Goal: Task Accomplishment & Management: Manage account settings

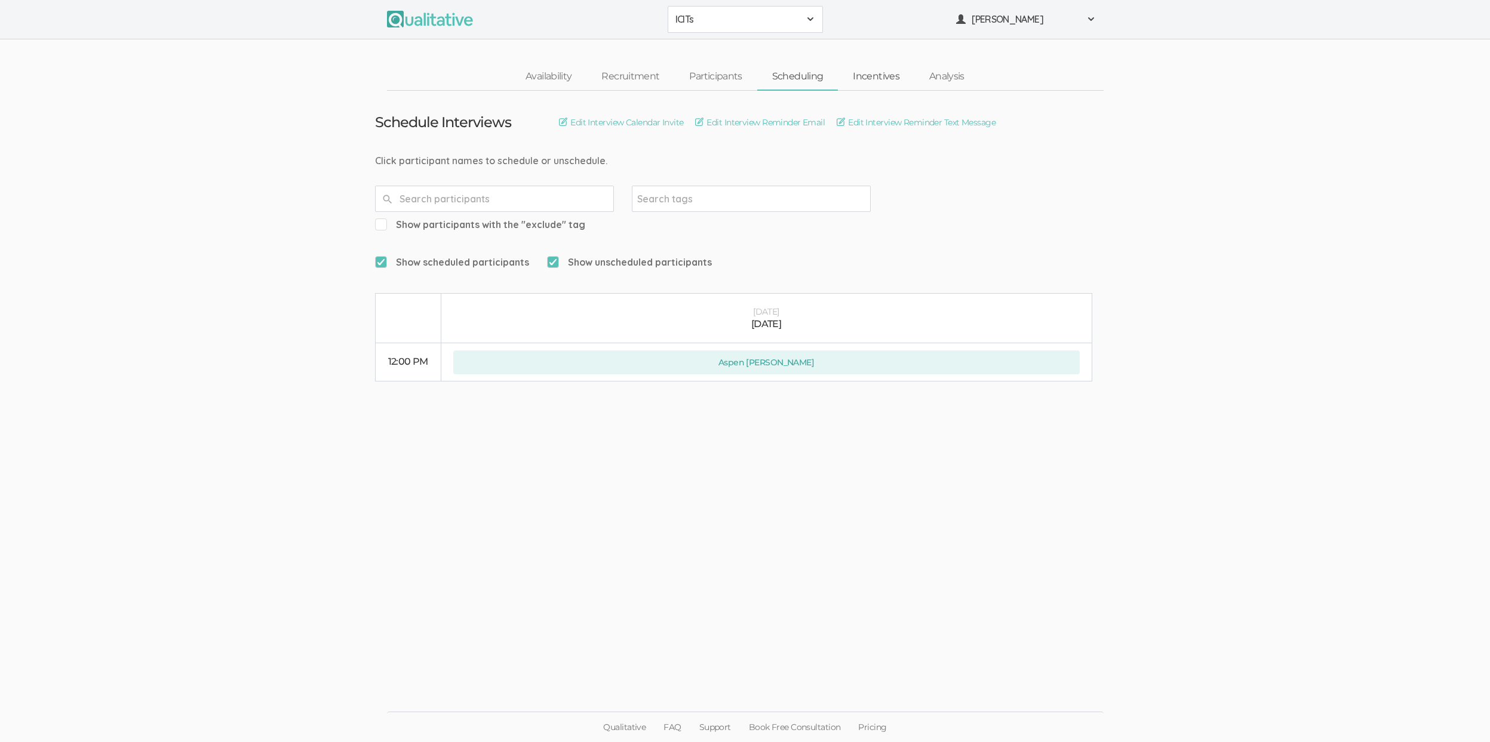
click at [885, 70] on link "Incentives" at bounding box center [876, 77] width 76 height 26
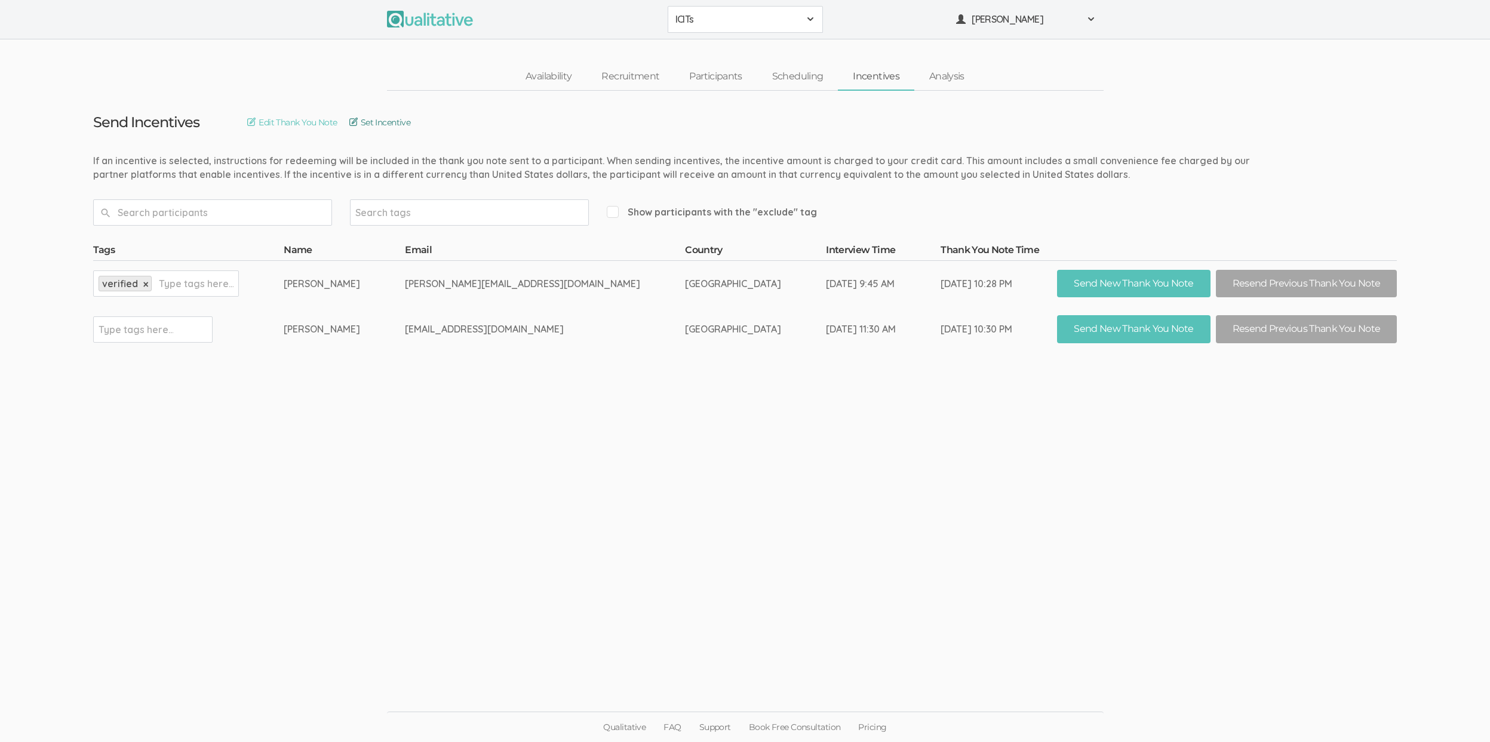
click at [411, 118] on link "Set Incentive" at bounding box center [379, 122] width 61 height 13
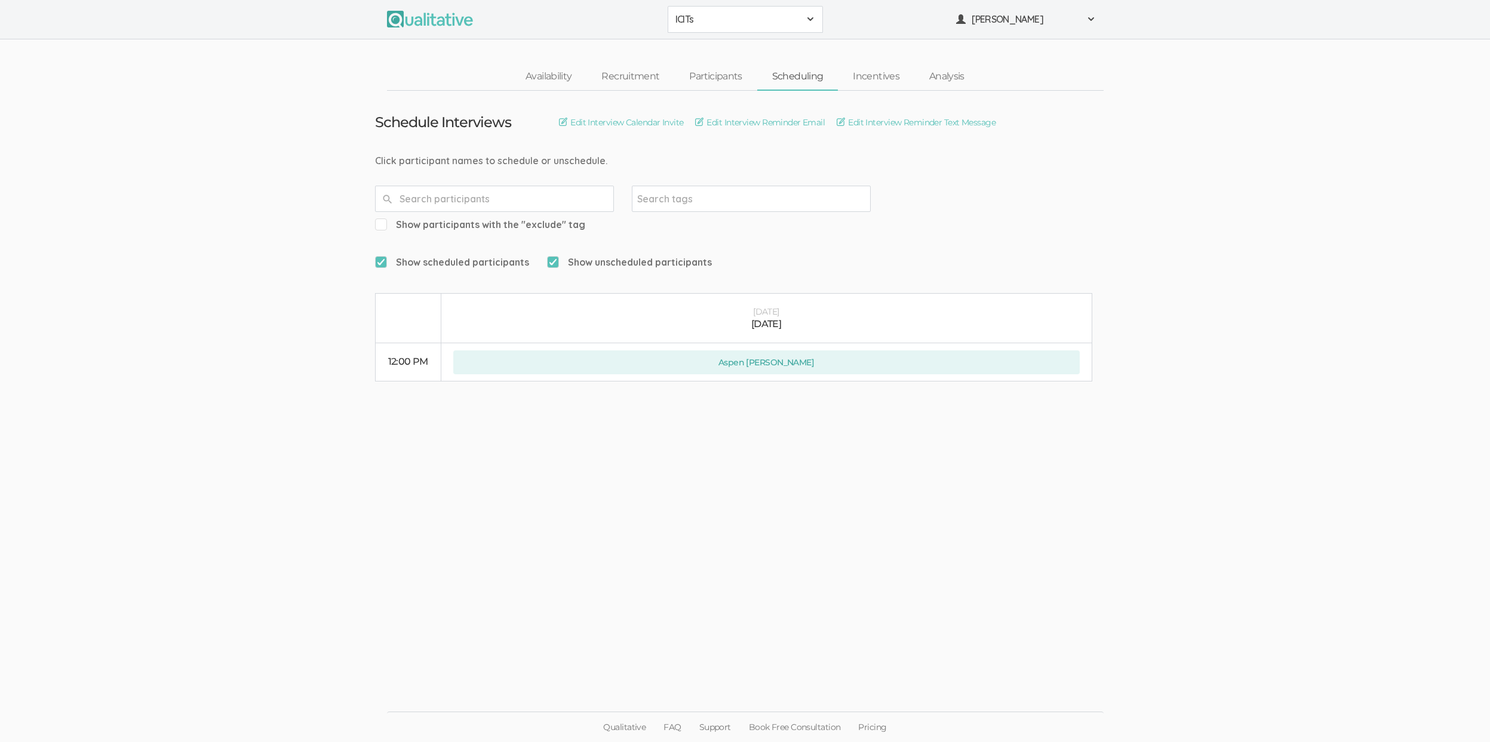
click at [144, 310] on ui-view "Schedule Interviews Edit Interview Calendar Invite Edit Interview Reminder Emai…" at bounding box center [745, 371] width 1490 height 561
click at [645, 77] on link "Recruitment" at bounding box center [630, 77] width 88 height 26
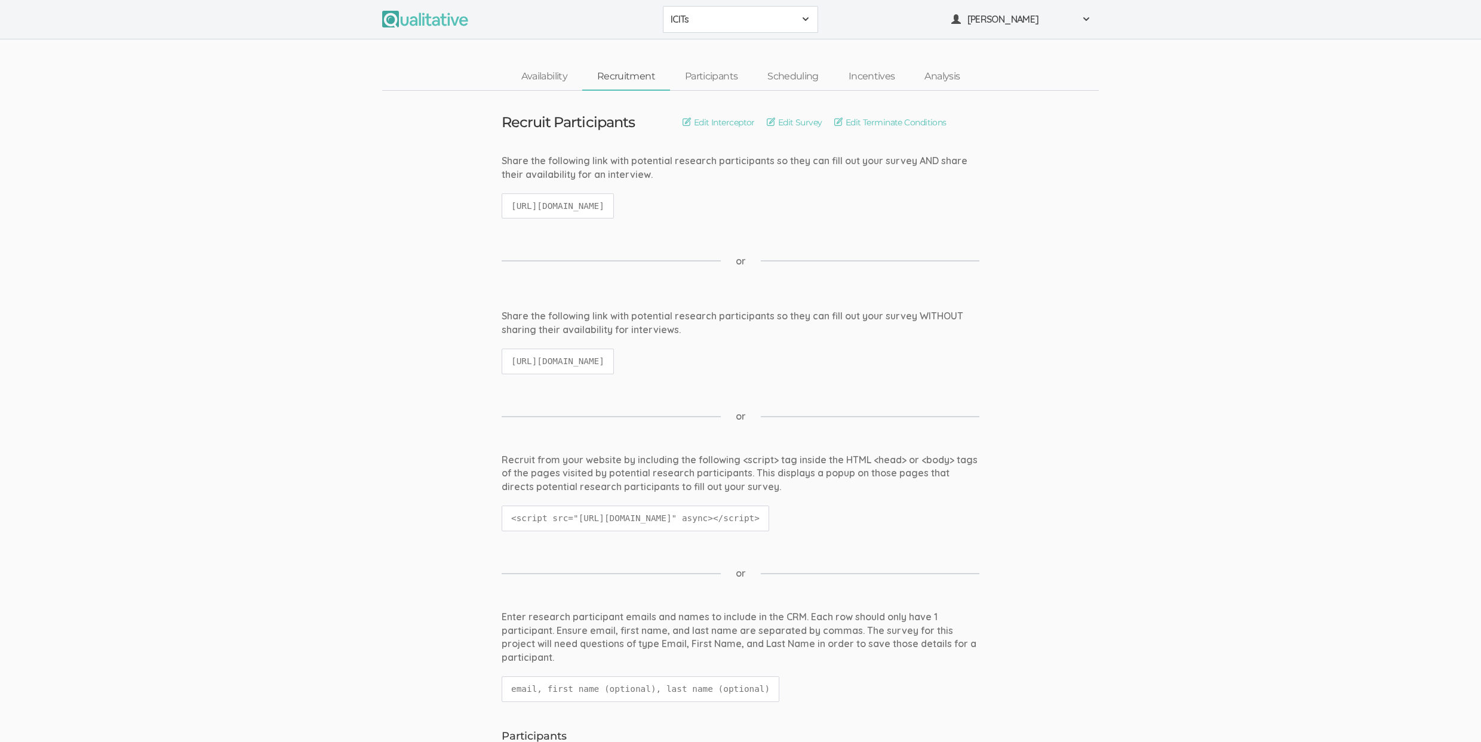
click at [614, 357] on code "https://qualitative.io/survey/6852c684a65a03628e22072f/questions" at bounding box center [557, 362] width 112 height 26
click at [614, 358] on code "https://qualitative.io/survey/6852c684a65a03628e22072f/questions" at bounding box center [557, 362] width 112 height 26
copy ui-view "https://qualitative.io/survey/6852c684a65a03628e22072f/questions"
click at [424, 365] on ui-view "Share the following link with potential research participants so they can fill …" at bounding box center [740, 347] width 1481 height 76
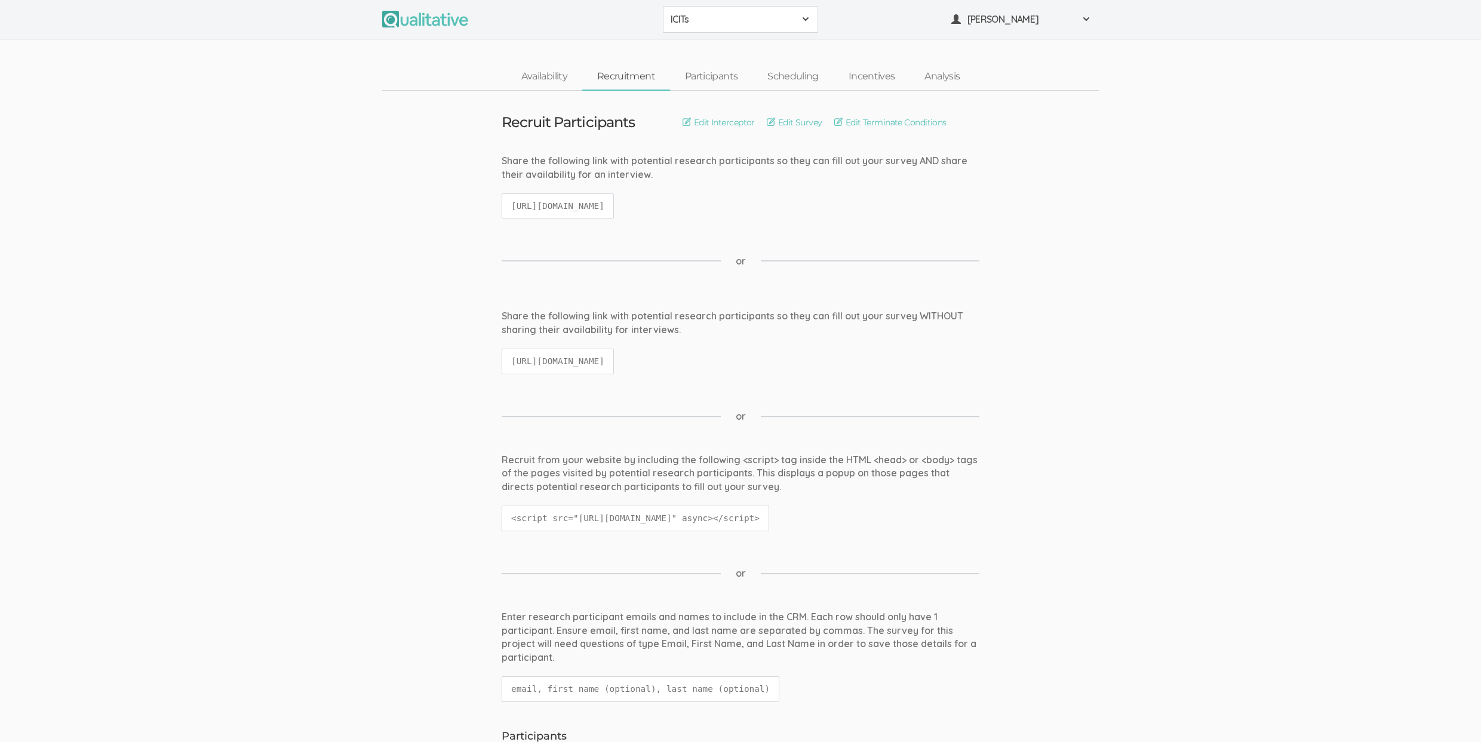
click at [780, 380] on div "Share the following link with potential research participants so they can fill …" at bounding box center [741, 347] width 496 height 76
click at [798, 77] on link "Scheduling" at bounding box center [792, 77] width 81 height 26
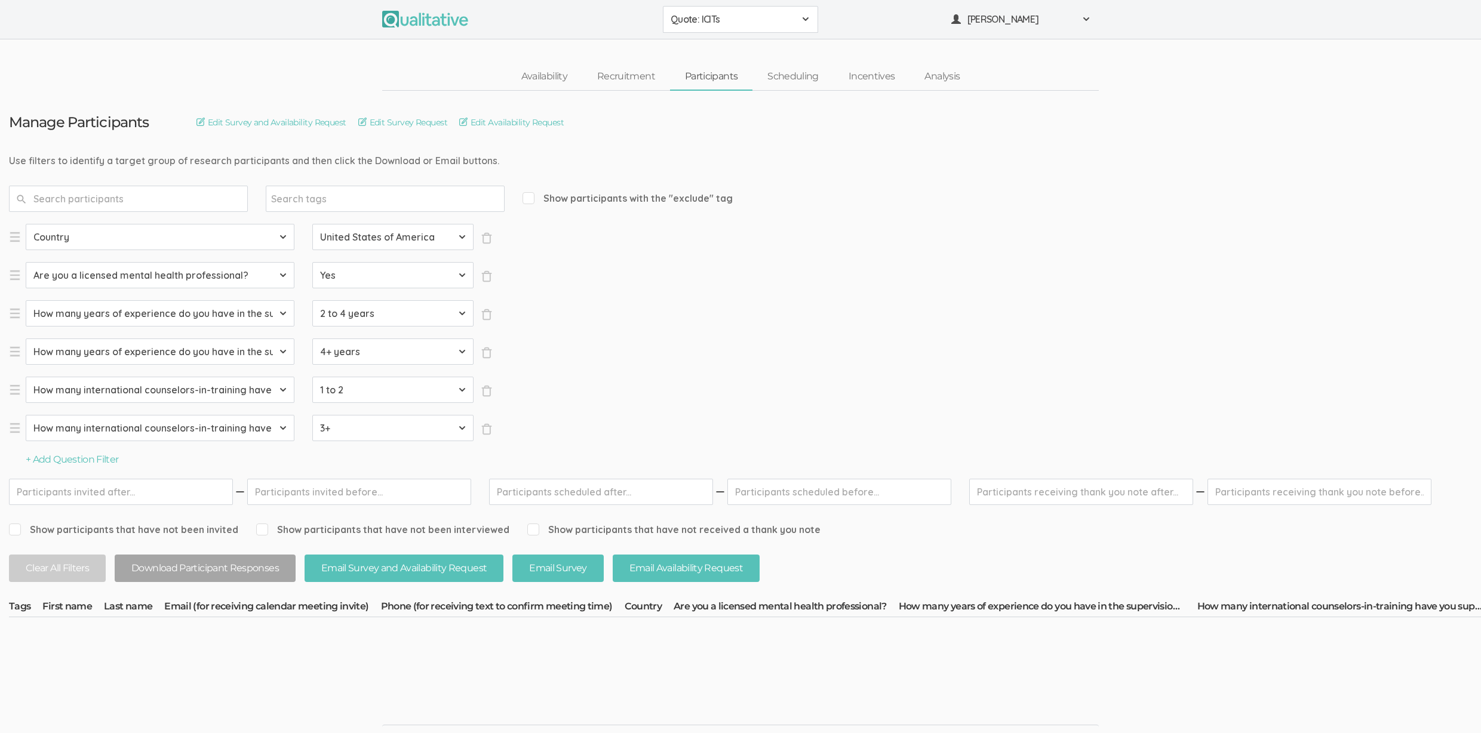
click at [857, 75] on link "Incentives" at bounding box center [871, 77] width 76 height 26
drag, startPoint x: 780, startPoint y: 371, endPoint x: 803, endPoint y: 352, distance: 30.1
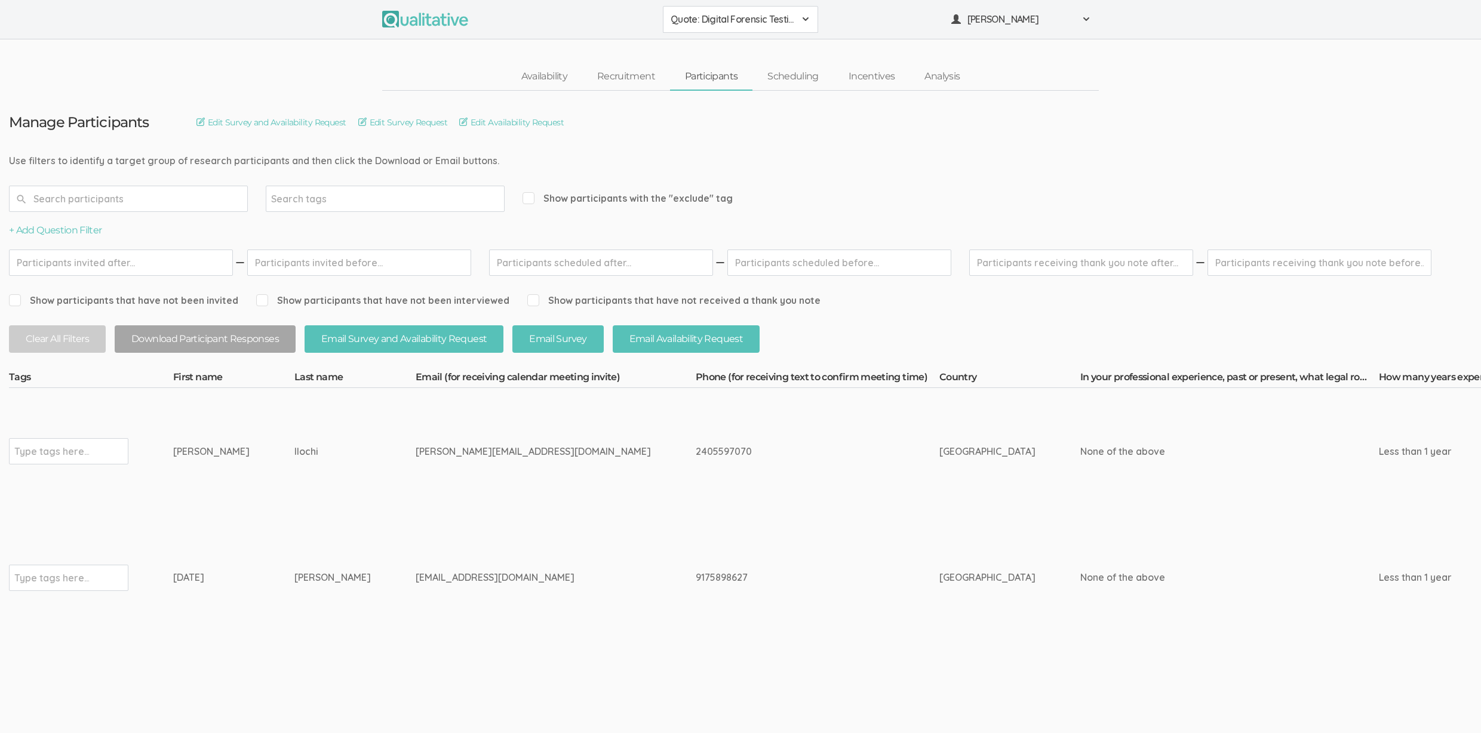
drag, startPoint x: 278, startPoint y: 454, endPoint x: 156, endPoint y: 447, distance: 122.0
copy tr "Type tags here... Paula Ilochi"
drag, startPoint x: 257, startPoint y: 465, endPoint x: 254, endPoint y: 441, distance: 24.1
click at [294, 467] on td "Ilochi" at bounding box center [354, 451] width 121 height 127
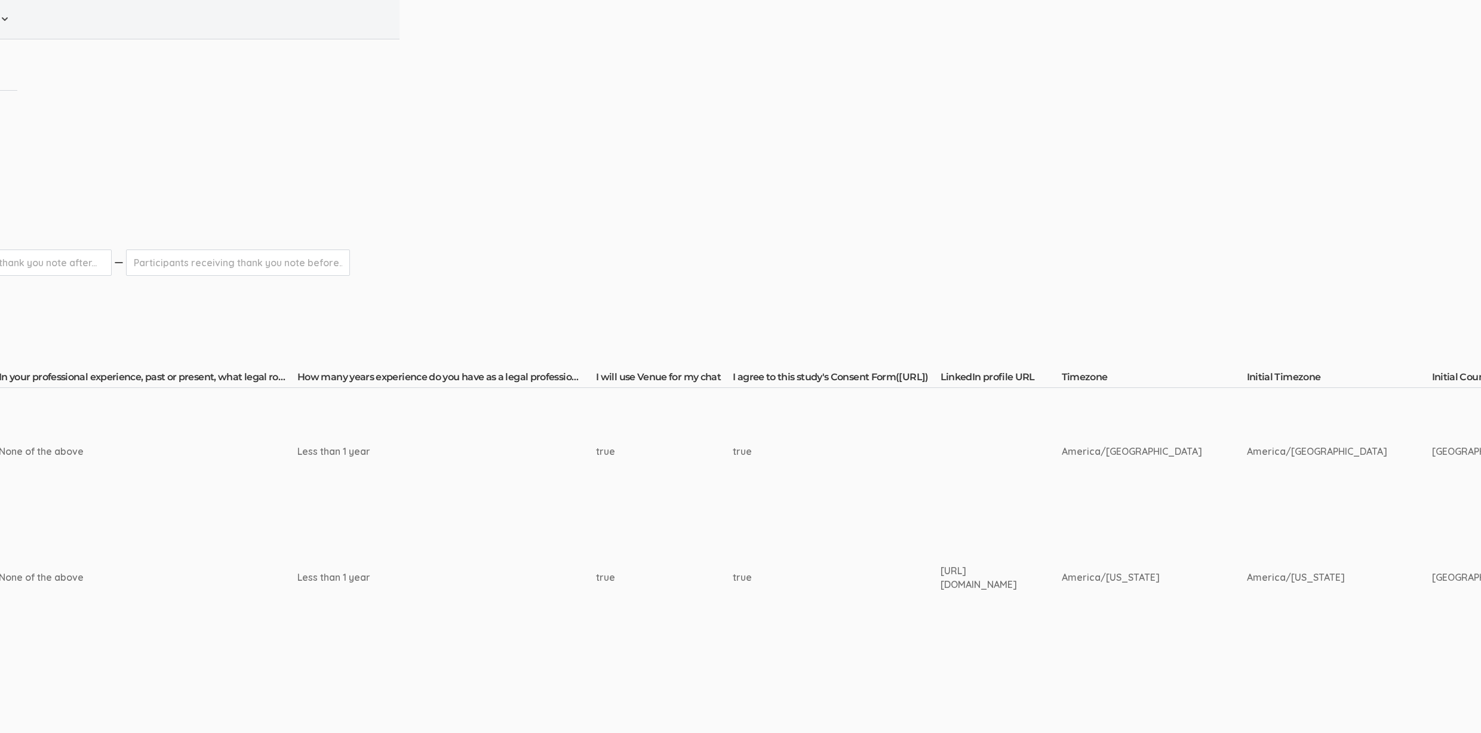
scroll to position [0, 3597]
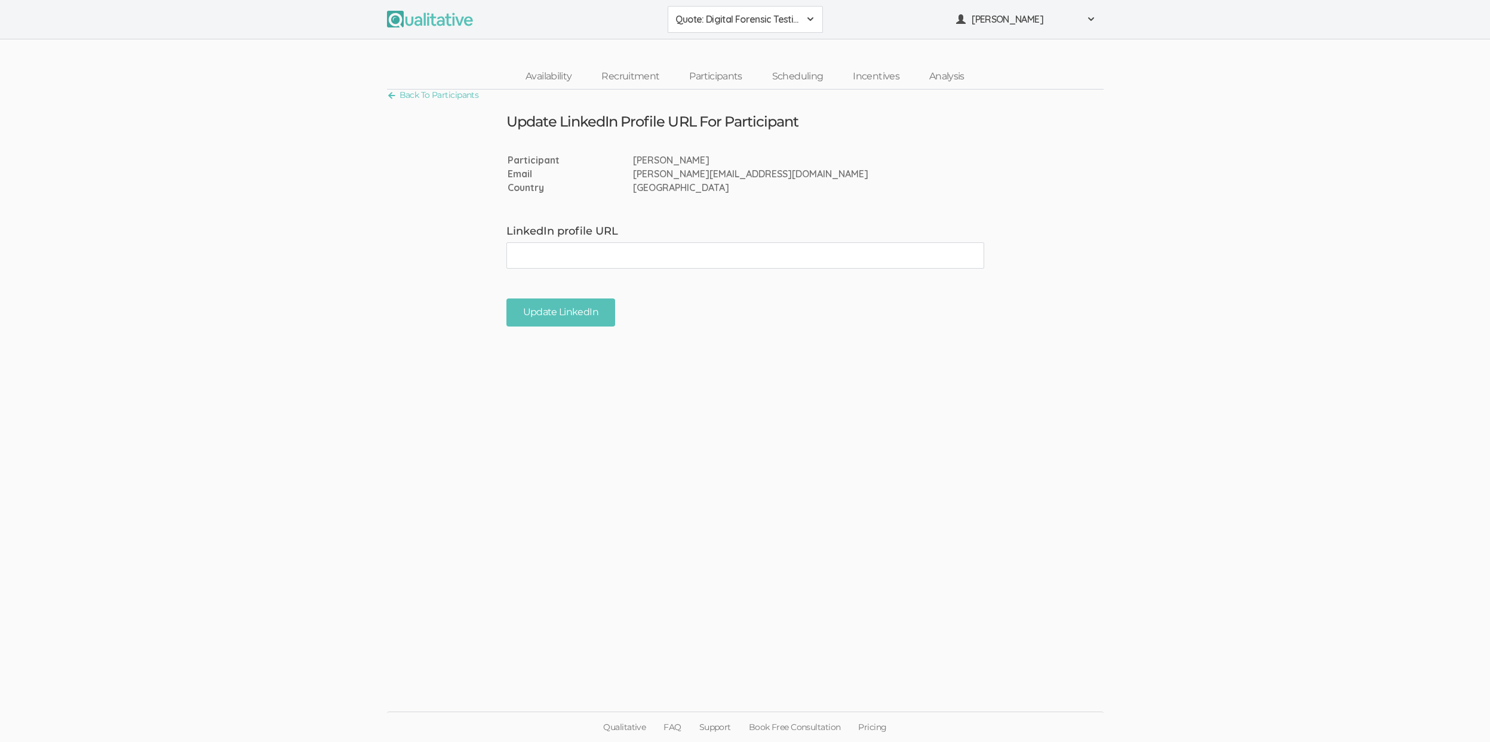
click at [669, 256] on input "LinkedIn profile URL" at bounding box center [745, 255] width 478 height 26
type input "[URL][DOMAIN_NAME]"
click at [521, 310] on input "Update LinkedIn" at bounding box center [560, 312] width 109 height 28
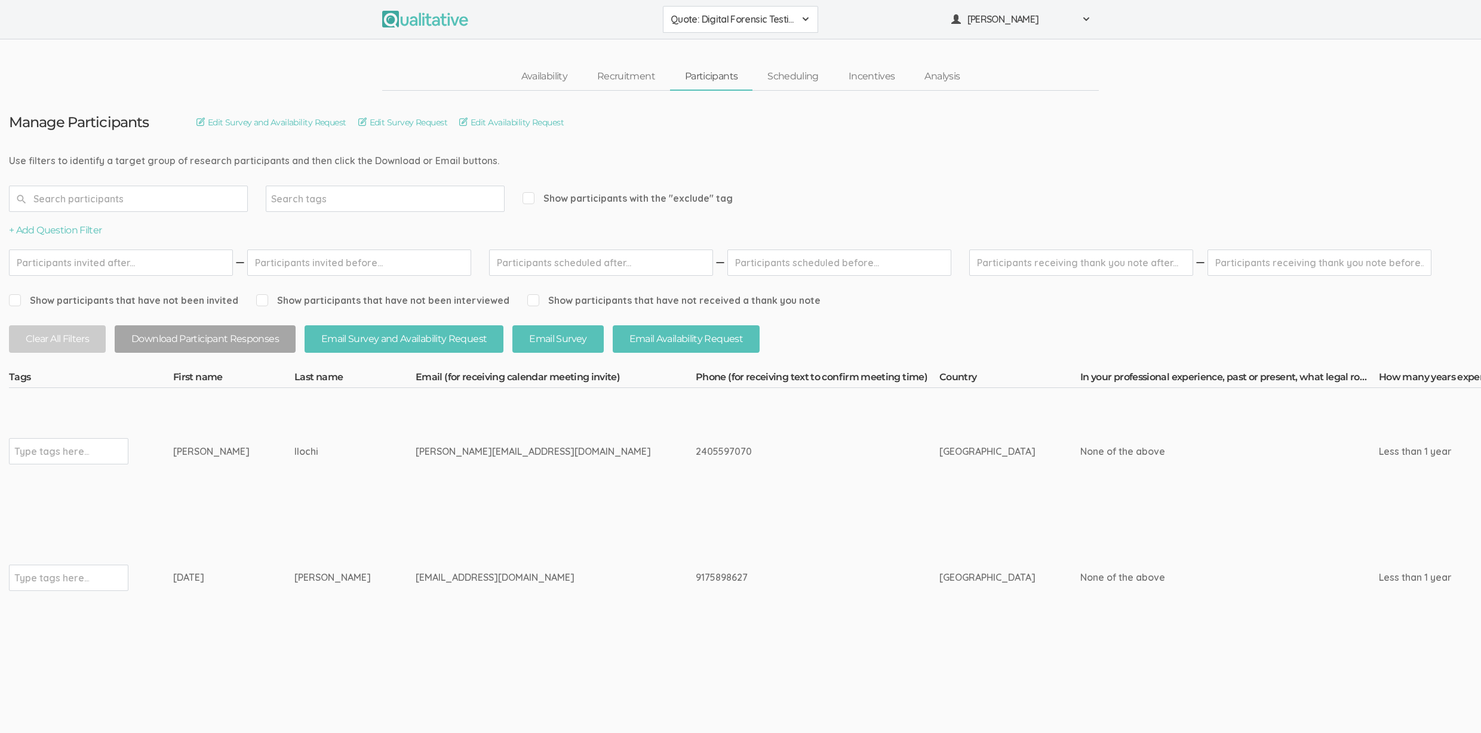
click at [696, 633] on td "9175898627" at bounding box center [818, 578] width 244 height 127
click at [513, 496] on td "[PERSON_NAME][EMAIL_ADDRESS][DOMAIN_NAME]" at bounding box center [556, 451] width 280 height 127
click at [696, 539] on td "9175898627" at bounding box center [818, 578] width 244 height 127
click at [696, 457] on div "2405597070" at bounding box center [795, 452] width 199 height 14
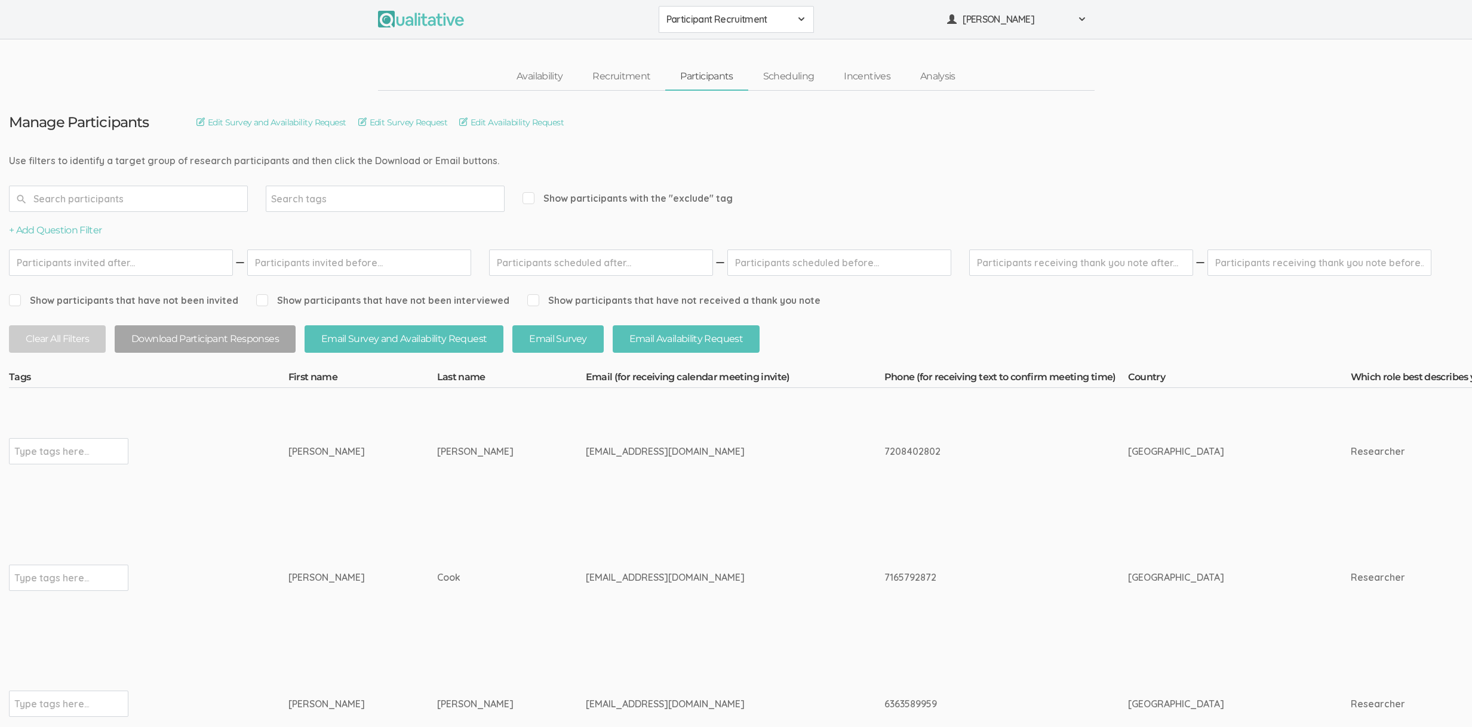
click at [368, 558] on td "Tomasina" at bounding box center [362, 578] width 149 height 127
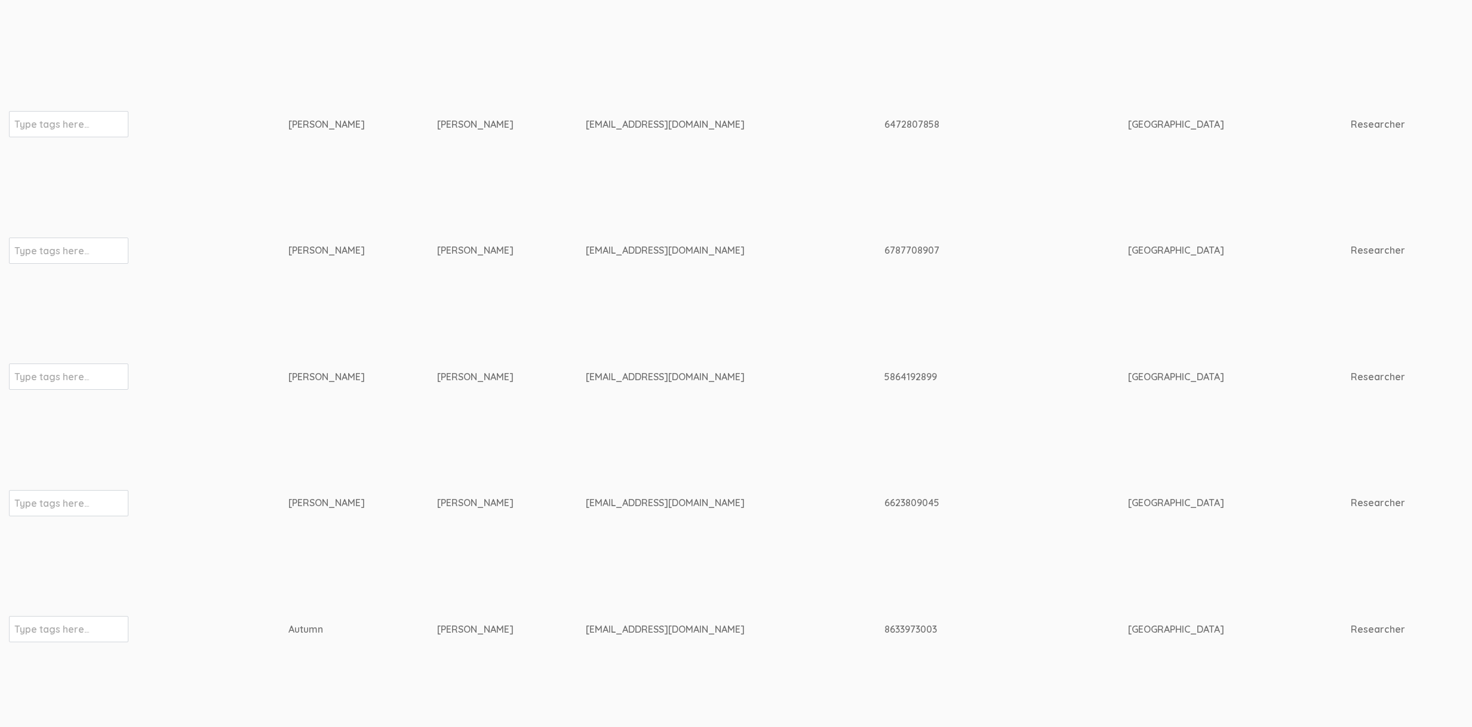
click at [642, 469] on td "accole@unr.edu" at bounding box center [735, 503] width 298 height 127
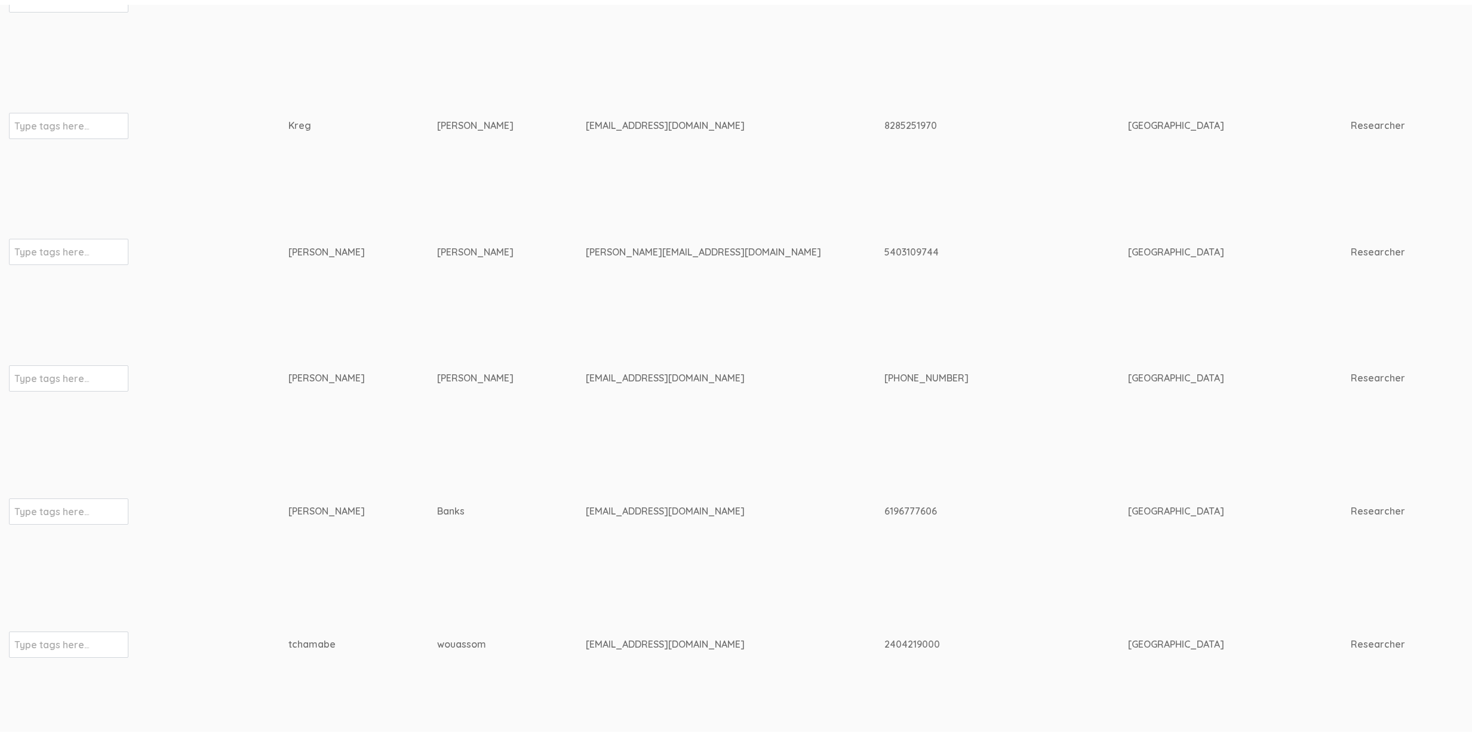
scroll to position [0, 0]
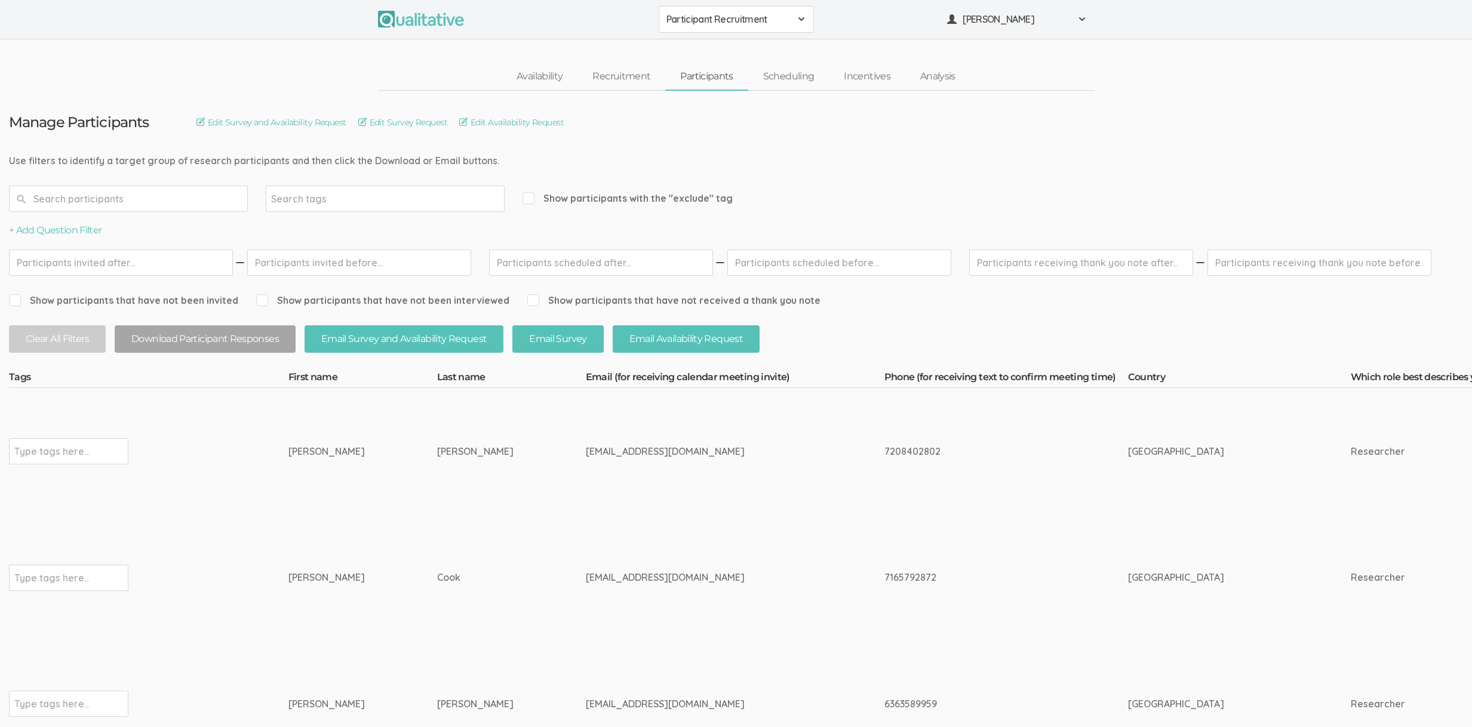
click at [546, 78] on link "Availability" at bounding box center [539, 77] width 76 height 26
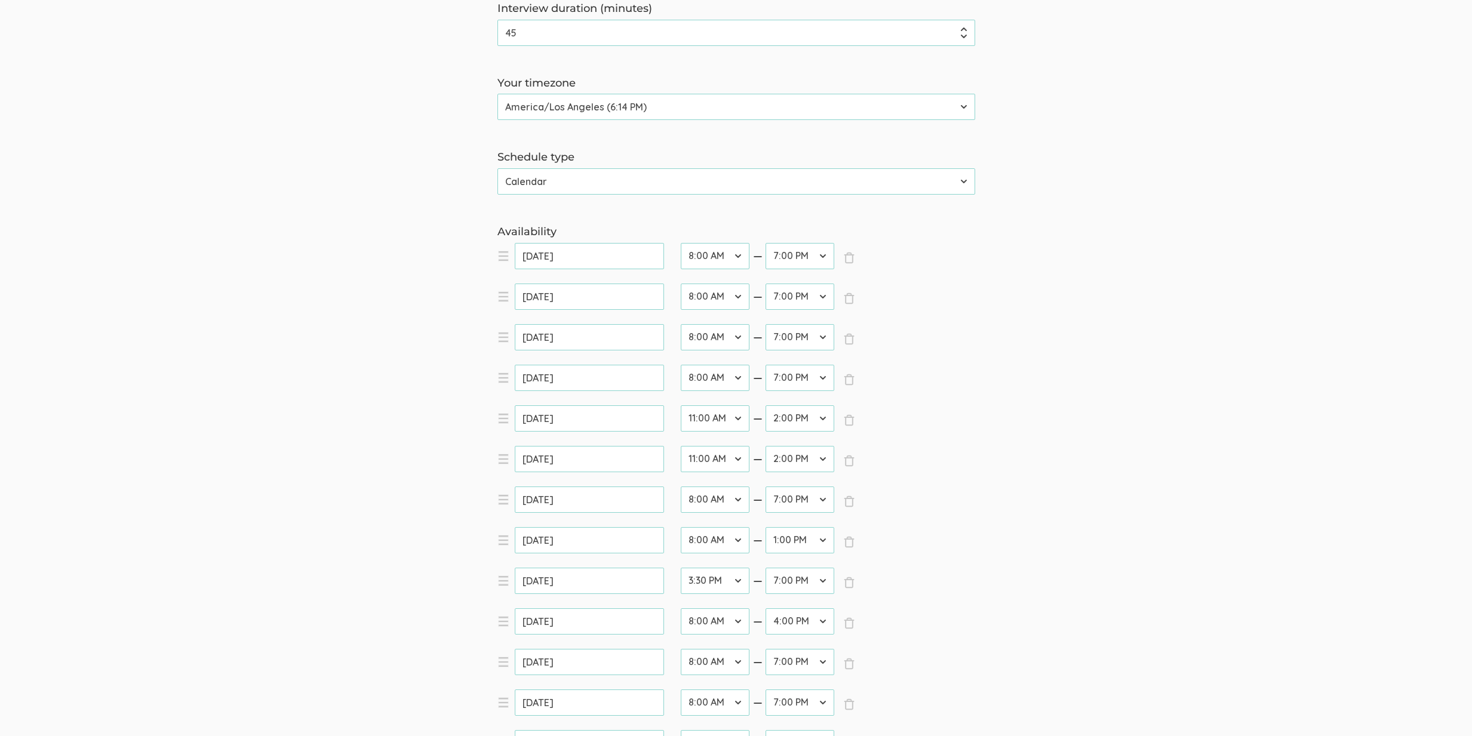
scroll to position [171, 0]
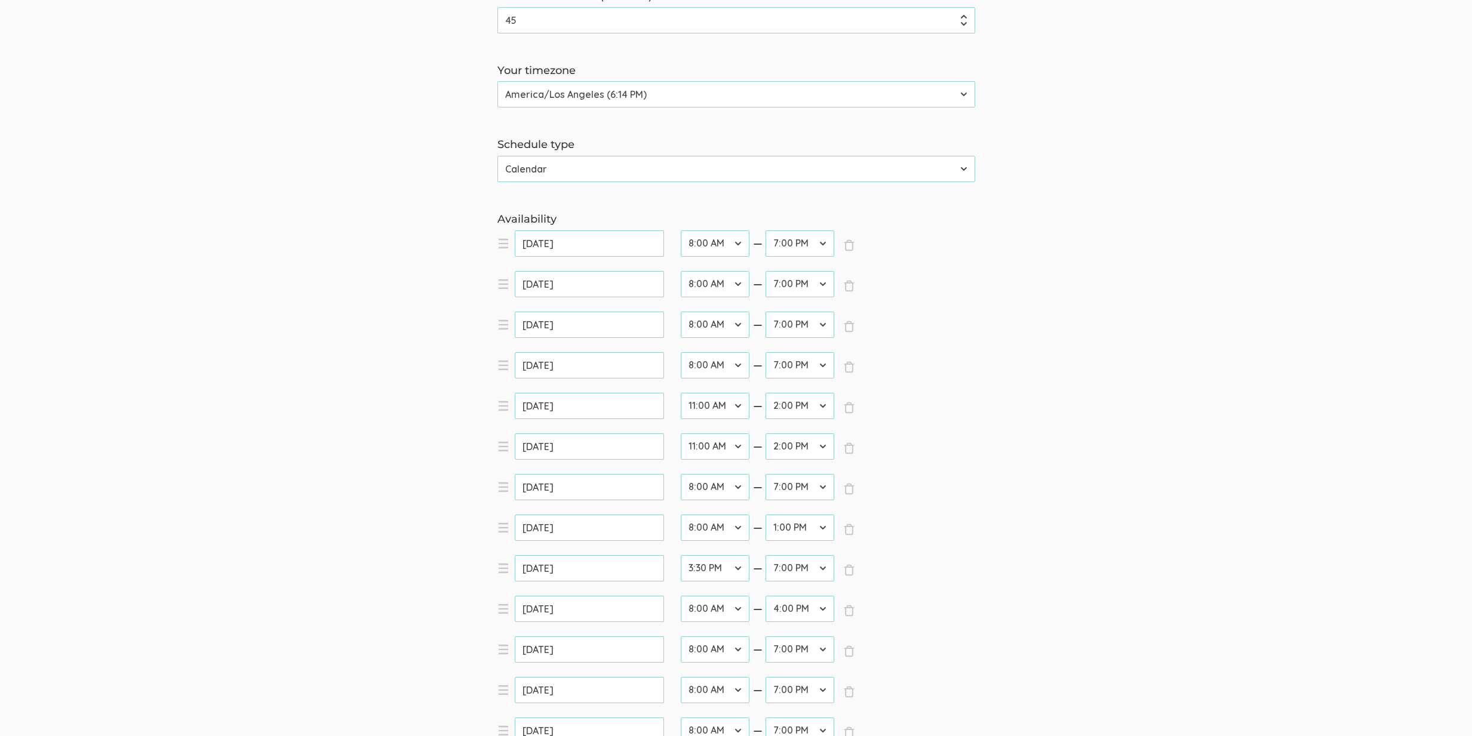
click at [698, 415] on select "12:00 AM 12:30 AM 1:00 AM 1:30 AM 2:00 AM 2:30 AM 3:00 AM 3:30 AM 4:00 AM 4:30 …" at bounding box center [715, 406] width 69 height 26
select select "16"
click at [681, 393] on select "12:00 AM 12:30 AM 1:00 AM 1:30 AM 2:00 AM 2:30 AM 3:00 AM 3:30 AM 4:00 AM 4:30 …" at bounding box center [715, 406] width 69 height 26
click at [710, 452] on select "12:00 AM 12:30 AM 1:00 AM 1:30 AM 2:00 AM 2:30 AM 3:00 AM 3:30 AM 4:00 AM 4:30 …" at bounding box center [715, 446] width 69 height 26
select select "16"
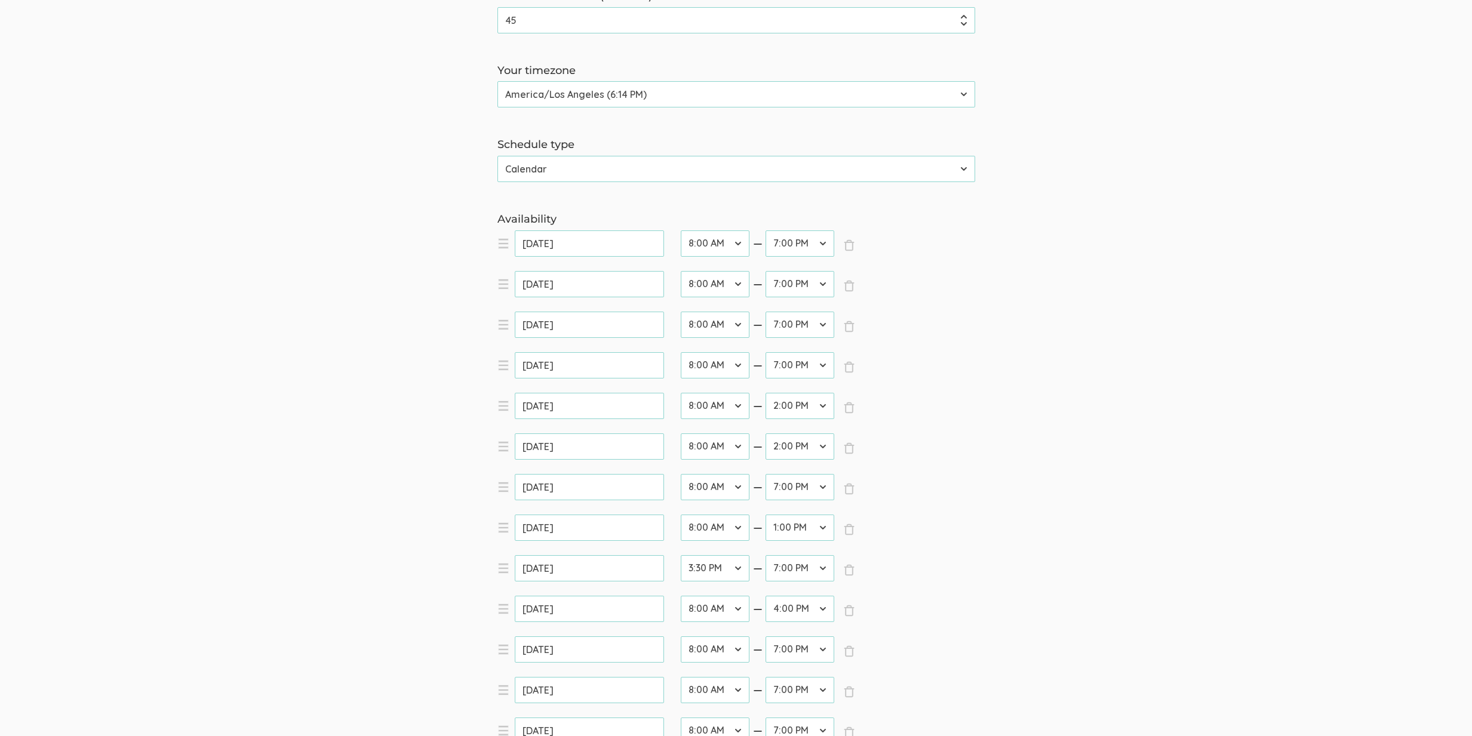
click at [681, 433] on select "12:00 AM 12:30 AM 1:00 AM 1:30 AM 2:00 AM 2:30 AM 3:00 AM 3:30 AM 4:00 AM 4:30 …" at bounding box center [715, 446] width 69 height 26
click at [701, 570] on select "12:00 AM 12:30 AM 1:00 AM 1:30 AM 2:00 AM 2:30 AM 3:00 AM 3:30 AM 4:00 AM 4:30 …" at bounding box center [715, 568] width 69 height 26
select select "16"
click at [681, 555] on select "12:00 AM 12:30 AM 1:00 AM 1:30 AM 2:00 AM 2:30 AM 3:00 AM 3:30 AM 4:00 AM 4:30 …" at bounding box center [715, 568] width 69 height 26
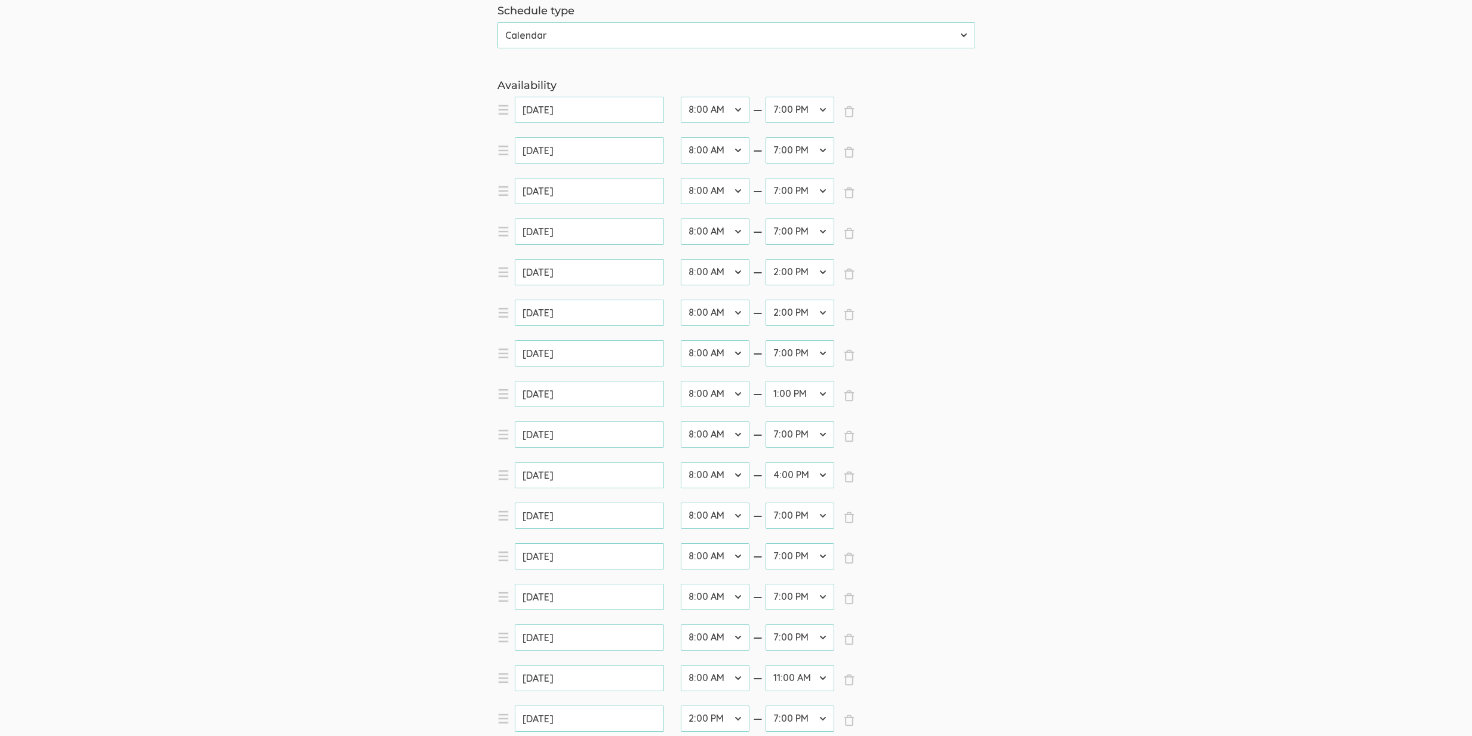
scroll to position [305, 0]
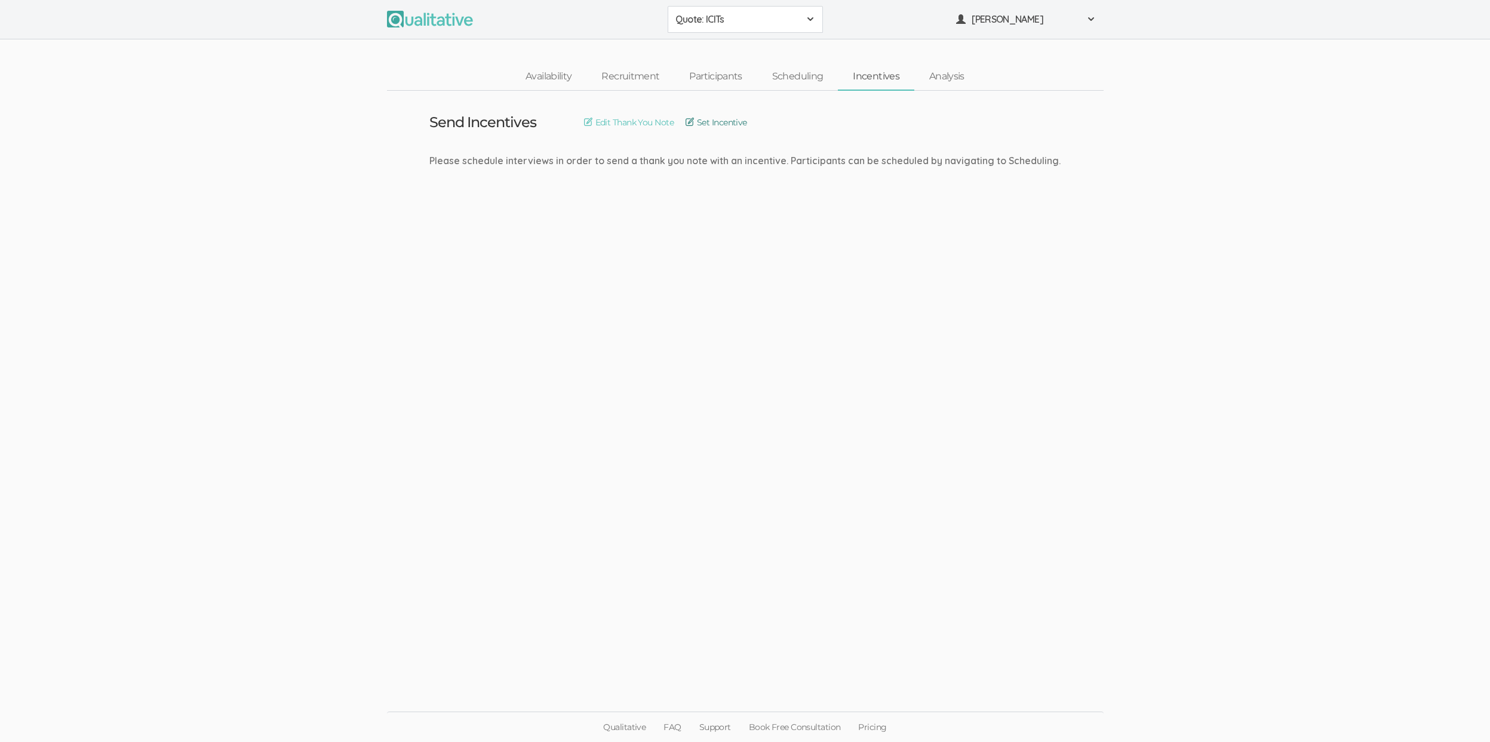
click at [709, 125] on link "Set Incentive" at bounding box center [715, 122] width 61 height 13
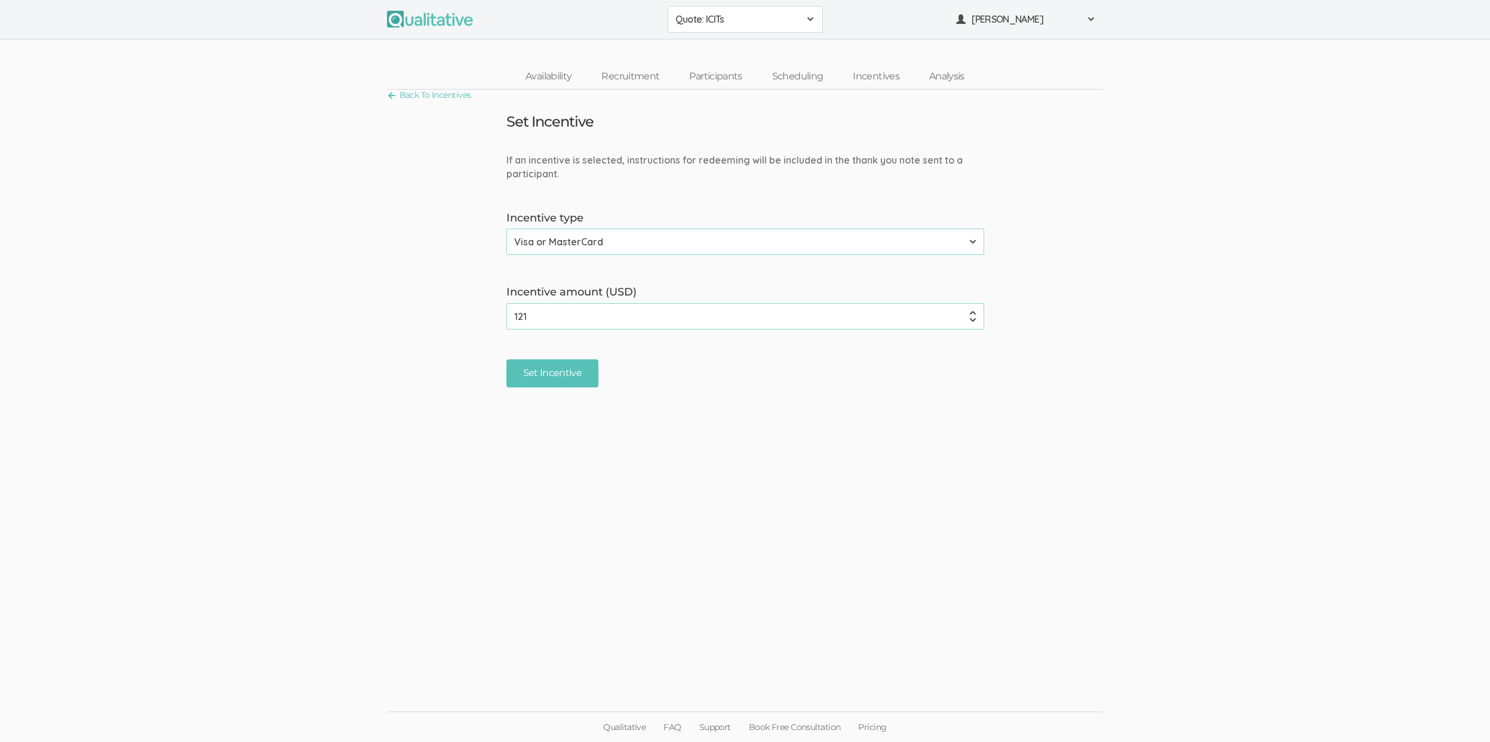
click at [974, 314] on input "121" at bounding box center [745, 316] width 478 height 26
click at [974, 314] on input "122" at bounding box center [745, 316] width 478 height 26
click at [974, 314] on input "123" at bounding box center [745, 316] width 478 height 26
click at [974, 314] on input "124" at bounding box center [745, 316] width 478 height 26
type input "125"
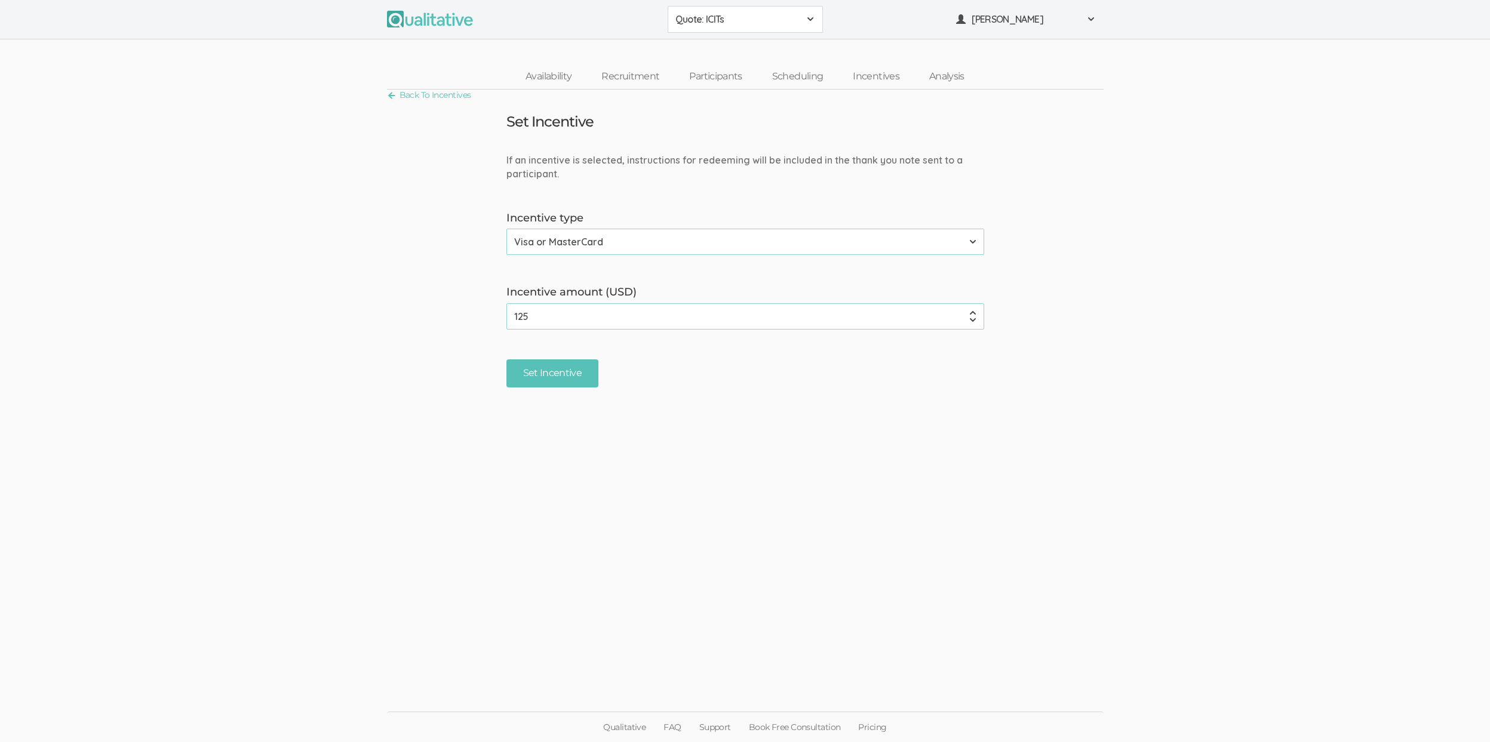
click at [974, 313] on input "125" at bounding box center [745, 316] width 478 height 26
click at [543, 381] on input "Set Incentive" at bounding box center [552, 373] width 93 height 28
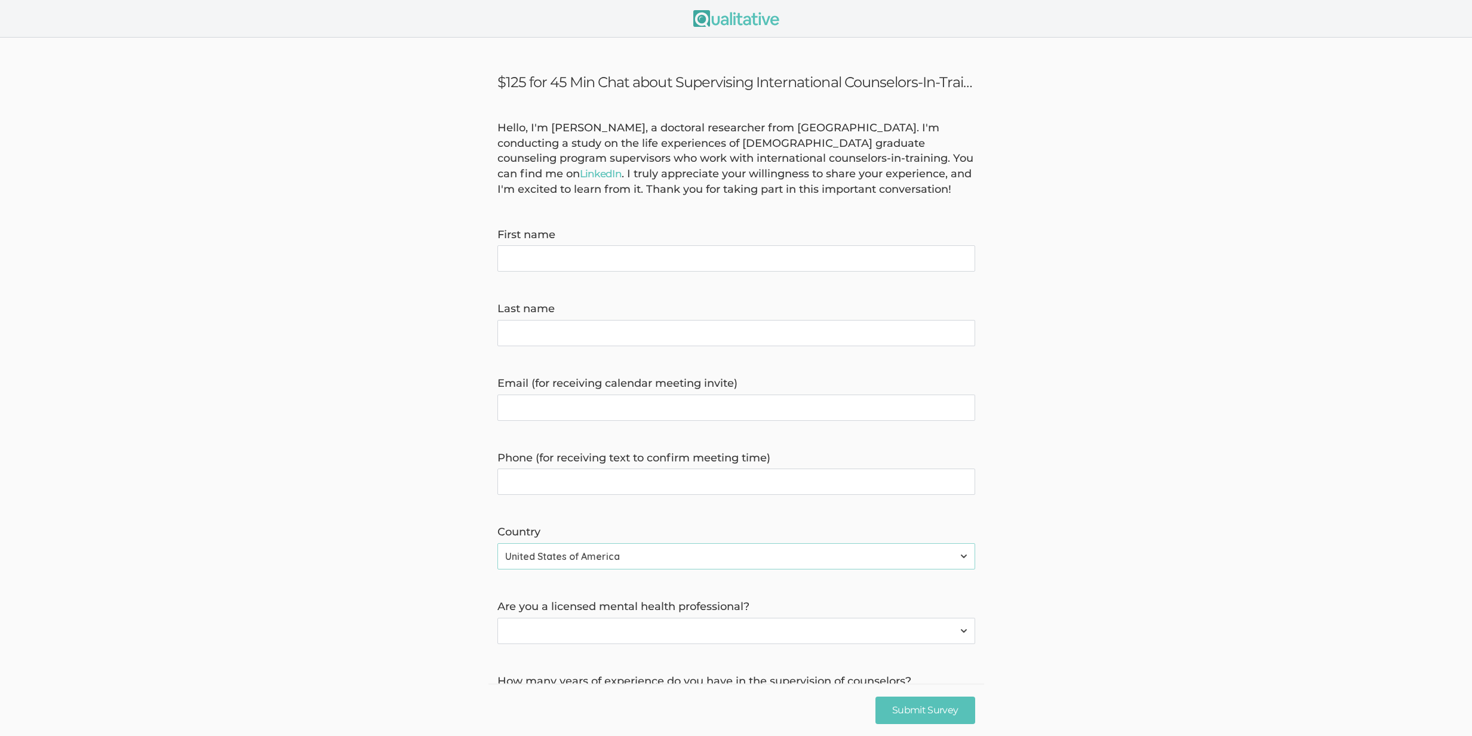
scroll to position [207, 0]
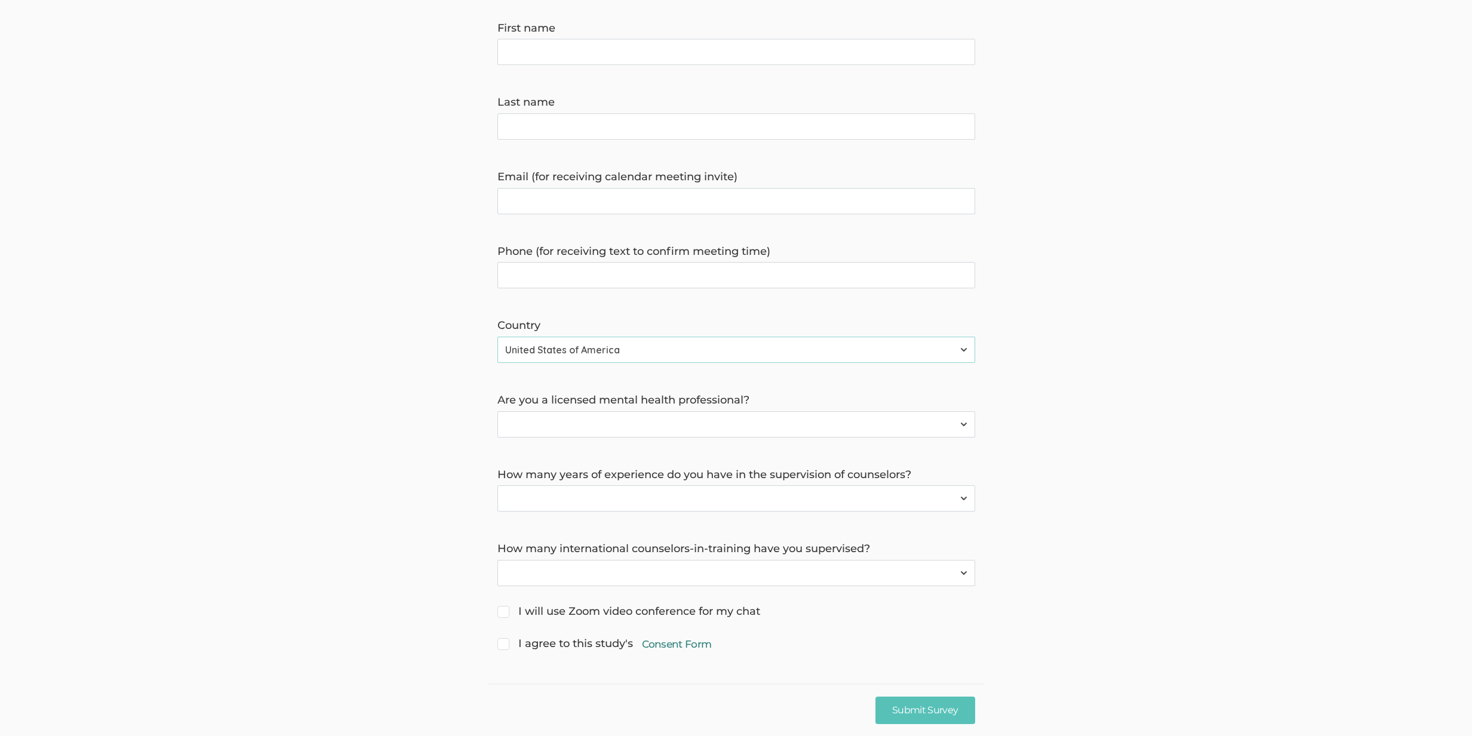
click at [687, 642] on link "Consent Form" at bounding box center [677, 644] width 70 height 14
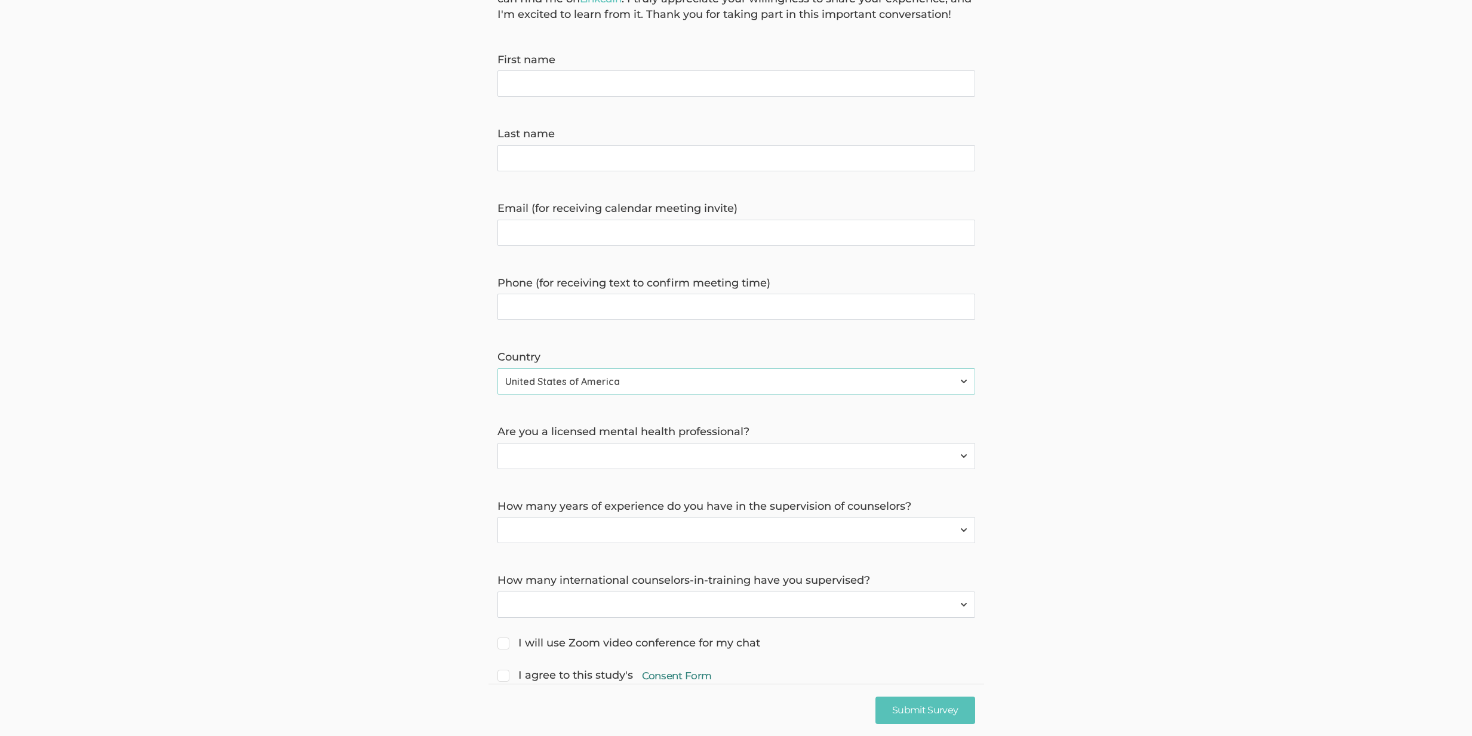
scroll to position [0, 0]
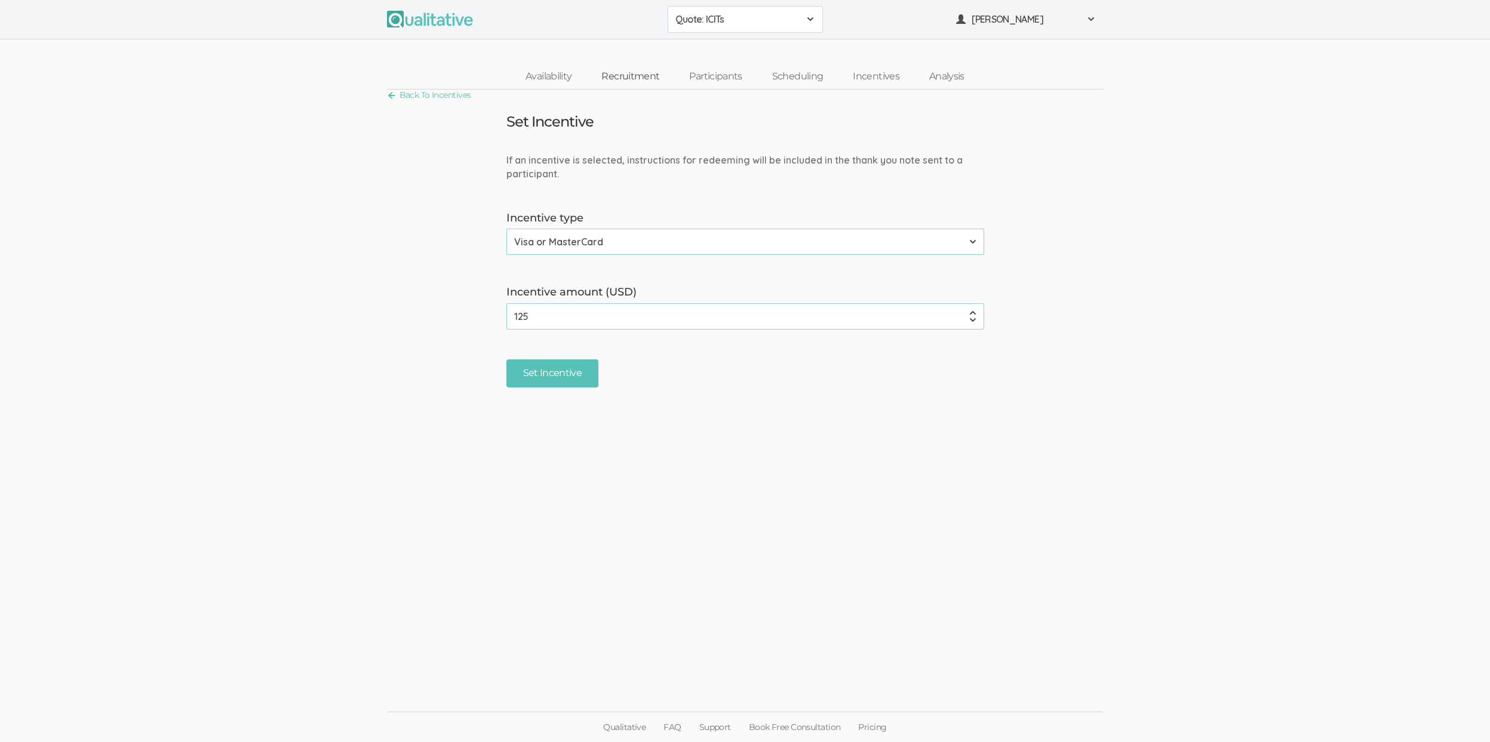
click at [631, 75] on link "Recruitment" at bounding box center [630, 77] width 88 height 26
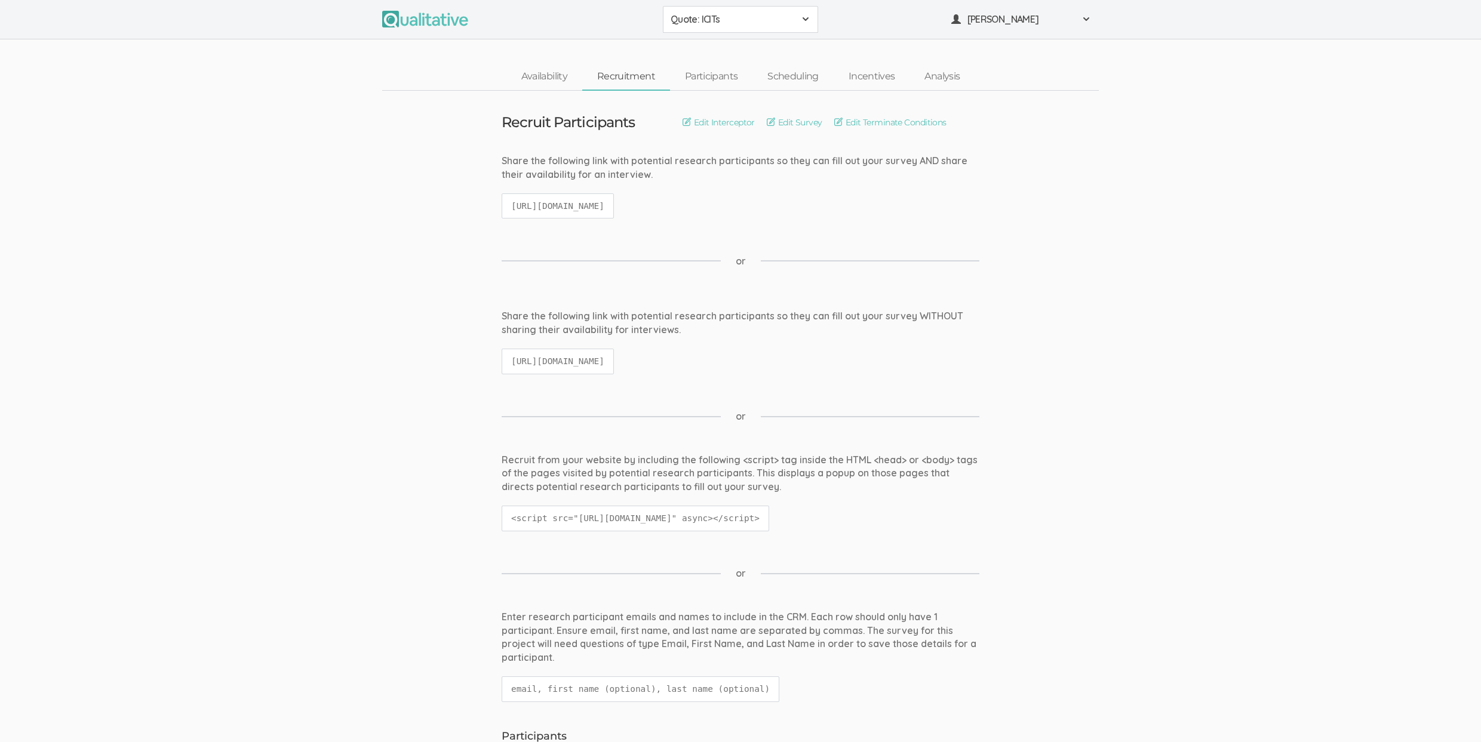
click at [614, 361] on code "[URL][DOMAIN_NAME]" at bounding box center [557, 362] width 112 height 26
copy ui-view "[URL][DOMAIN_NAME]"
click at [687, 392] on div "or" at bounding box center [740, 416] width 478 height 61
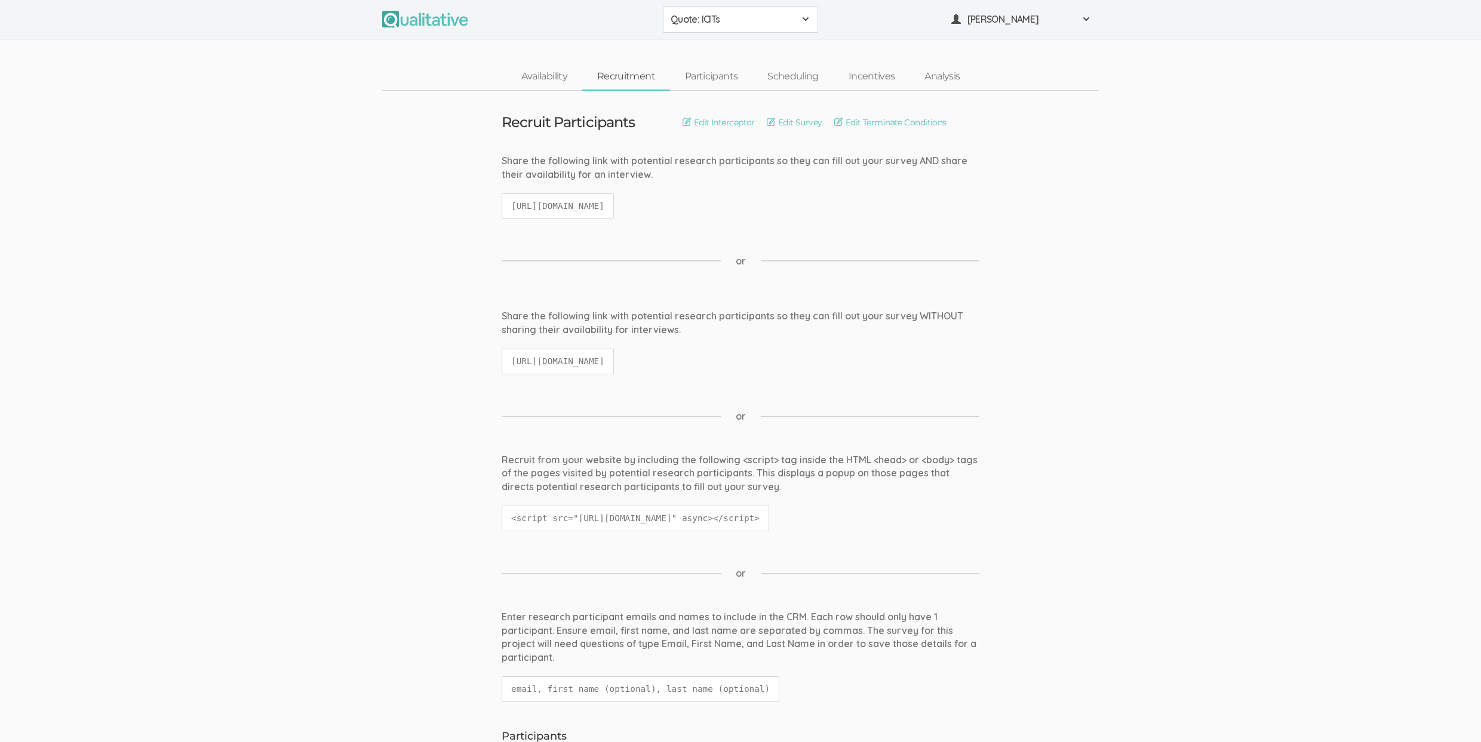
click at [663, 334] on div "Share the following link with potential research participants so they can fill …" at bounding box center [740, 322] width 478 height 27
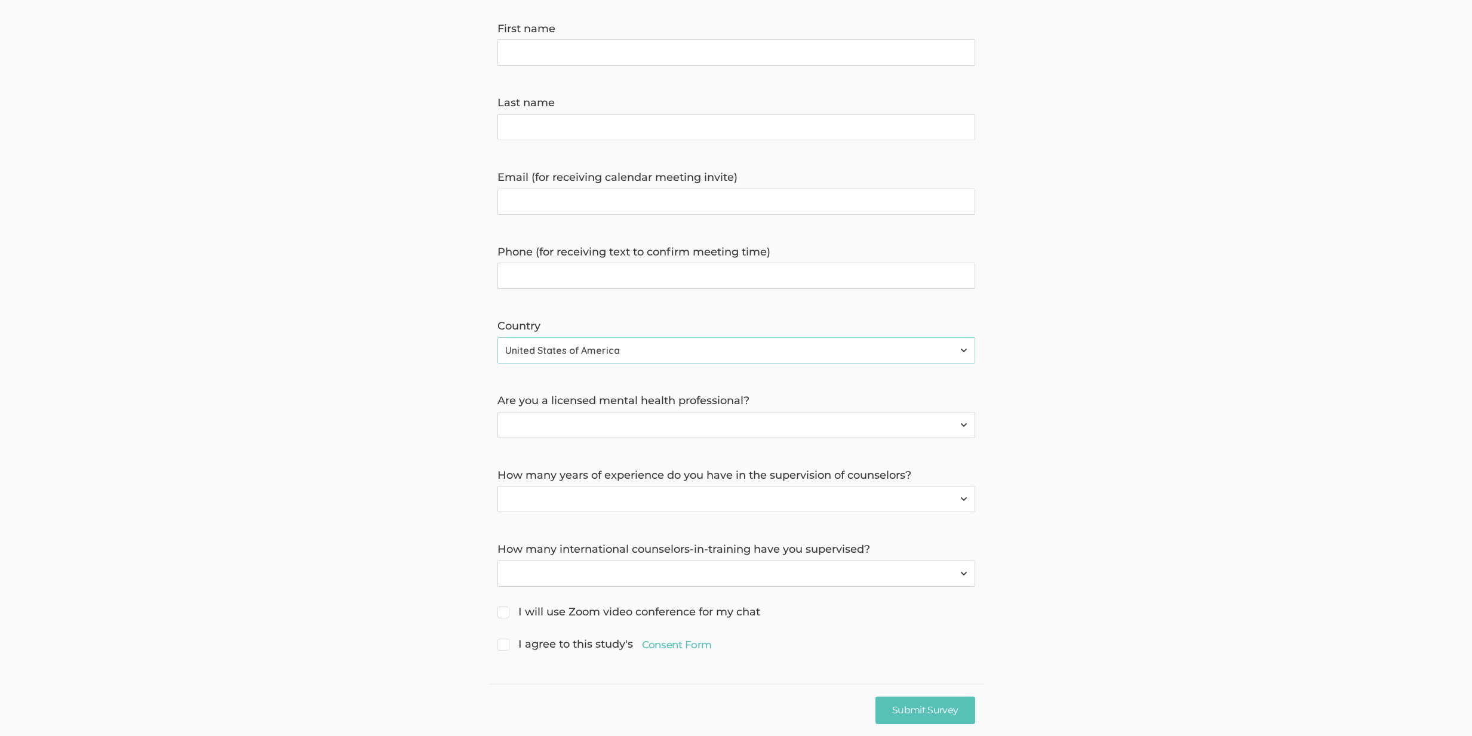
scroll to position [207, 0]
click at [670, 645] on link "Consent Form" at bounding box center [677, 644] width 70 height 14
click at [784, 344] on select "Afghanistan Åland Islands Albania Algeria American Samoa Andorra Angola Anguill…" at bounding box center [736, 350] width 478 height 26
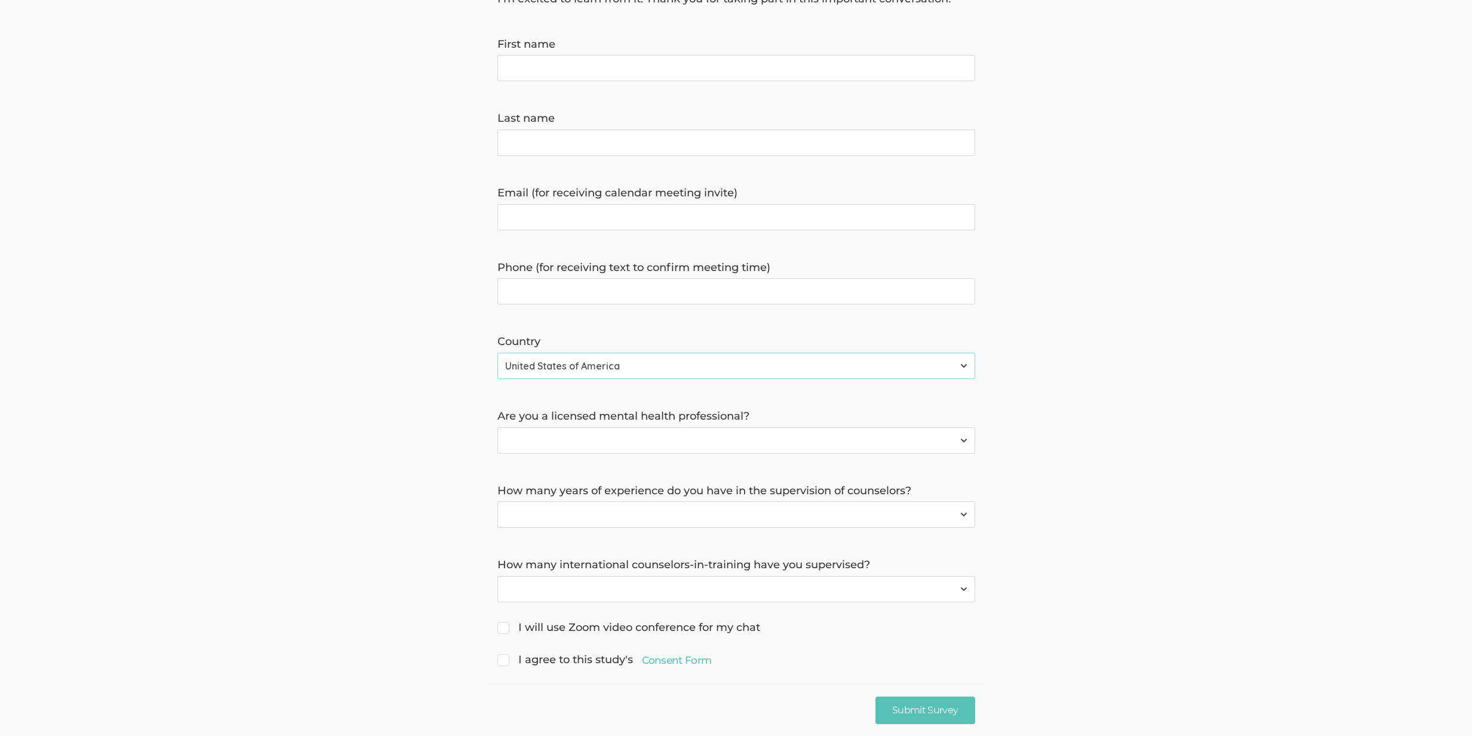
scroll to position [0, 0]
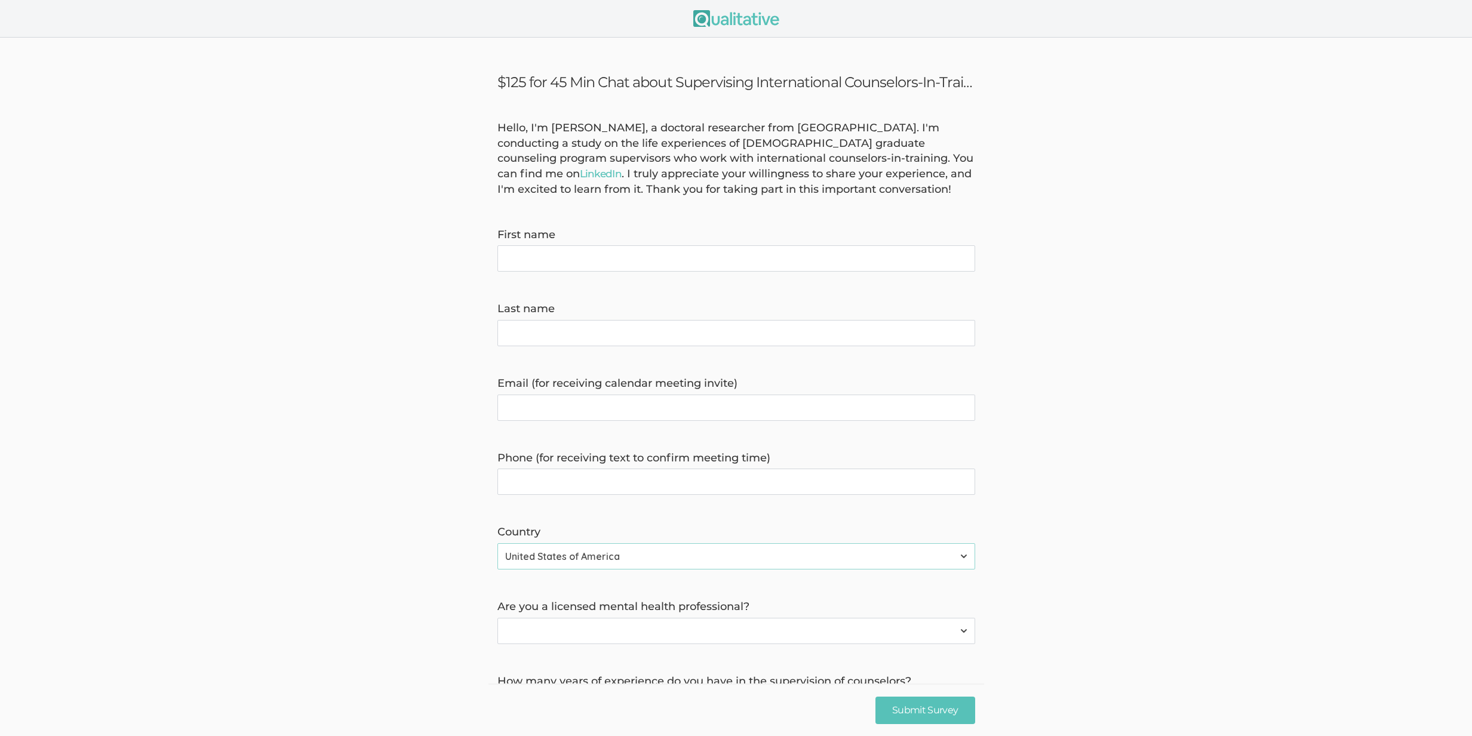
click at [605, 165] on div "Hello, I'm Keith Godsey, a doctoral researcher from Capella University. I'm con…" at bounding box center [736, 159] width 496 height 77
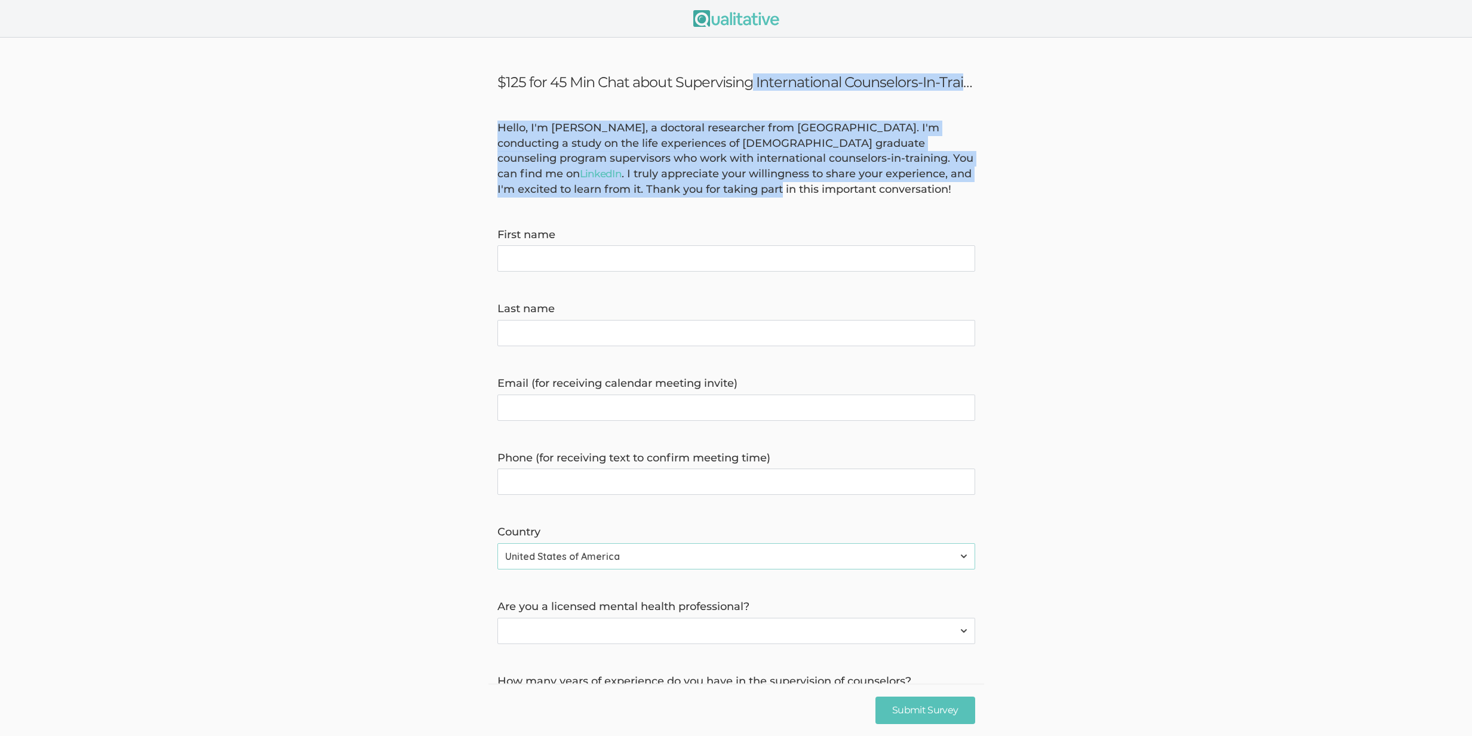
drag, startPoint x: 624, startPoint y: 155, endPoint x: 602, endPoint y: 81, distance: 77.3
click at [602, 81] on ui-view "$125 for 45 Min Chat about Supervising International Counselors-In-Training Hel…" at bounding box center [736, 490] width 1472 height 905
click at [603, 82] on h3 "$125 for 45 Min Chat about Supervising International Counselors-In-Training" at bounding box center [736, 81] width 478 height 17
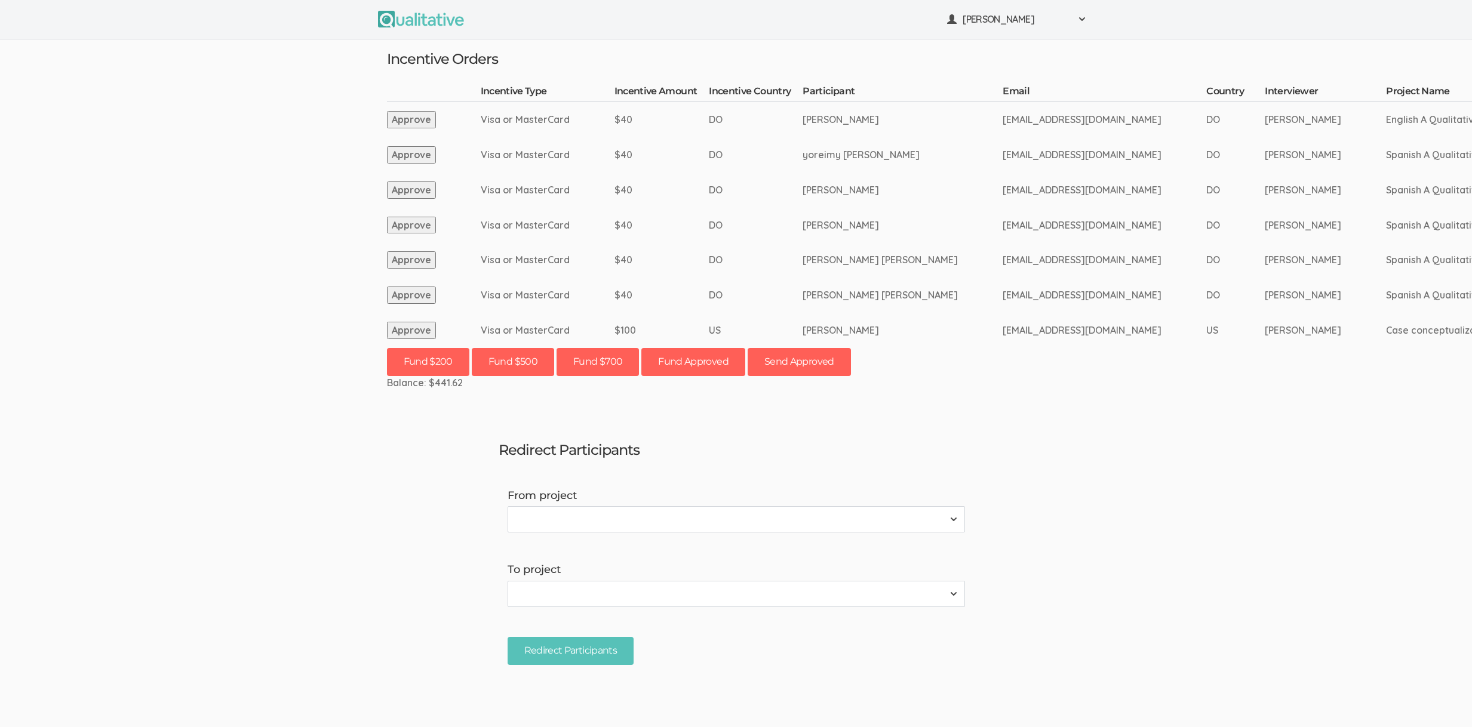
click at [281, 298] on ui-view "[PERSON_NAME] Project Workspace Profile Organization Settings" at bounding box center [736, 363] width 1472 height 727
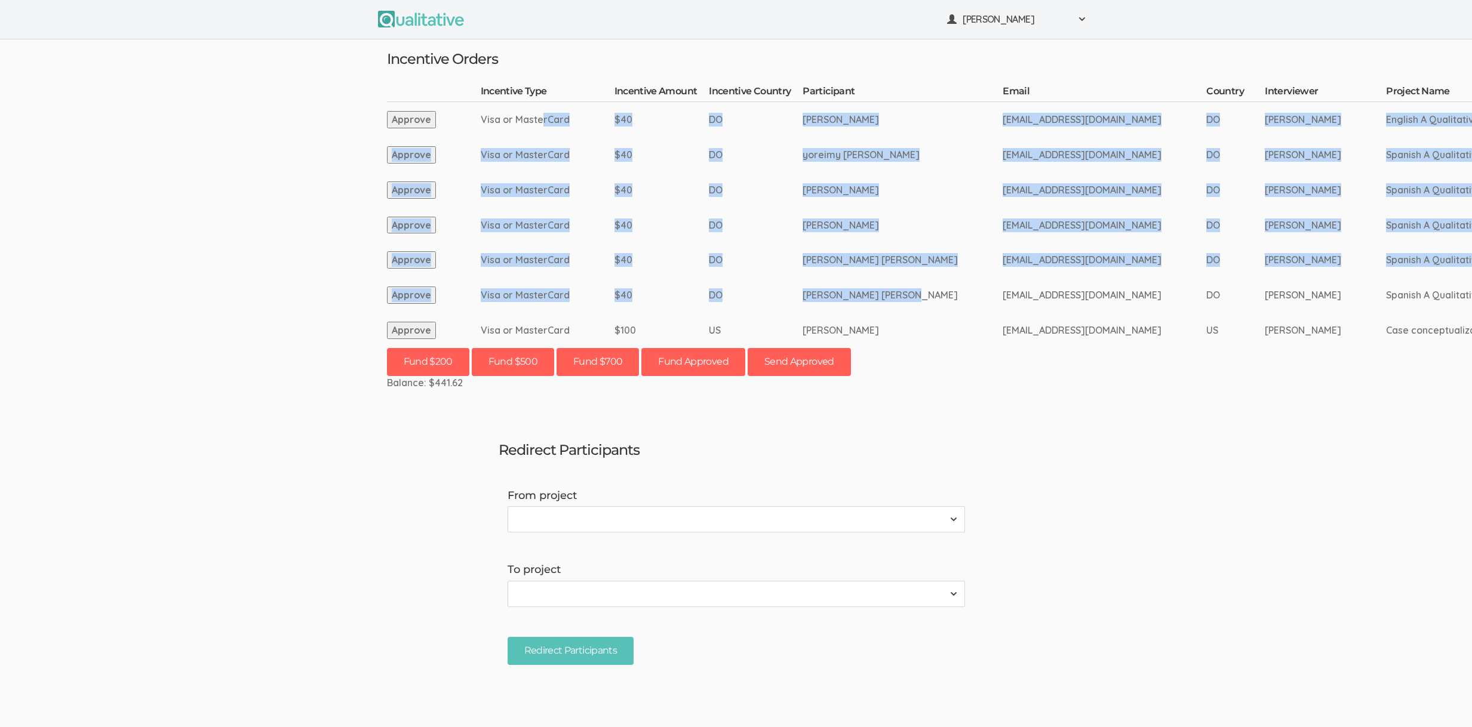
drag, startPoint x: 855, startPoint y: 294, endPoint x: 541, endPoint y: 124, distance: 357.7
click at [540, 125] on tbody "Incentive Type Incentive Amount Incentive Country Participant Email Country Int…" at bounding box center [1324, 216] width 1875 height 263
click at [541, 124] on td "Visa or MasterCard" at bounding box center [548, 119] width 134 height 35
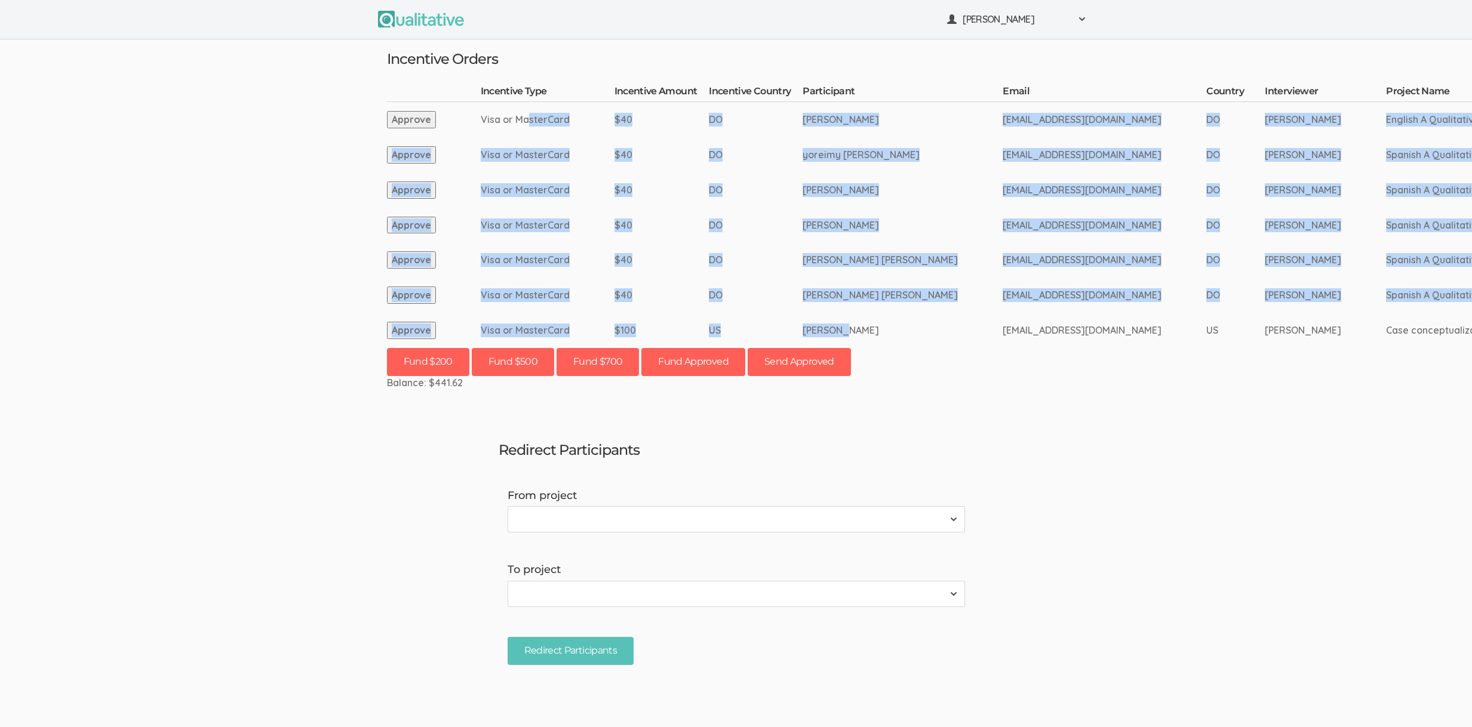
drag, startPoint x: 525, startPoint y: 117, endPoint x: 835, endPoint y: 326, distance: 374.2
click at [835, 326] on tbody "Incentive Type Incentive Amount Incentive Country Participant Email Country Int…" at bounding box center [1324, 216] width 1875 height 263
click at [835, 326] on td "Jennifer Rock" at bounding box center [902, 330] width 200 height 35
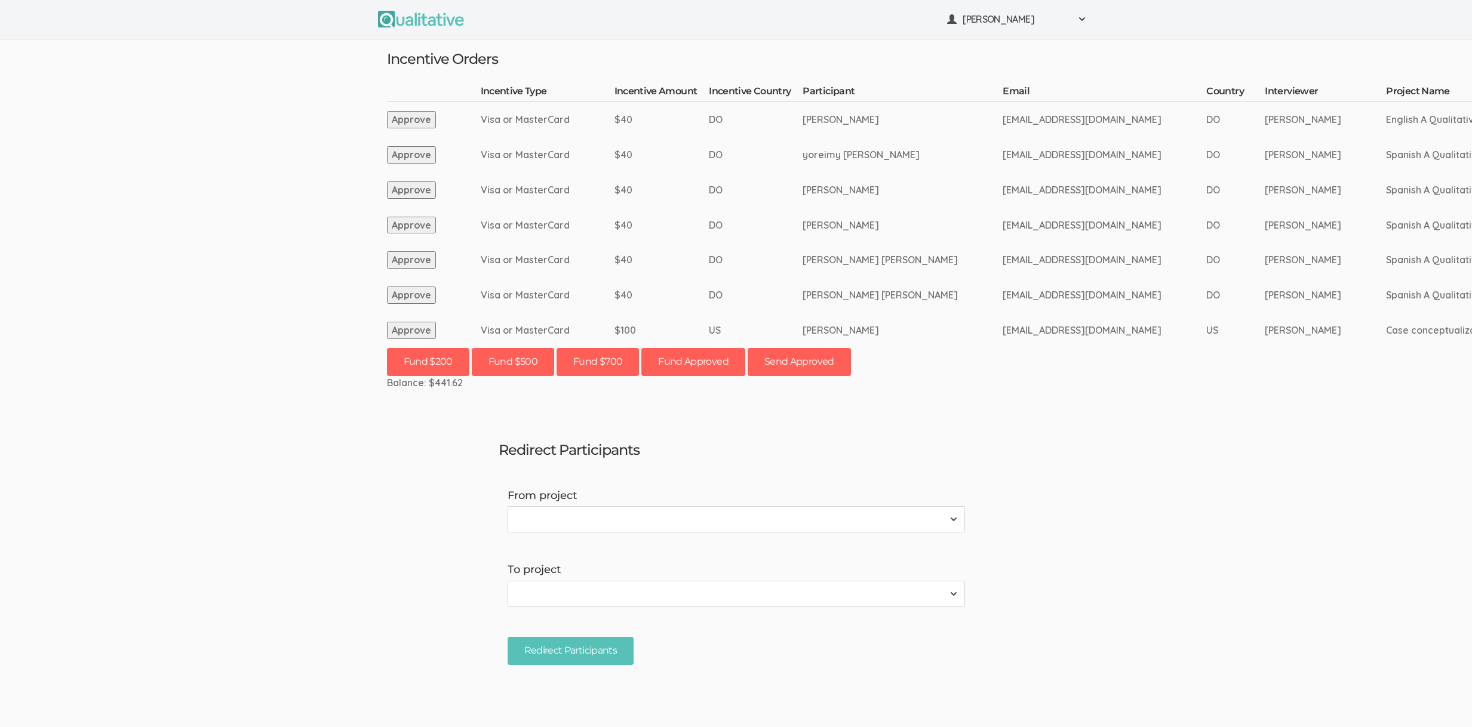
click at [254, 568] on ui-view "Neal Samarakkody Project Workspace Profile Organization Settings" at bounding box center [736, 363] width 1472 height 727
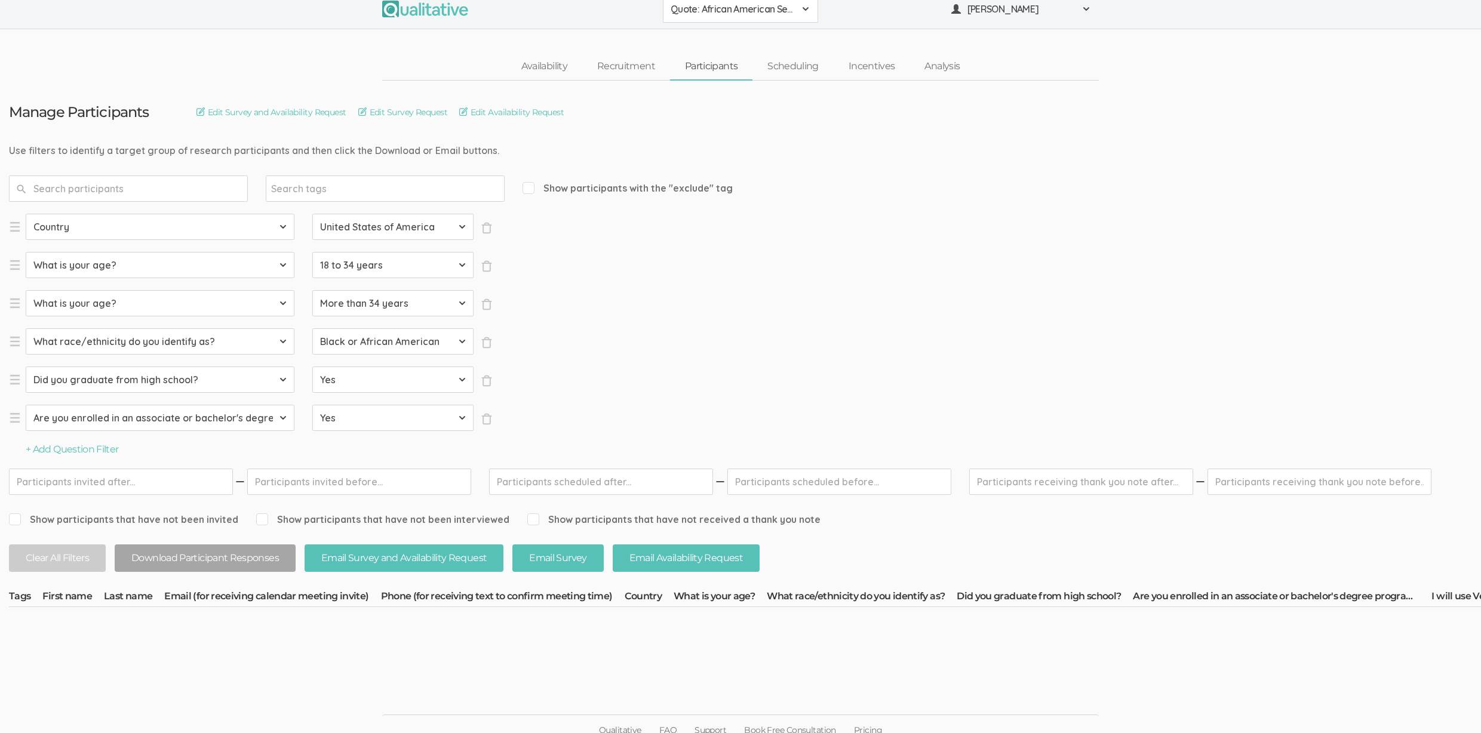
scroll to position [21, 0]
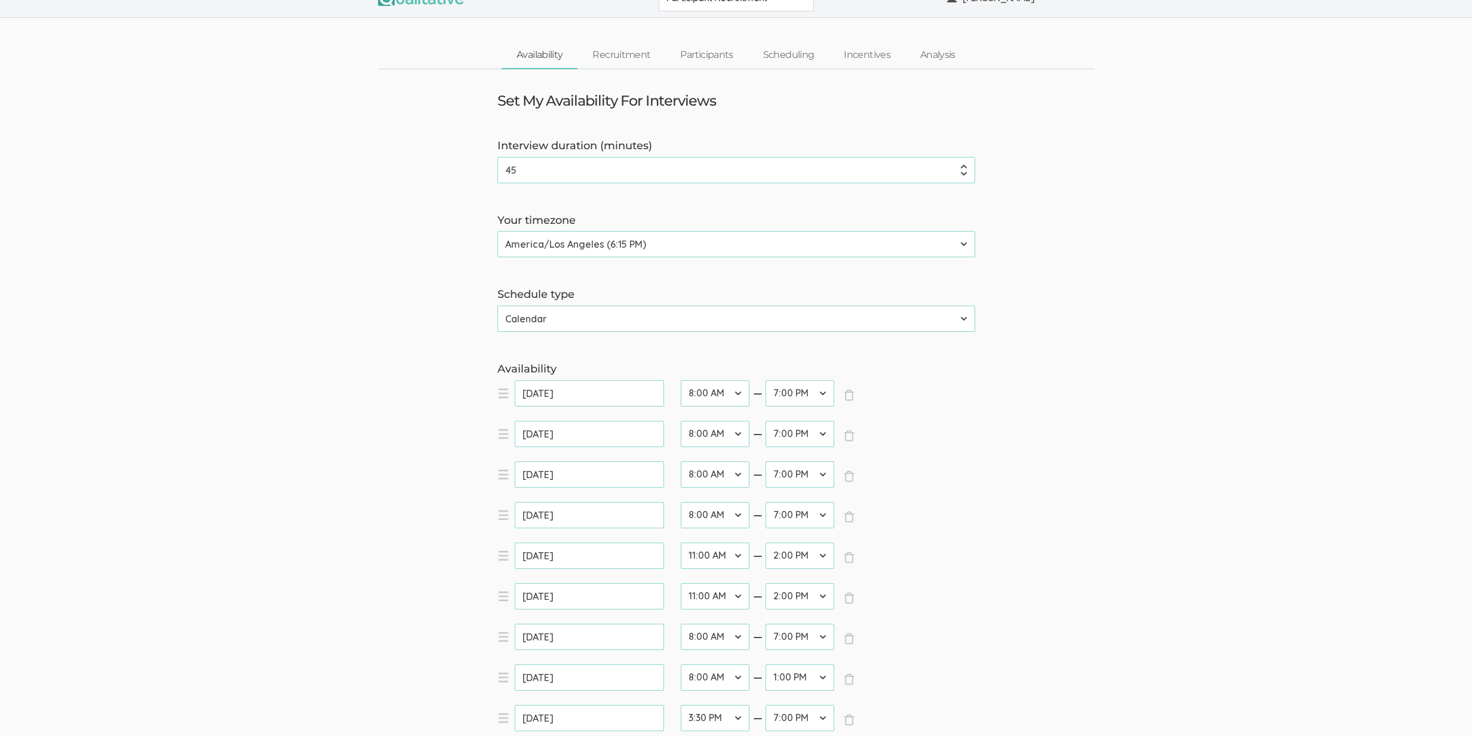
scroll to position [147, 0]
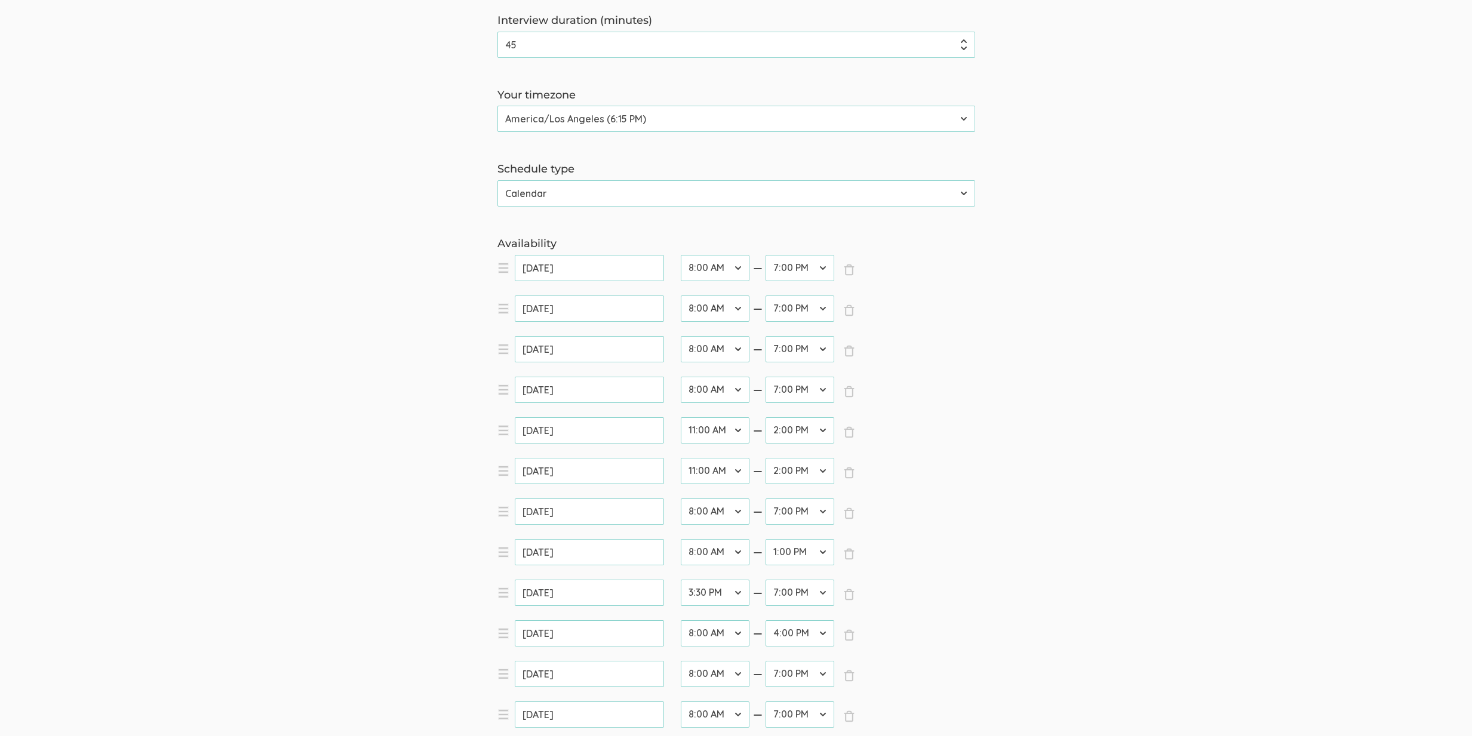
click at [720, 437] on select "12:00 AM 12:30 AM 1:00 AM 1:30 AM 2:00 AM 2:30 AM 3:00 AM 3:30 AM 4:00 AM 4:30 …" at bounding box center [715, 430] width 69 height 26
select select "16"
click at [681, 417] on select "12:00 AM 12:30 AM 1:00 AM 1:30 AM 2:00 AM 2:30 AM 3:00 AM 3:30 AM 4:00 AM 4:30 …" at bounding box center [715, 430] width 69 height 26
click at [709, 471] on select "12:00 AM 12:30 AM 1:00 AM 1:30 AM 2:00 AM 2:30 AM 3:00 AM 3:30 AM 4:00 AM 4:30 …" at bounding box center [715, 471] width 69 height 26
select select "16"
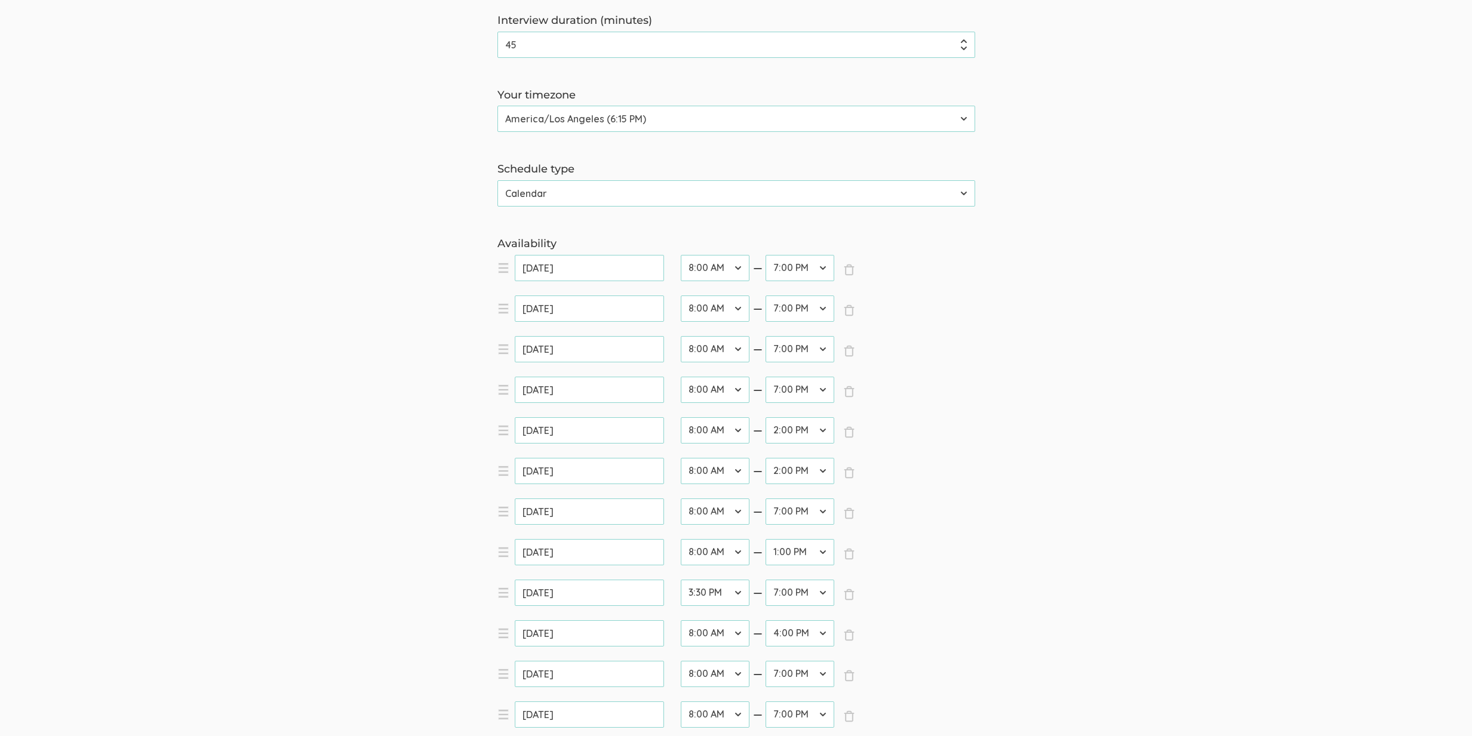
click at [681, 458] on select "12:00 AM 12:30 AM 1:00 AM 1:30 AM 2:00 AM 2:30 AM 3:00 AM 3:30 AM 4:00 AM 4:30 …" at bounding box center [715, 471] width 69 height 26
click at [713, 552] on select "12:00 AM 12:30 AM 1:00 AM 1:30 AM 2:00 AM 2:30 AM 3:00 AM 3:30 AM 4:00 AM 4:30 …" at bounding box center [715, 552] width 69 height 26
select select "22"
click at [681, 539] on select "12:00 AM 12:30 AM 1:00 AM 1:30 AM 2:00 AM 2:30 AM 3:00 AM 3:30 AM 4:00 AM 4:30 …" at bounding box center [715, 552] width 69 height 26
click at [796, 427] on select "12:00 AM 12:30 AM 1:00 AM 1:30 AM 2:00 AM 2:30 AM 3:00 AM 3:30 AM 4:00 AM 4:30 …" at bounding box center [799, 430] width 69 height 26
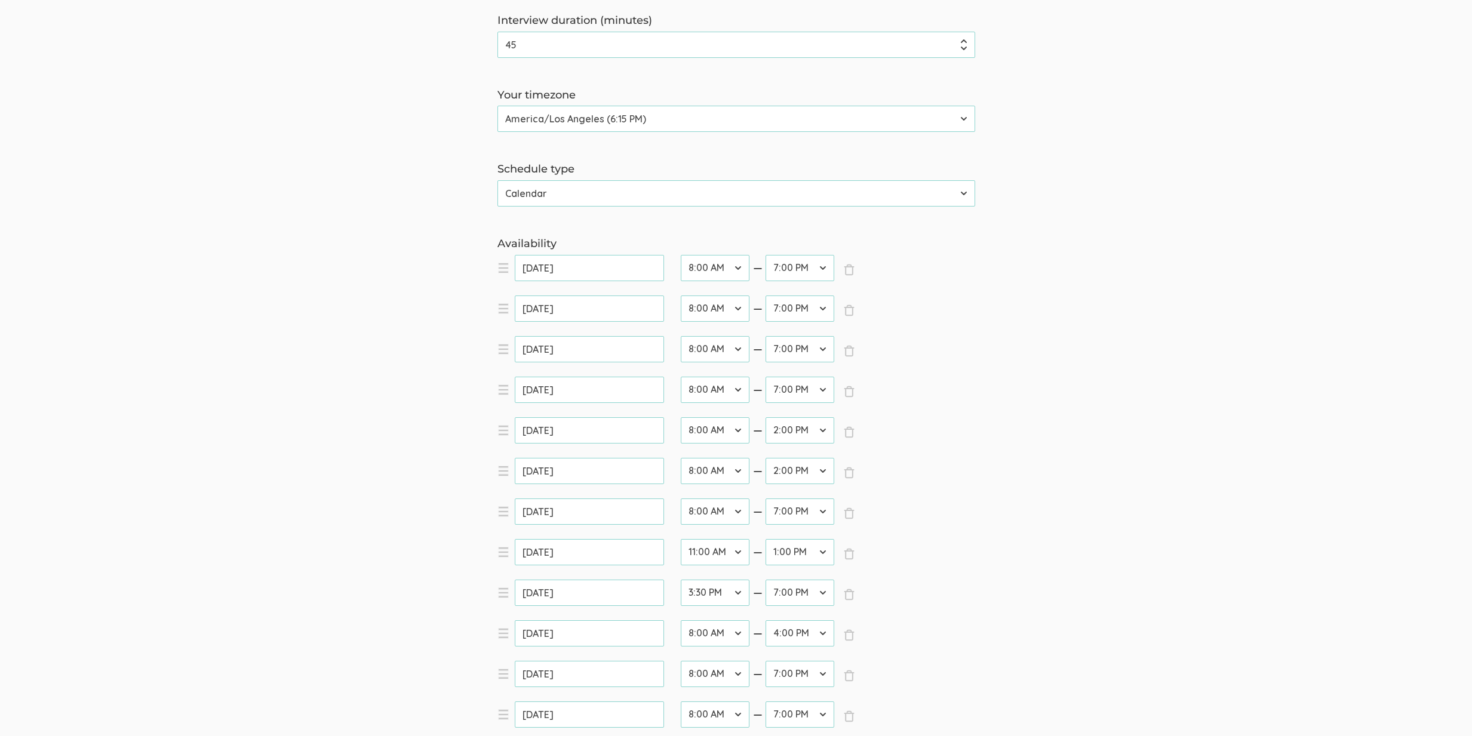
select select "38"
click at [765, 417] on select "12:00 AM 12:30 AM 1:00 AM 1:30 AM 2:00 AM 2:30 AM 3:00 AM 3:30 AM 4:00 AM 4:30 …" at bounding box center [799, 430] width 69 height 26
click at [800, 473] on select "12:00 AM 12:30 AM 1:00 AM 1:30 AM 2:00 AM 2:30 AM 3:00 AM 3:30 AM 4:00 AM 4:30 …" at bounding box center [799, 471] width 69 height 26
select select "38"
click at [765, 458] on select "12:00 AM 12:30 AM 1:00 AM 1:30 AM 2:00 AM 2:30 AM 3:00 AM 3:30 AM 4:00 AM 4:30 …" at bounding box center [799, 471] width 69 height 26
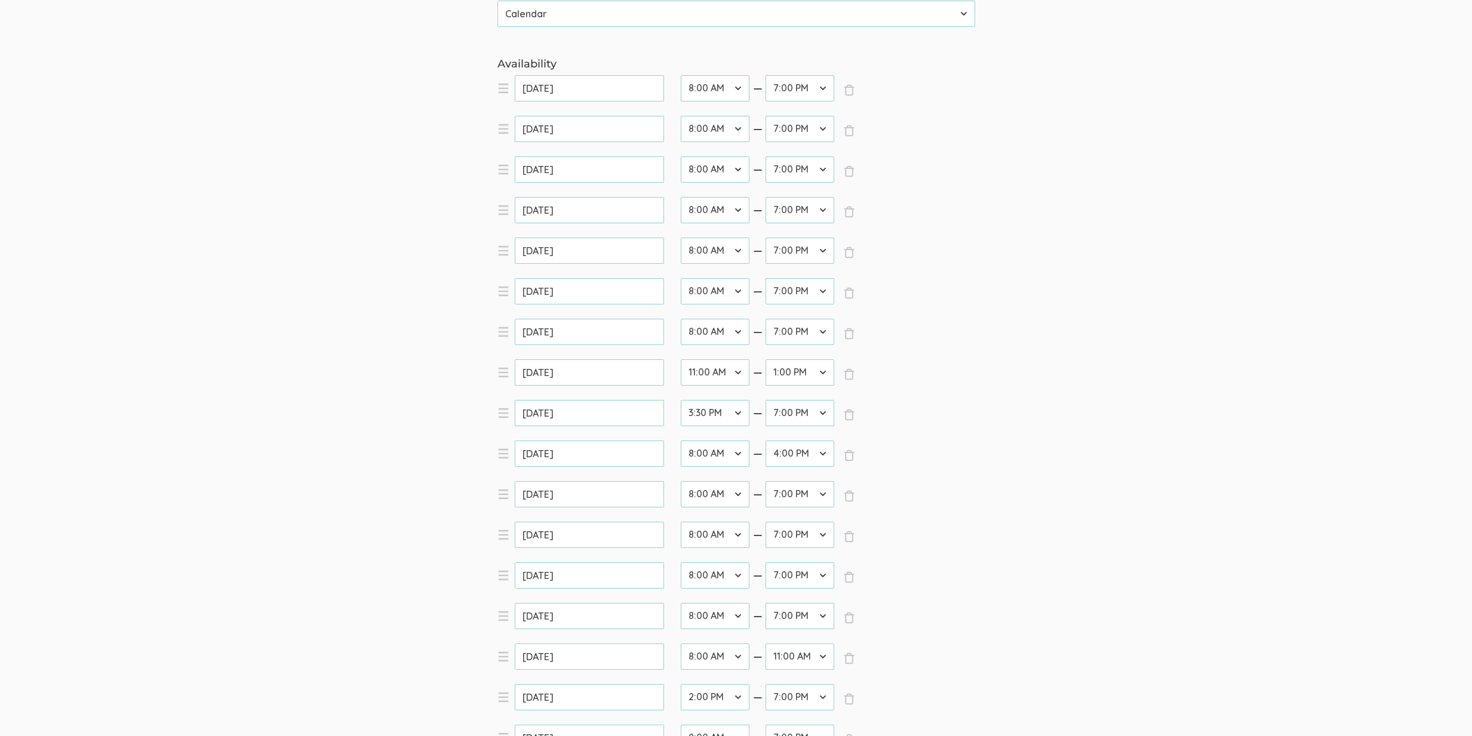
scroll to position [0, 0]
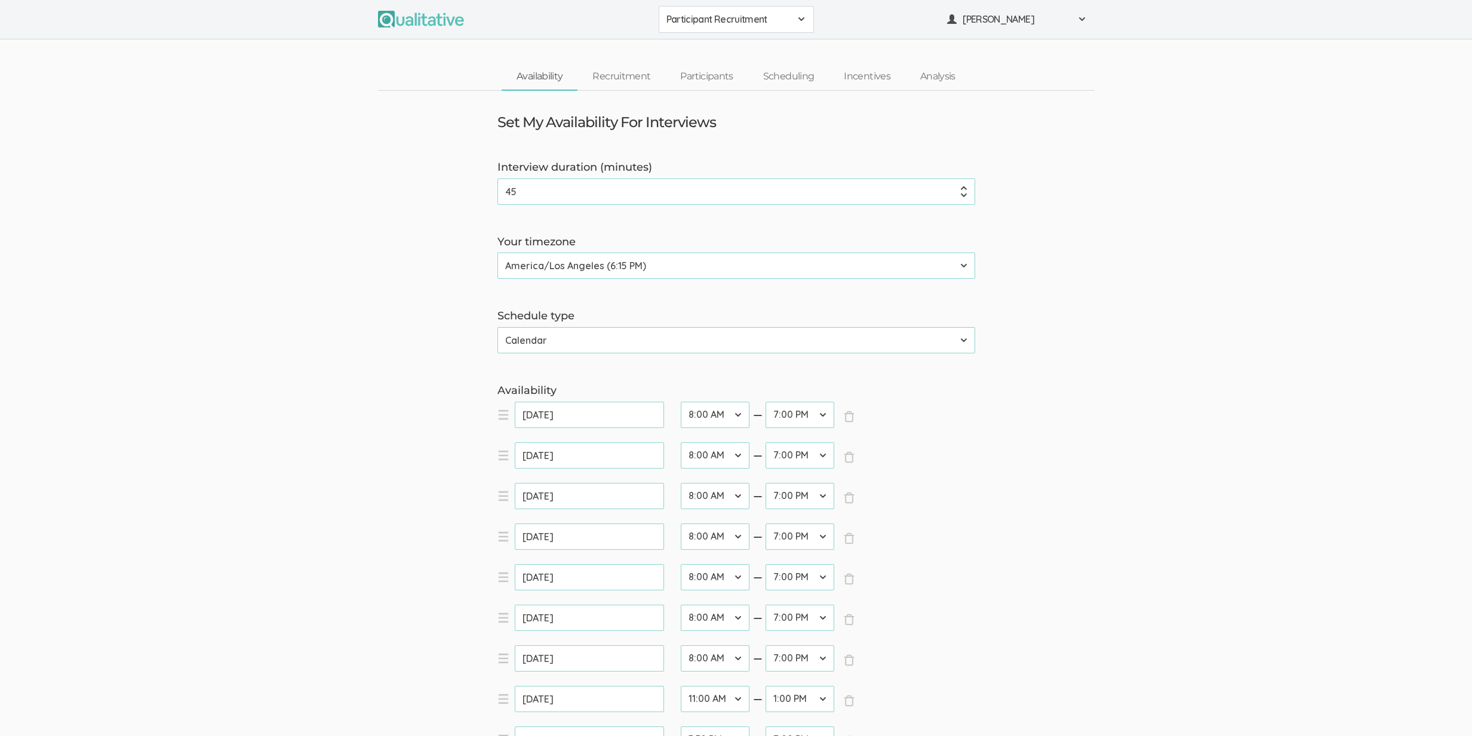
click at [583, 420] on input "Aug 07, 2025" at bounding box center [589, 415] width 149 height 26
click at [668, 442] on span "Next" at bounding box center [666, 441] width 10 height 10
click at [578, 522] on link "16" at bounding box center [574, 520] width 20 height 17
type input "Sep 16, 2025"
click at [618, 456] on input "Aug 09, 2025" at bounding box center [589, 455] width 149 height 26
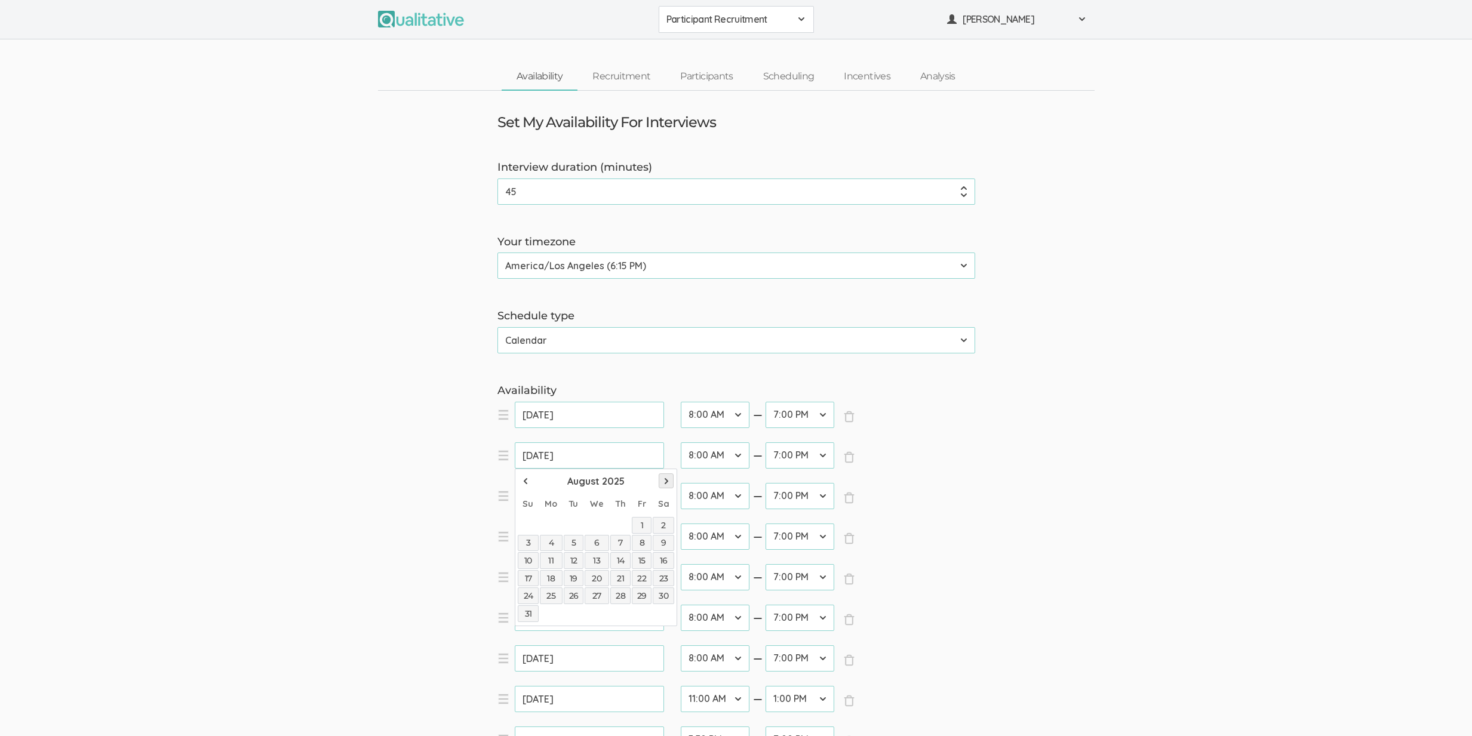
click at [666, 478] on span "Next" at bounding box center [666, 481] width 10 height 10
click at [624, 564] on link "18" at bounding box center [620, 560] width 20 height 17
type input "Sep 18, 2025"
click at [603, 498] on input "Aug 11, 2025" at bounding box center [589, 496] width 149 height 26
click at [666, 522] on span "Next" at bounding box center [666, 522] width 10 height 10
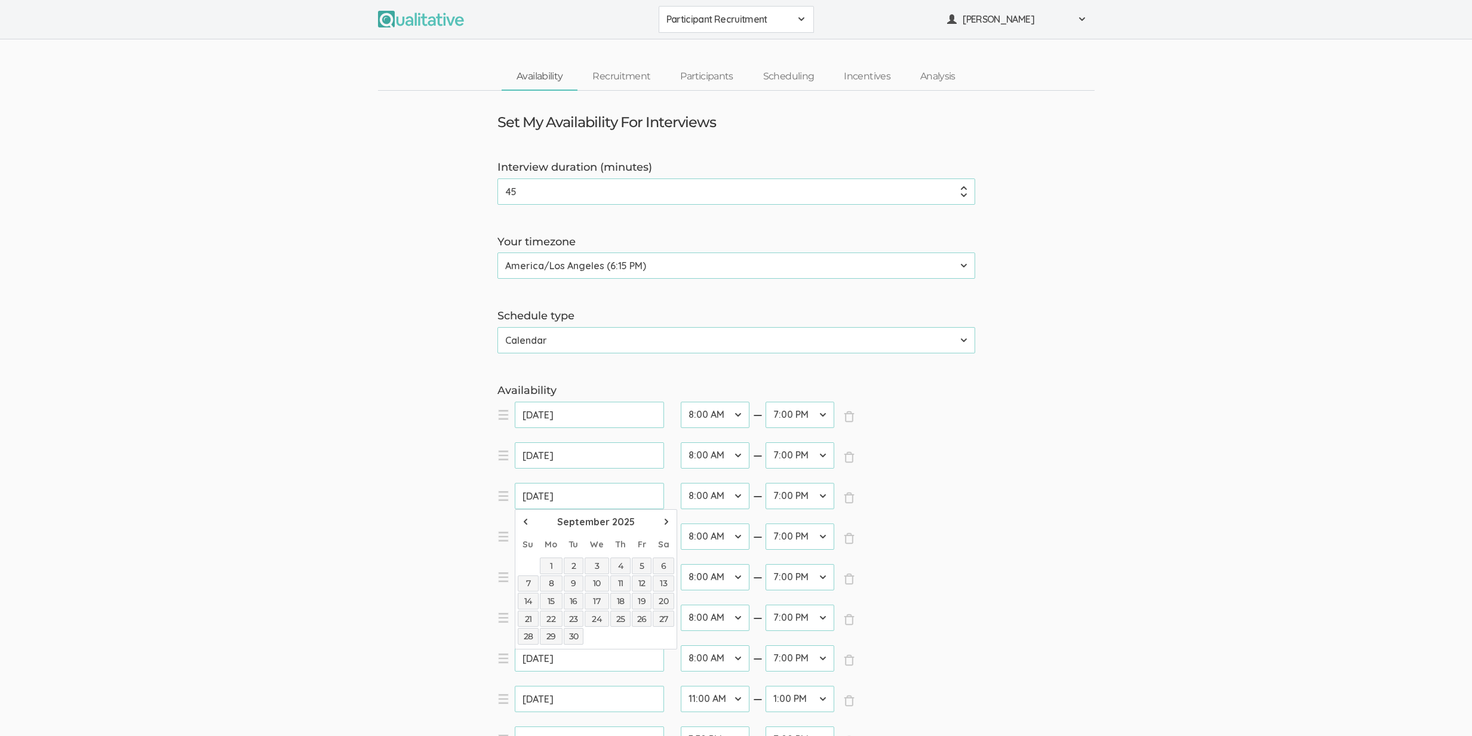
click at [663, 599] on link "20" at bounding box center [663, 601] width 21 height 17
type input "Sep 20, 2025"
click at [590, 537] on input "Aug 13, 2025" at bounding box center [589, 537] width 149 height 26
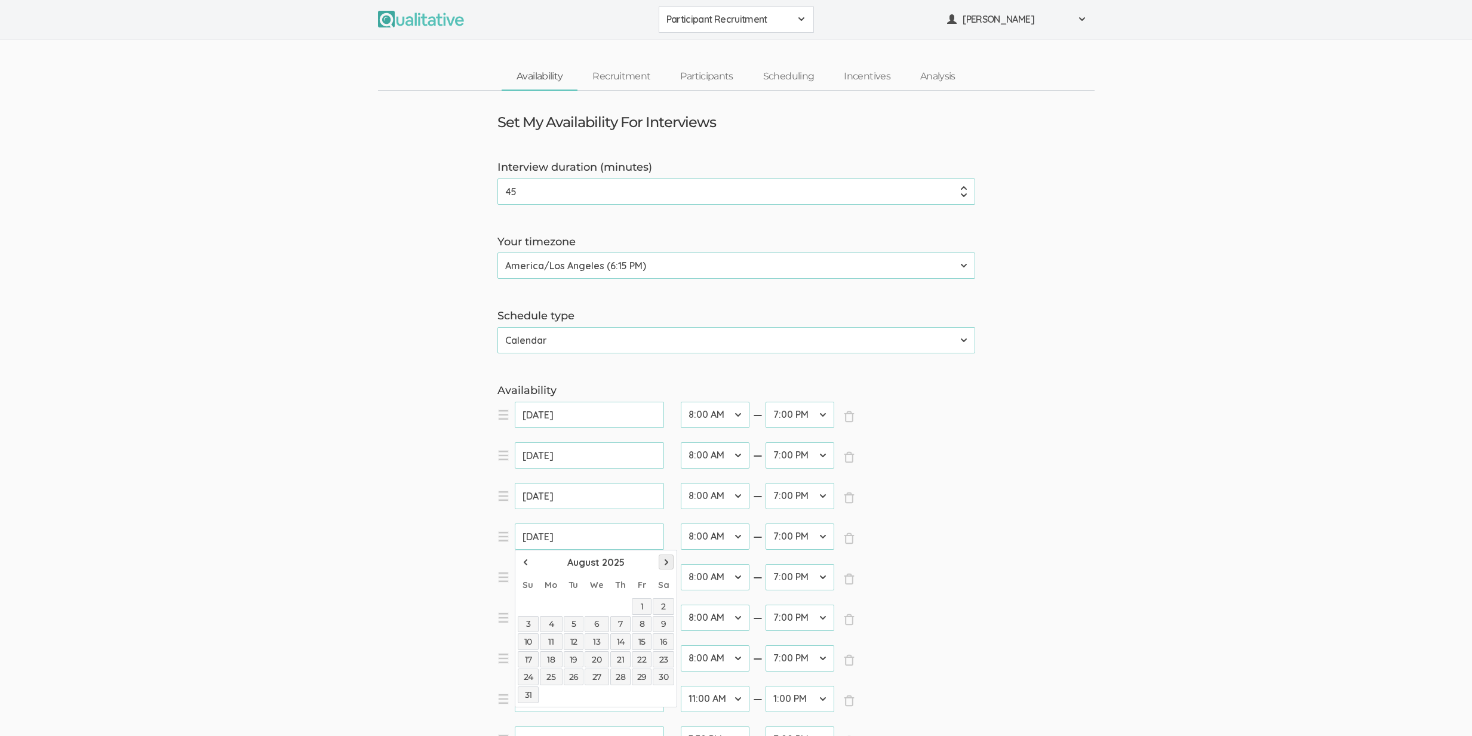
click at [664, 564] on span "Next" at bounding box center [666, 563] width 10 height 10
click at [551, 660] on link "22" at bounding box center [551, 659] width 23 height 17
type input "Sep 22, 2025"
click at [580, 578] on input "Aug 15, 2025" at bounding box center [589, 577] width 149 height 26
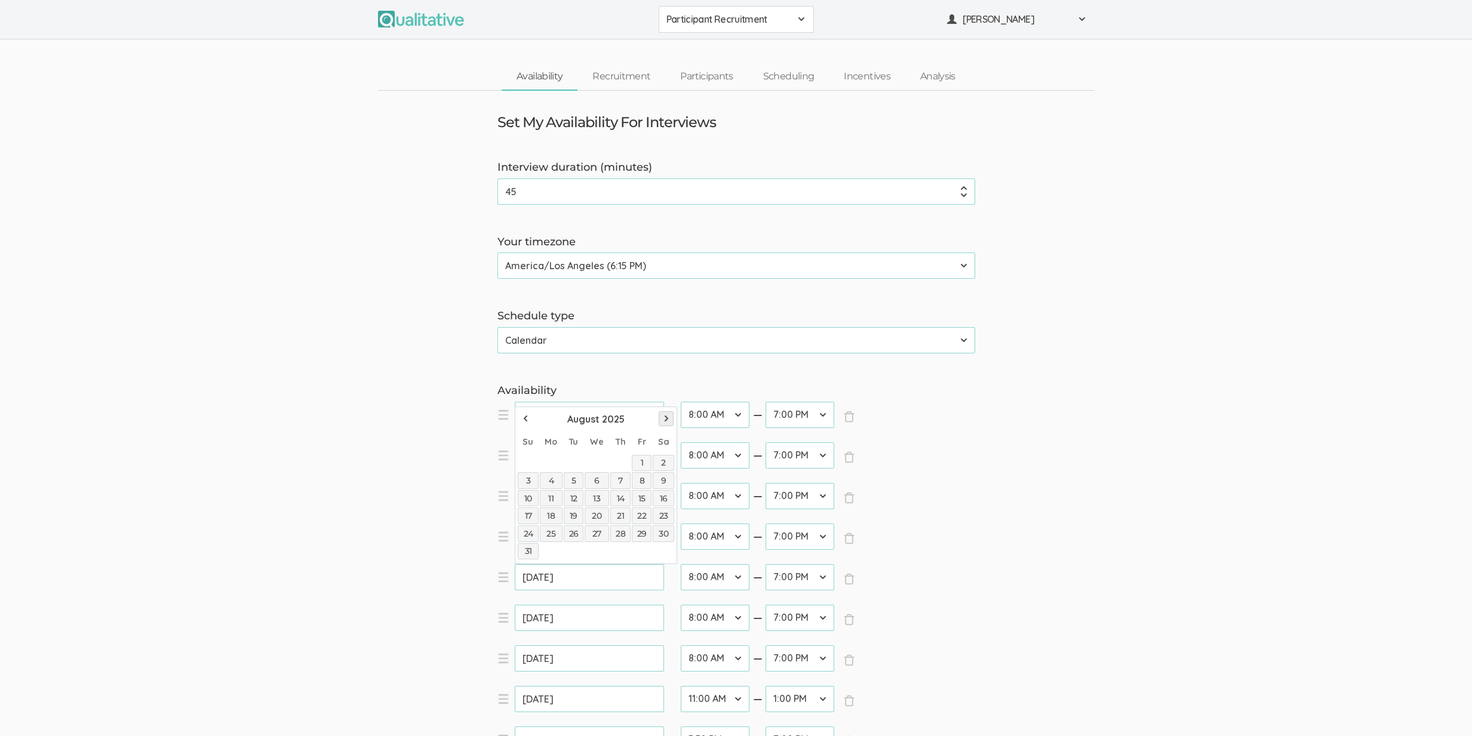
click at [669, 422] on span "Next" at bounding box center [666, 419] width 10 height 10
click at [604, 516] on link "24" at bounding box center [596, 515] width 24 height 17
type input "Sep 24, 2025"
click at [566, 624] on input "Aug 17, 2025" at bounding box center [589, 618] width 149 height 26
click at [666, 460] on span "Next" at bounding box center [666, 459] width 10 height 10
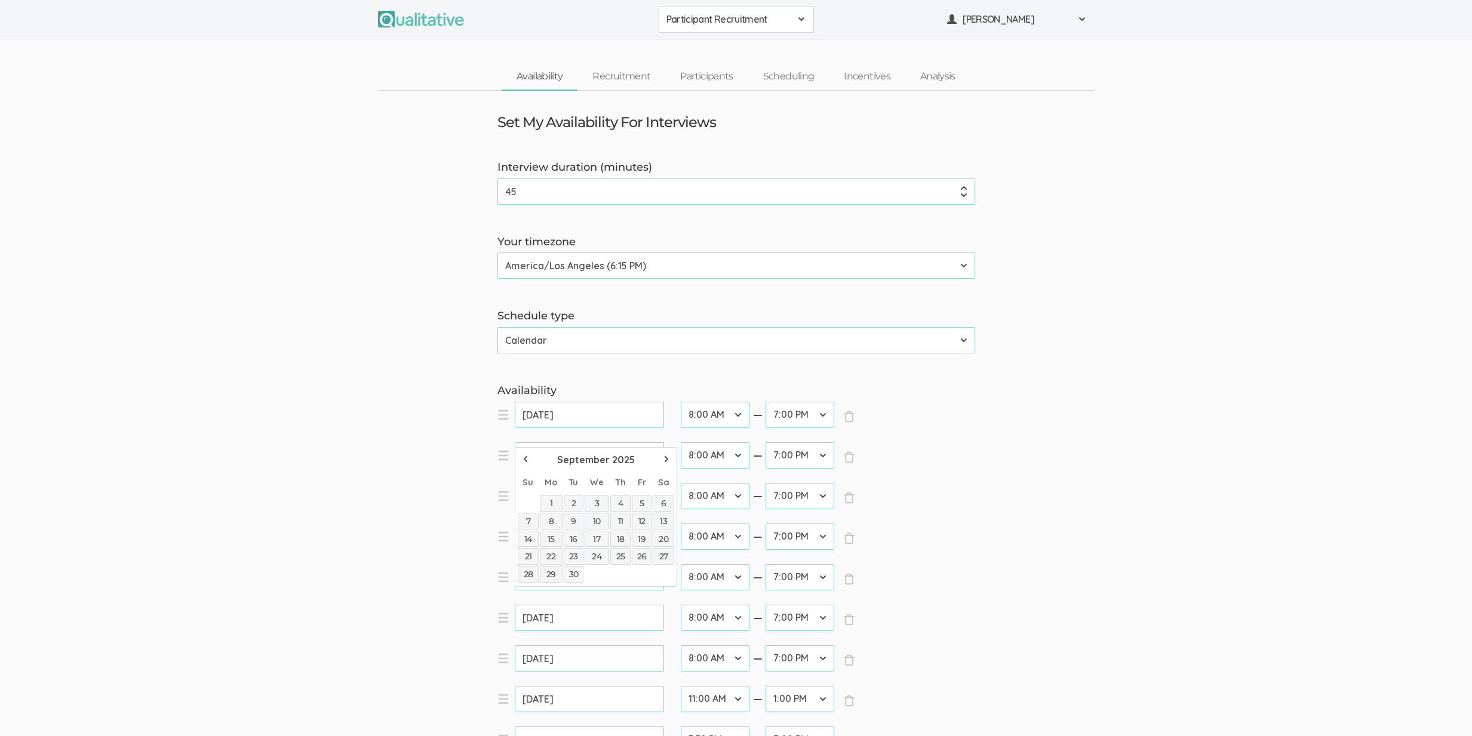
click at [641, 555] on link "26" at bounding box center [642, 556] width 20 height 17
type input "Sep 26, 2025"
click at [595, 661] on input "Aug 19, 2025" at bounding box center [589, 658] width 149 height 26
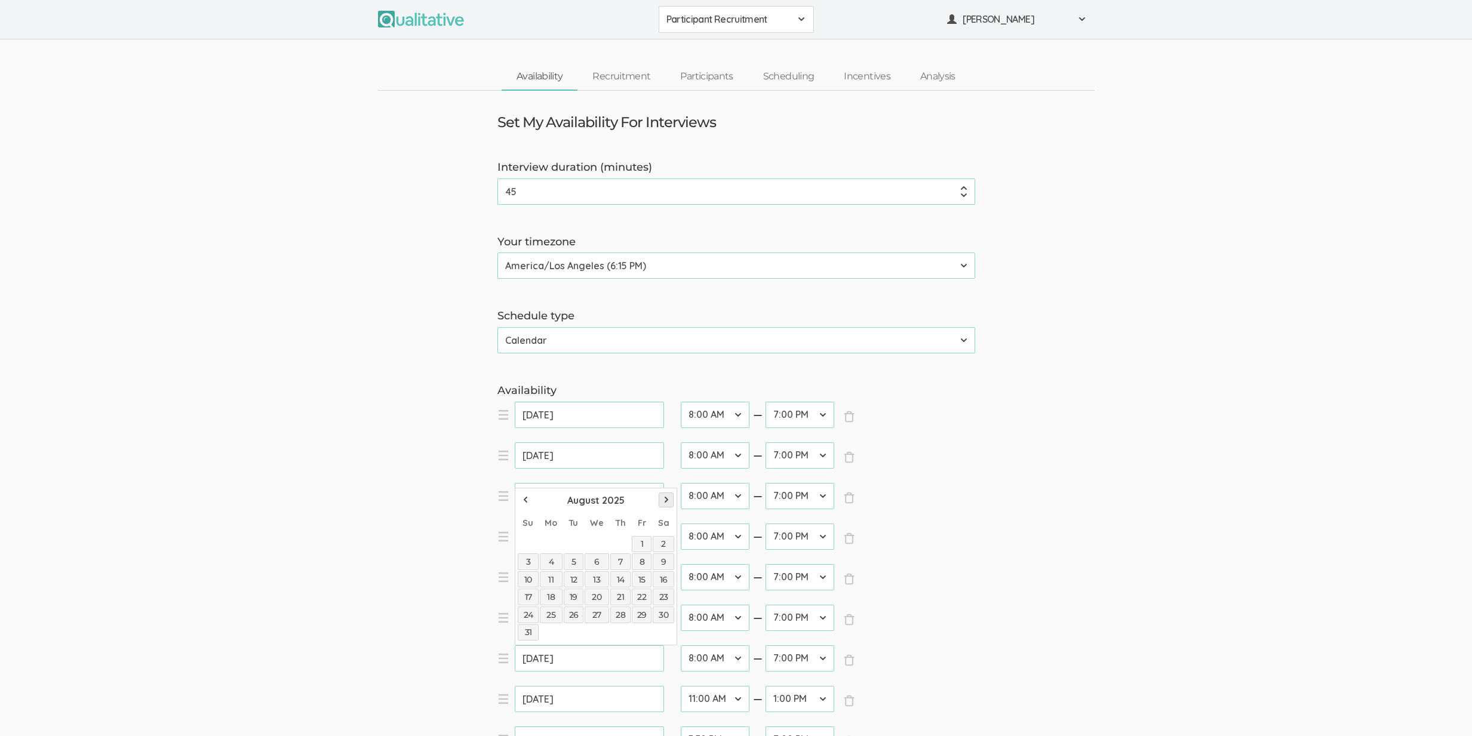
click at [670, 499] on span "Next" at bounding box center [666, 500] width 10 height 10
click at [536, 614] on link "28" at bounding box center [528, 615] width 20 height 17
type input "Sep 28, 2025"
click at [578, 694] on input "Aug 21, 2025" at bounding box center [589, 699] width 149 height 26
click at [670, 536] on link "Next" at bounding box center [665, 540] width 15 height 15
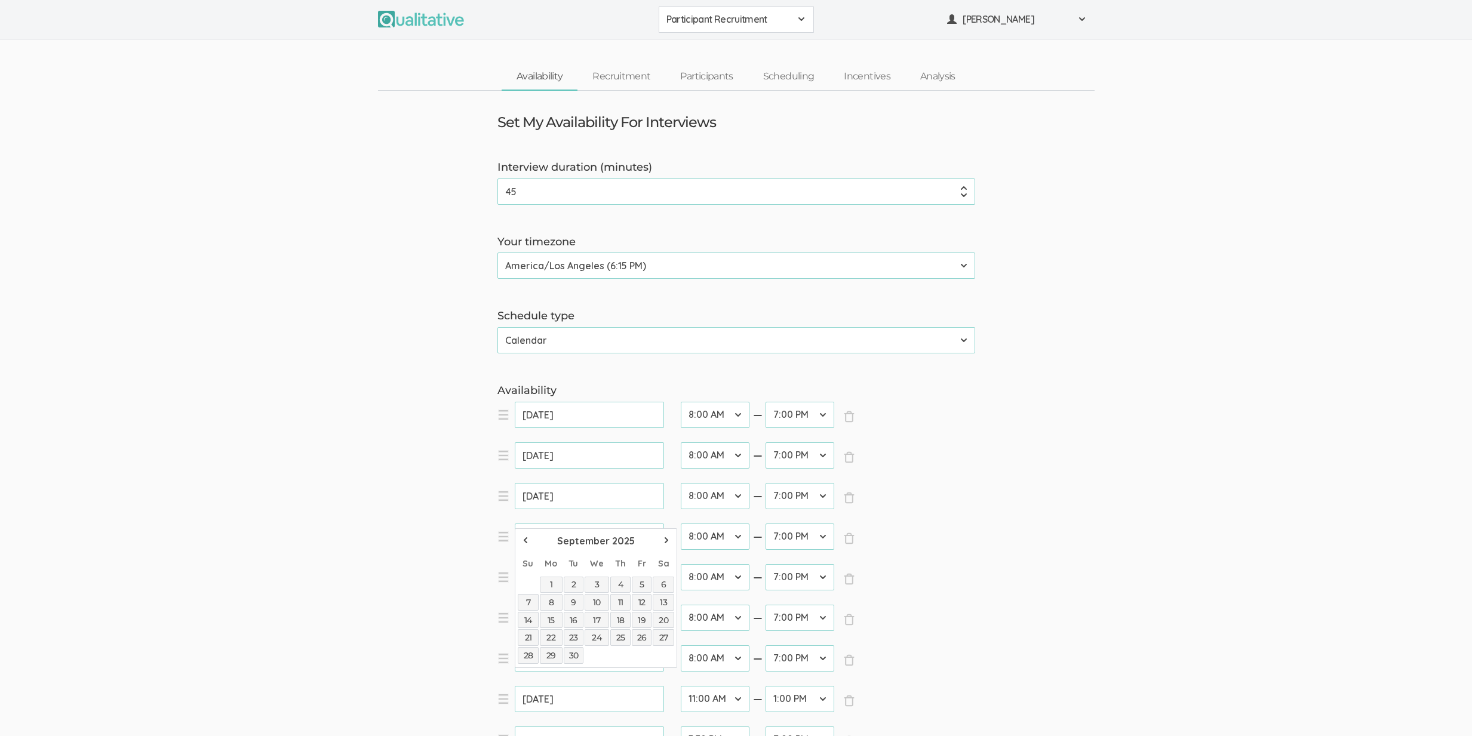
click at [573, 653] on link "30" at bounding box center [574, 655] width 20 height 17
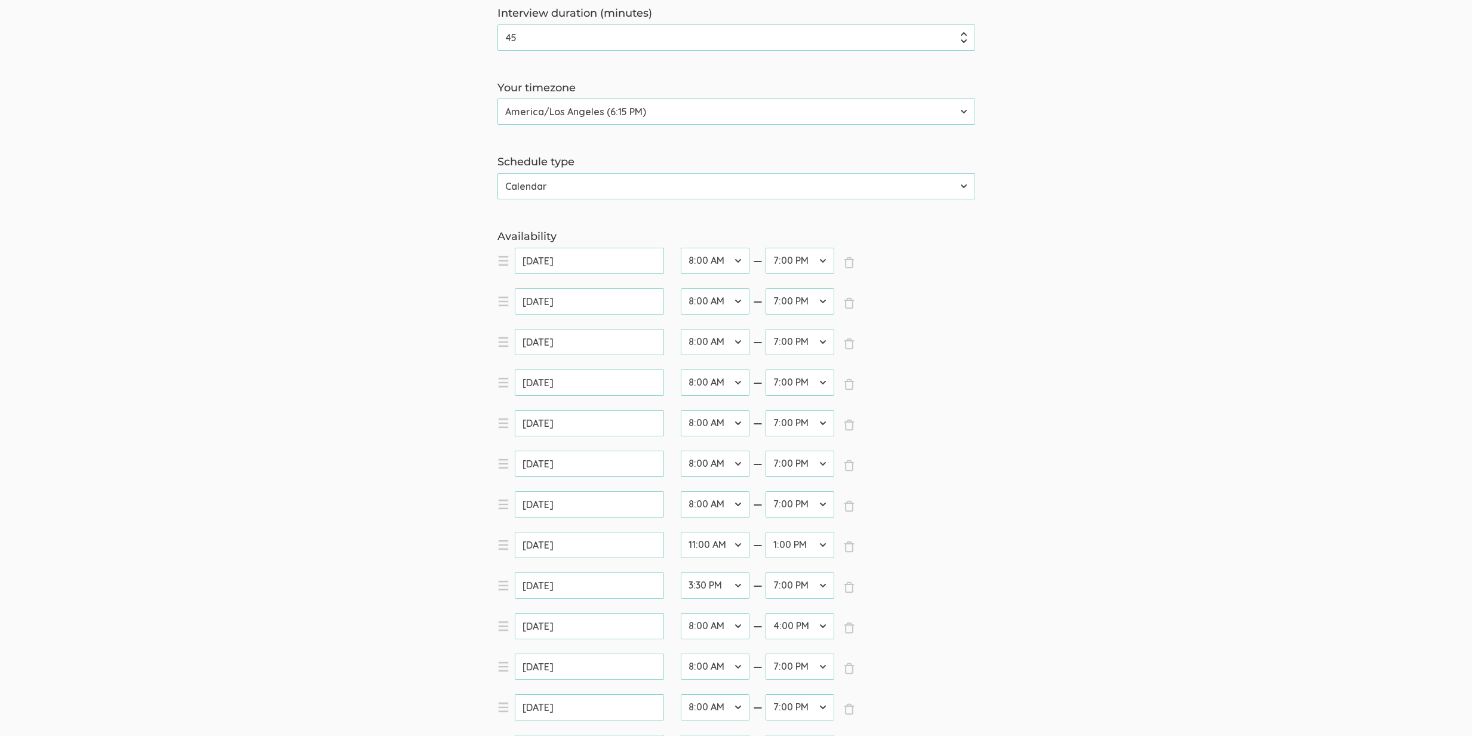
scroll to position [156, 0]
click at [546, 546] on input "Sep 30, 2025" at bounding box center [589, 543] width 149 height 26
click at [530, 571] on span "Prev" at bounding box center [526, 569] width 10 height 10
click at [621, 665] on link "21" at bounding box center [620, 665] width 20 height 17
type input "Aug 21, 2025"
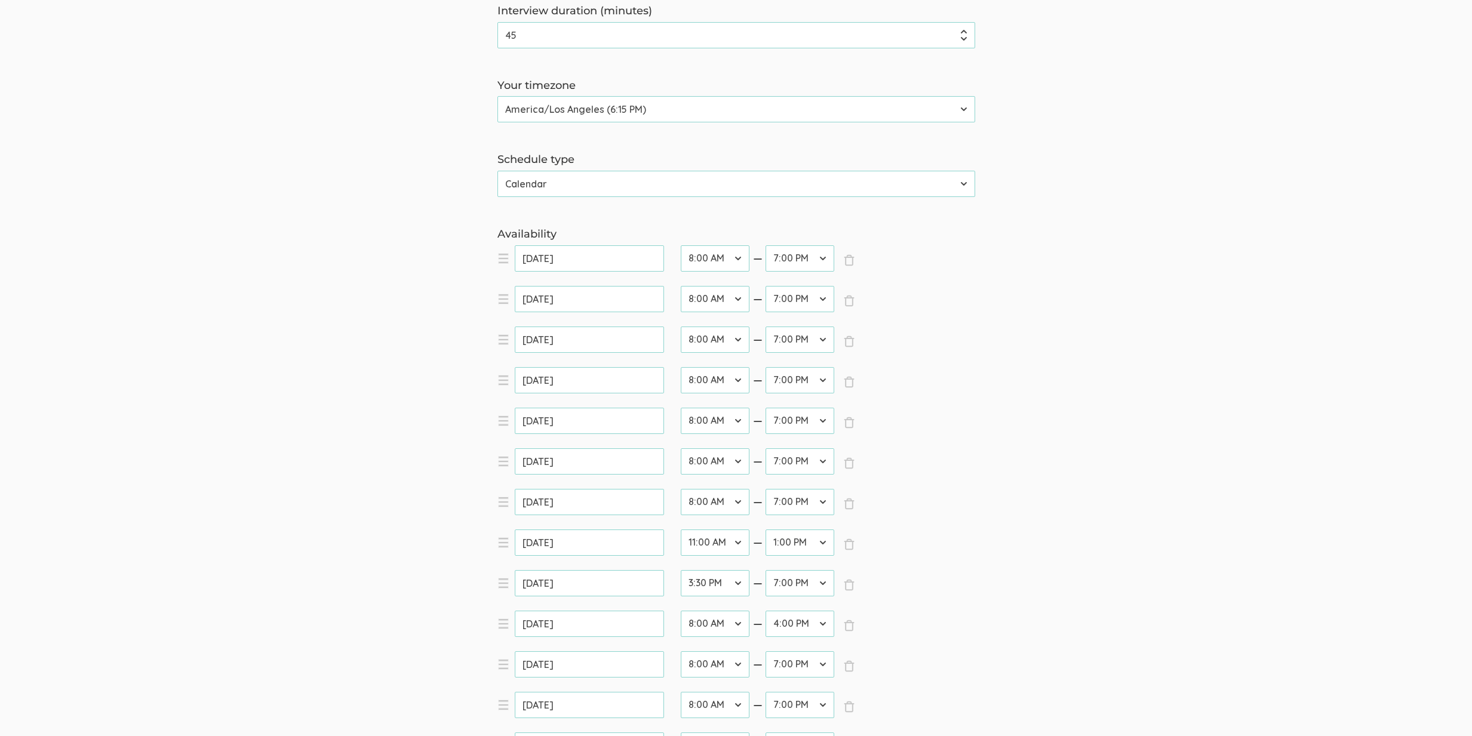
click at [727, 544] on select "12:00 AM 12:30 AM 1:00 AM 1:30 AM 2:00 AM 2:30 AM 3:00 AM 3:30 AM 4:00 AM 4:30 …" at bounding box center [715, 543] width 69 height 26
click at [724, 541] on select "12:00 AM 12:30 AM 1:00 AM 1:30 AM 2:00 AM 2:30 AM 3:00 AM 3:30 AM 4:00 AM 4:30 …" at bounding box center [715, 543] width 69 height 26
select select "20"
click at [681, 530] on select "12:00 AM 12:30 AM 1:00 AM 1:30 AM 2:00 AM 2:30 AM 3:00 AM 3:30 AM 4:00 AM 4:30 …" at bounding box center [715, 543] width 69 height 26
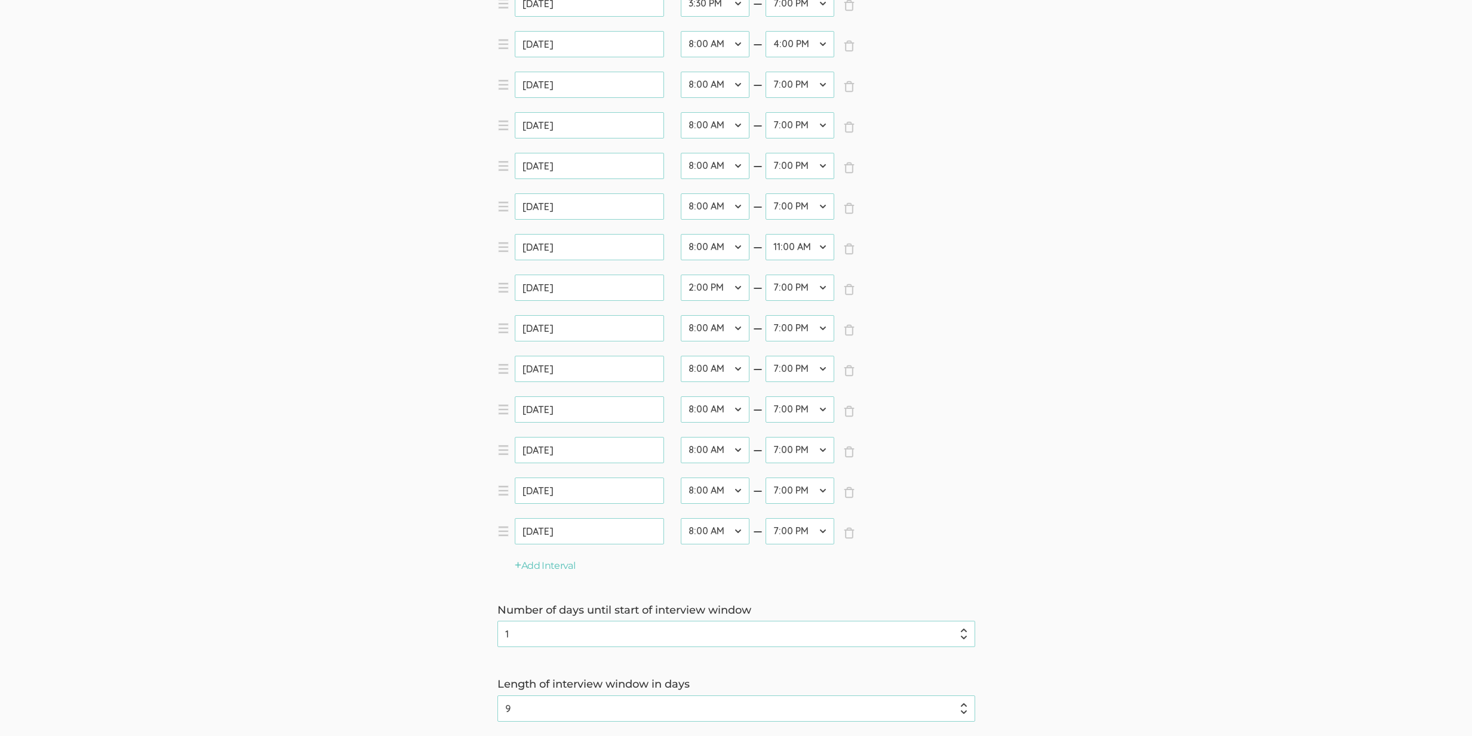
scroll to position [884, 0]
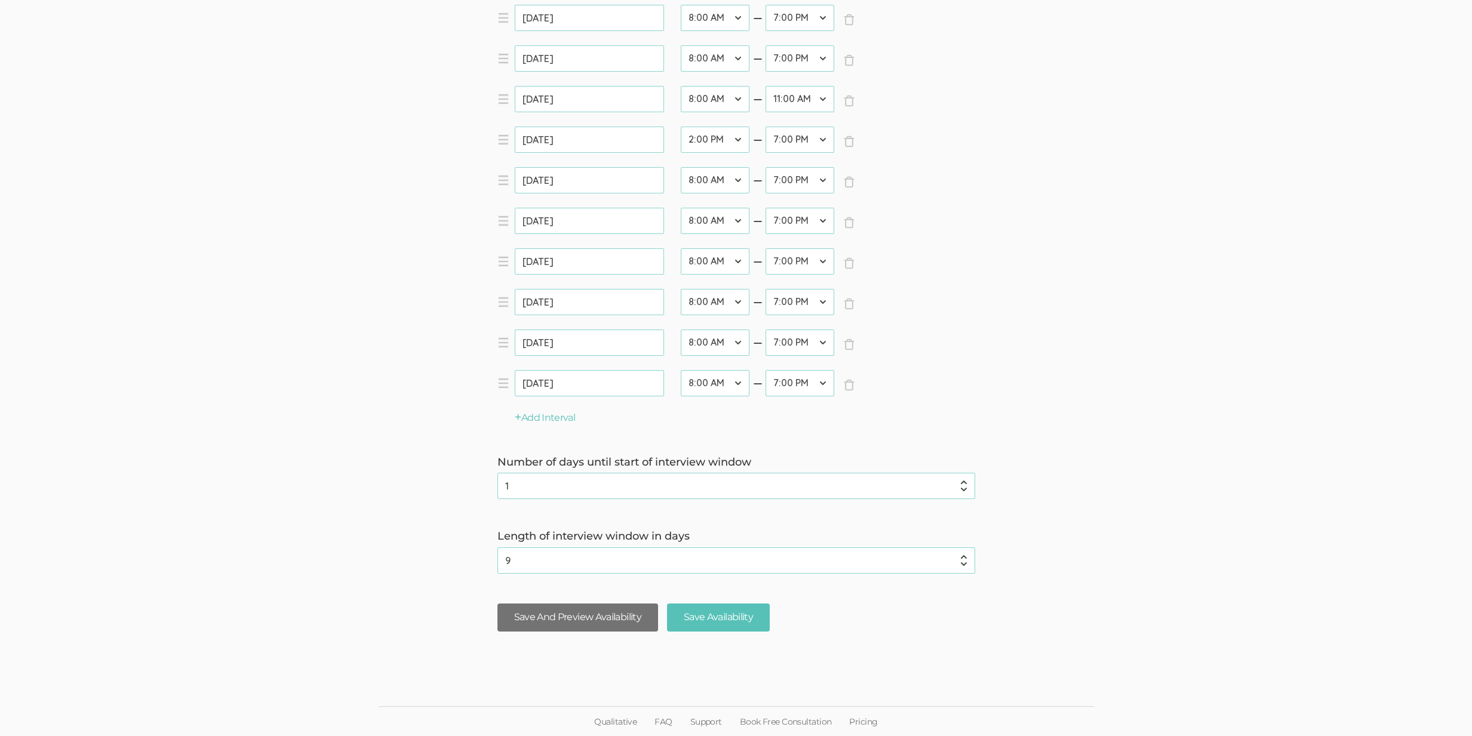
click at [611, 627] on button "Save And Preview Availability" at bounding box center [577, 618] width 161 height 28
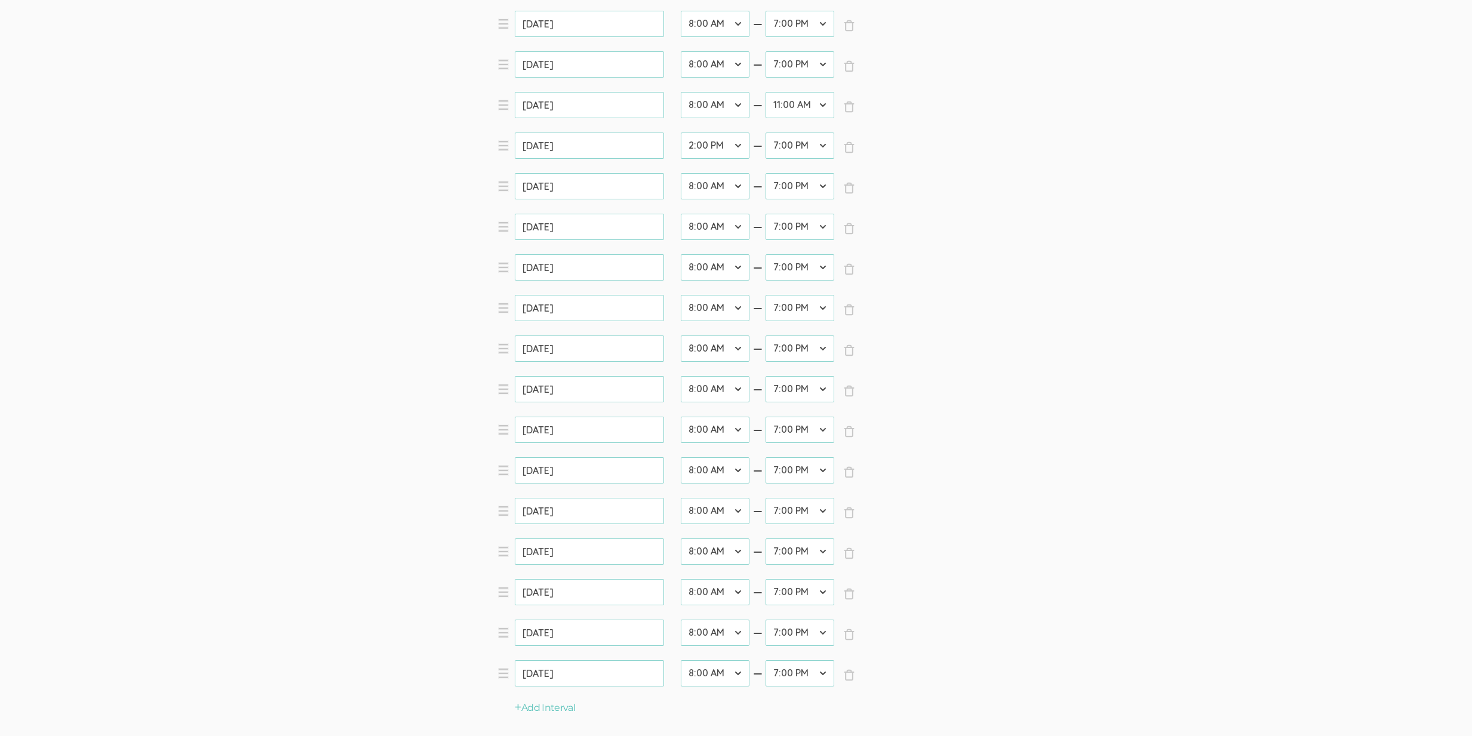
scroll to position [659, 0]
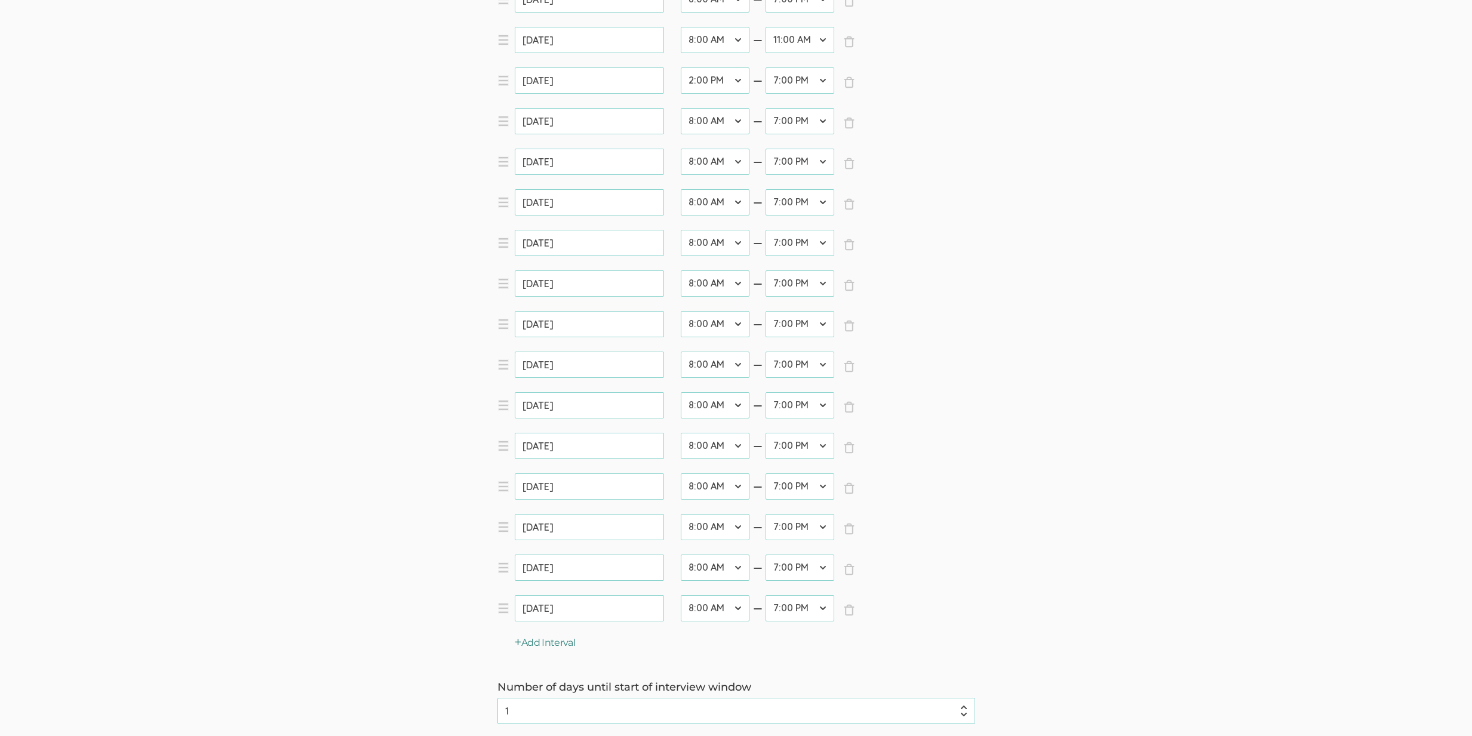
click at [550, 641] on button "Add Interval" at bounding box center [545, 643] width 61 height 14
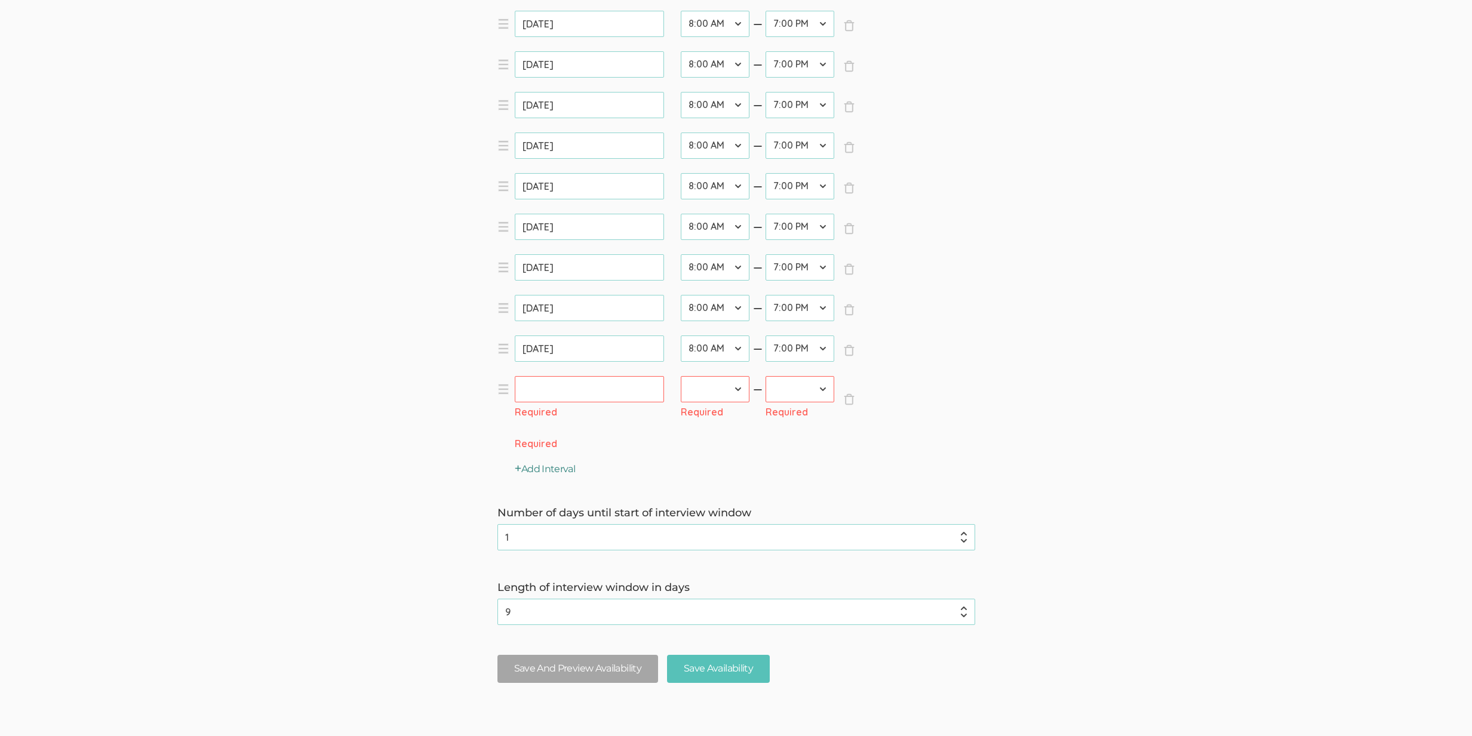
scroll to position [948, 0]
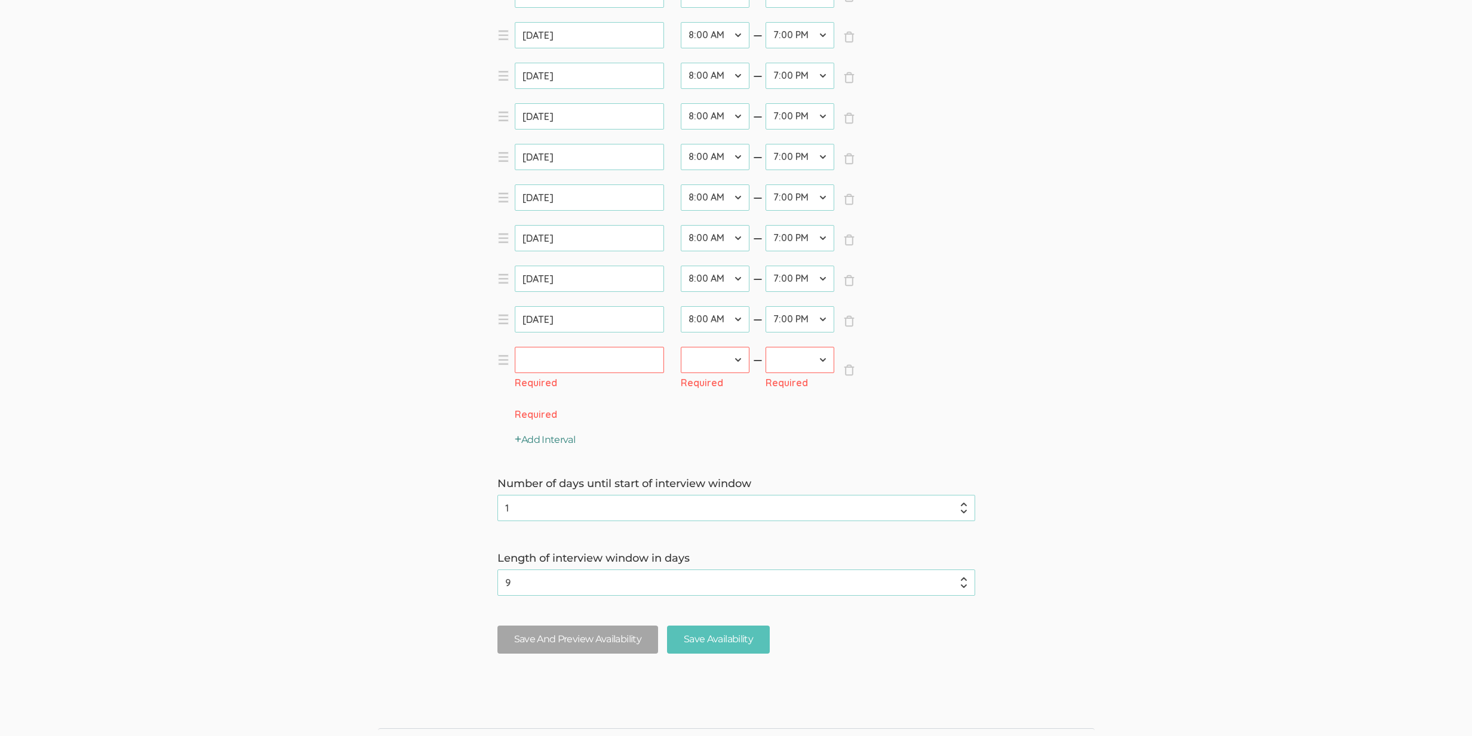
click at [564, 441] on button "Add Interval" at bounding box center [545, 440] width 61 height 14
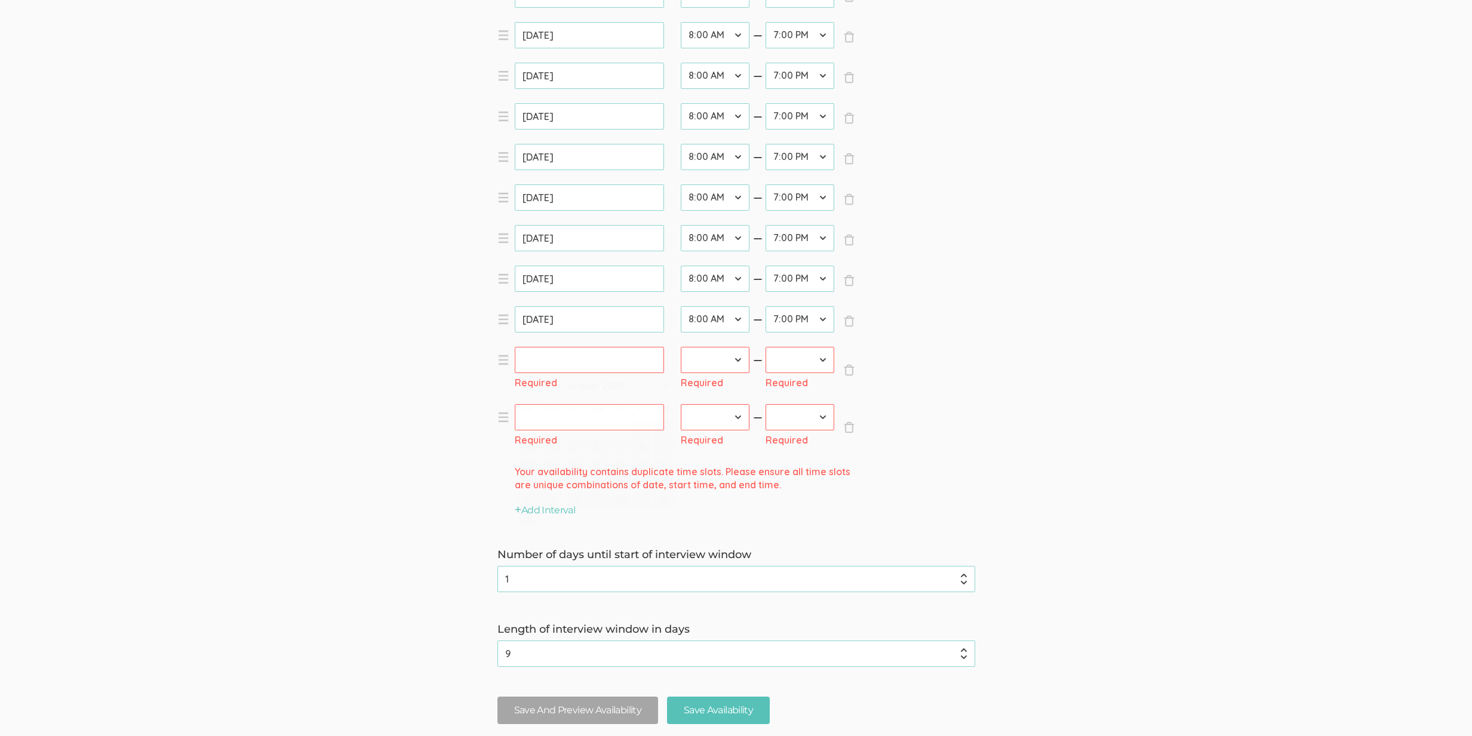
click at [559, 348] on input "text" at bounding box center [589, 360] width 149 height 26
click at [666, 384] on span "Next" at bounding box center [666, 386] width 10 height 10
click at [578, 505] on link "30" at bounding box center [574, 500] width 20 height 17
type input "Sep 30, 2025"
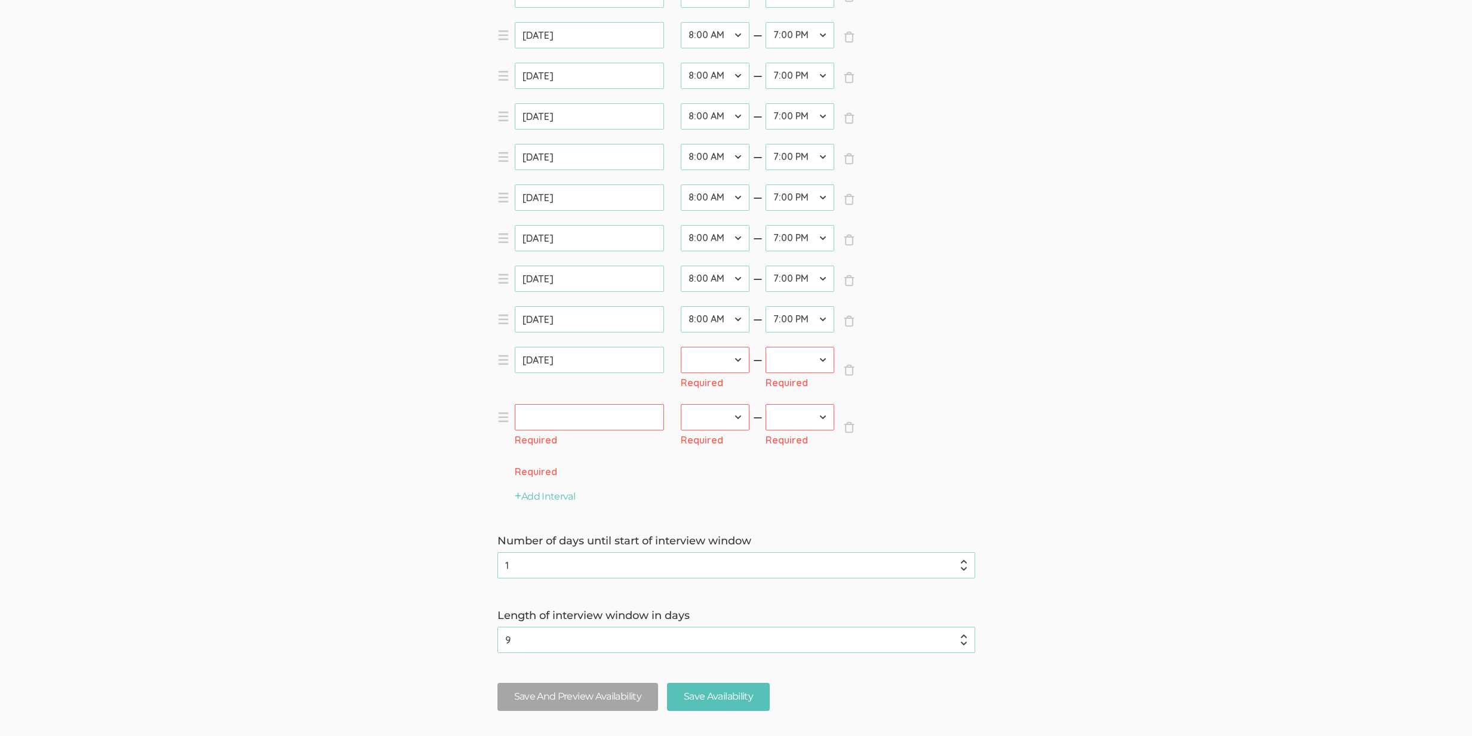
click at [570, 419] on input "text" at bounding box center [589, 417] width 149 height 26
click at [661, 446] on span "Next" at bounding box center [666, 443] width 10 height 10
click at [669, 439] on span "Next" at bounding box center [666, 443] width 10 height 10
click at [626, 487] on link "2" at bounding box center [620, 487] width 20 height 17
type input "Oct 02, 2025"
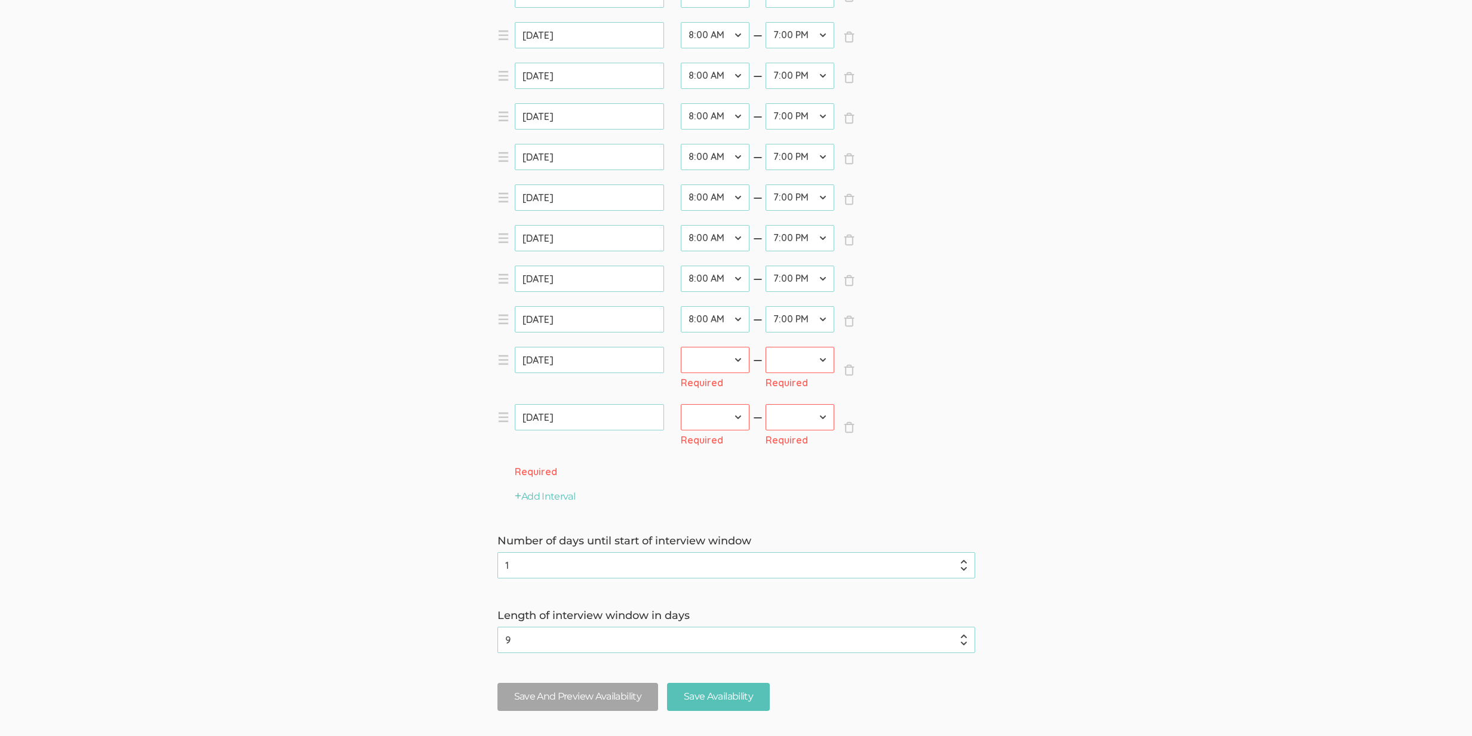
click at [704, 374] on div "startTime 12:00 AM 12:30 AM 1:00 AM 1:30 AM 2:00 AM 2:30 AM 3:00 AM 3:30 AM 4:0…" at bounding box center [707, 371] width 85 height 49
click at [717, 358] on select "12:00 AM 12:30 AM 1:00 AM 1:30 AM 2:00 AM 2:30 AM 3:00 AM 3:30 AM 4:00 AM 4:30 …" at bounding box center [715, 360] width 69 height 26
select select "16"
click at [681, 347] on select "12:00 AM 12:30 AM 1:00 AM 1:30 AM 2:00 AM 2:30 AM 3:00 AM 3:30 AM 4:00 AM 4:30 …" at bounding box center [715, 360] width 69 height 26
click at [699, 434] on div "Required" at bounding box center [716, 440] width 70 height 14
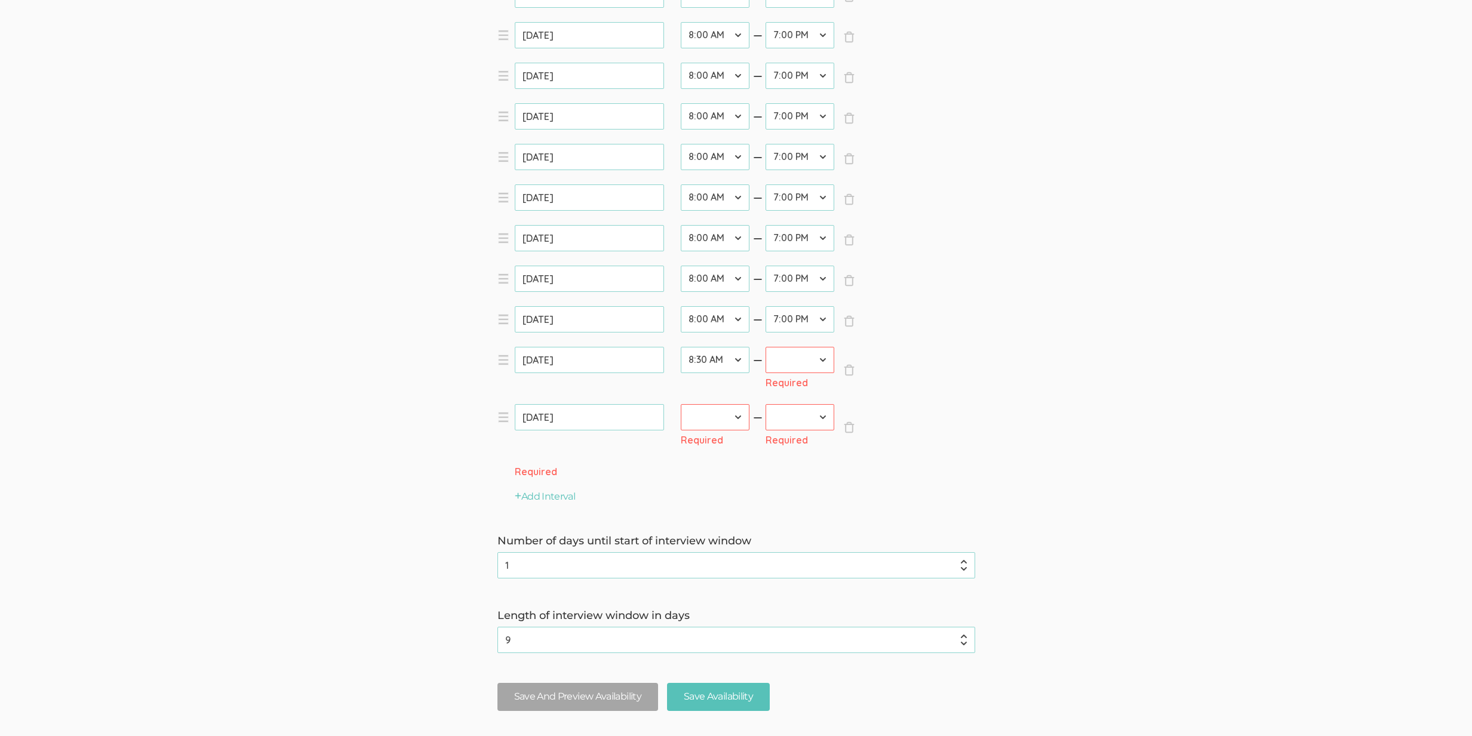
click at [703, 420] on select "12:00 AM 12:30 AM 1:00 AM 1:30 AM 2:00 AM 2:30 AM 3:00 AM 3:30 AM 4:00 AM 4:30 …" at bounding box center [715, 417] width 69 height 26
select select "16"
click at [681, 404] on select "12:00 AM 12:30 AM 1:00 AM 1:30 AM 2:00 AM 2:30 AM 3:00 AM 3:30 AM 4:00 AM 4:30 …" at bounding box center [715, 417] width 69 height 26
click at [775, 353] on select "12:00 AM 12:30 AM 1:00 AM 1:30 AM 2:00 AM 2:30 AM 3:00 AM 3:30 AM 4:00 AM 4:30 …" at bounding box center [799, 360] width 69 height 26
select select "38"
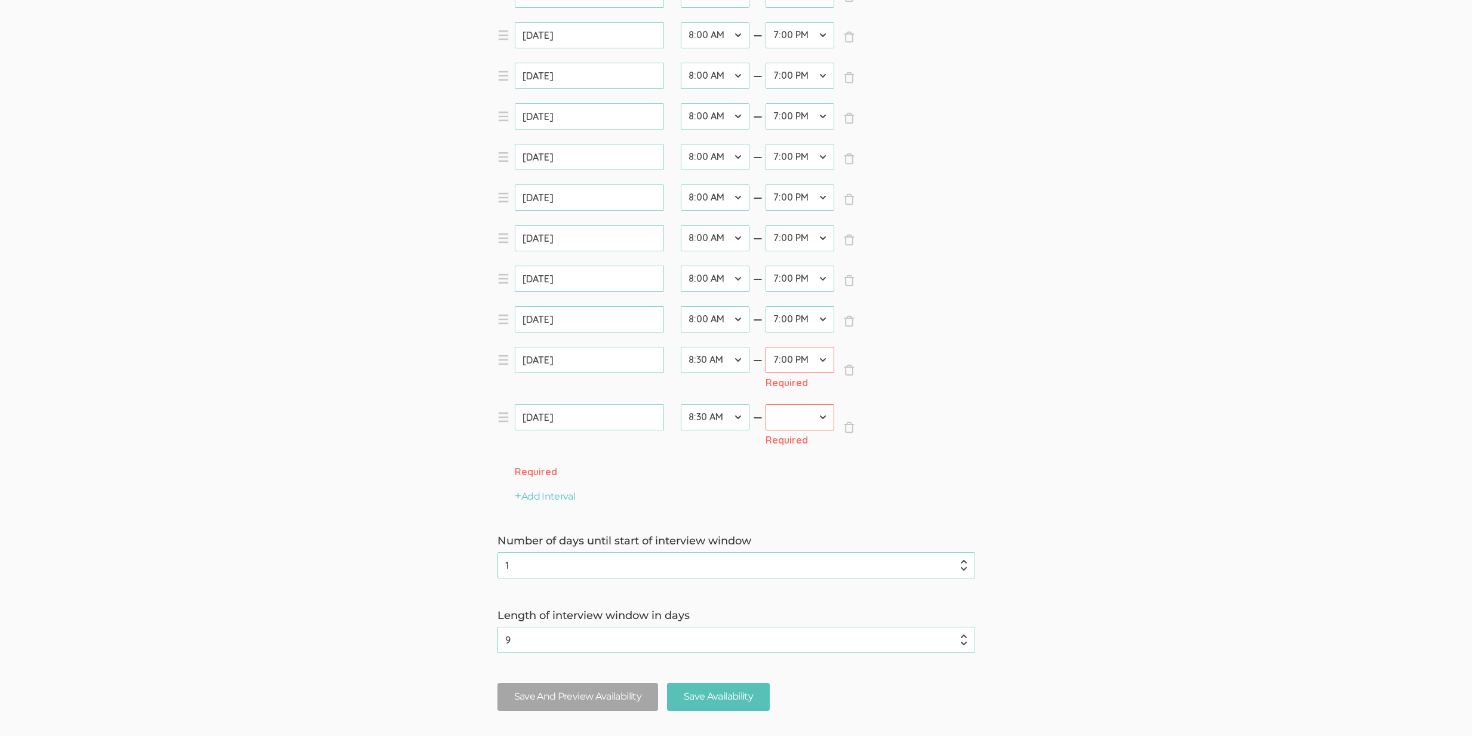
click at [765, 347] on select "12:00 AM 12:30 AM 1:00 AM 1:30 AM 2:00 AM 2:30 AM 3:00 AM 3:30 AM 4:00 AM 4:30 …" at bounding box center [799, 360] width 69 height 26
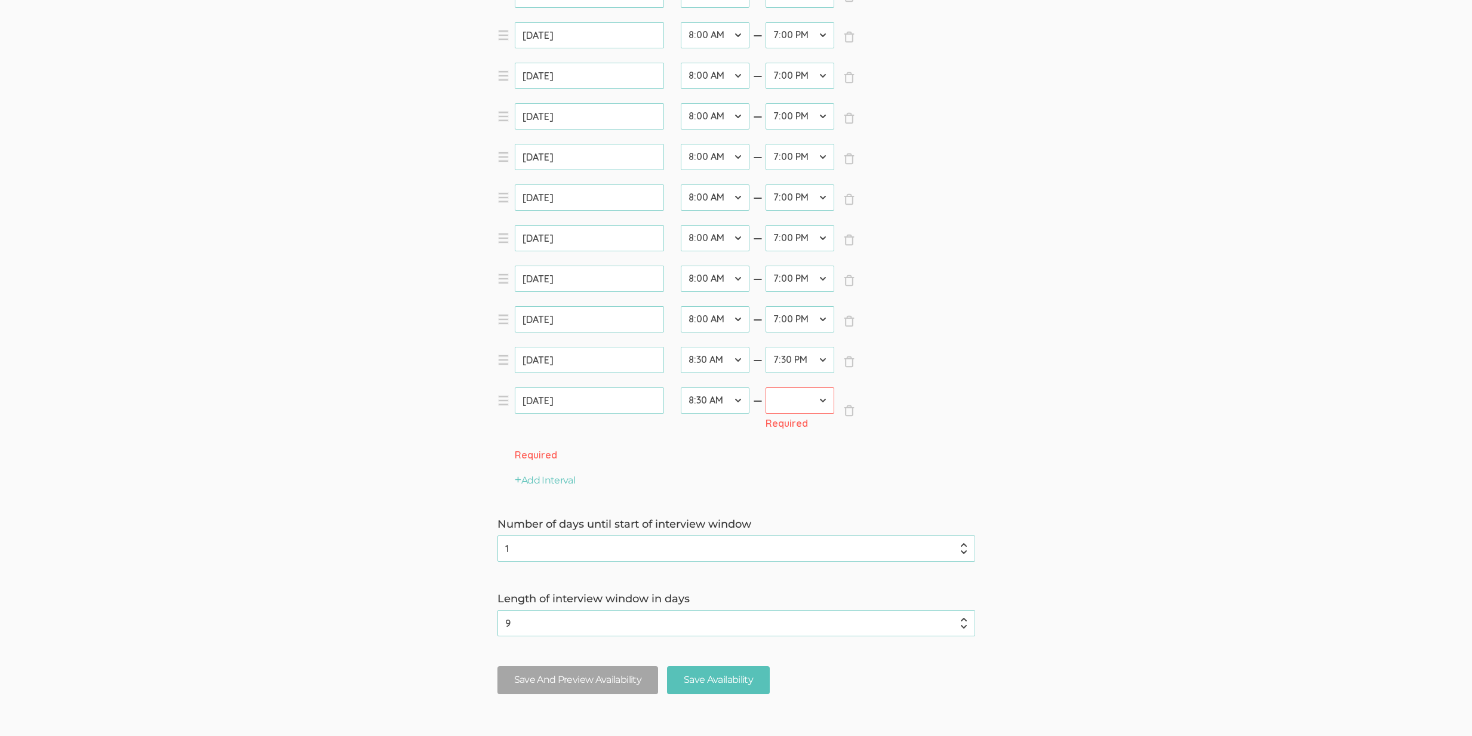
click at [778, 407] on select "12:00 AM 12:30 AM 1:00 AM 1:30 AM 2:00 AM 2:30 AM 3:00 AM 3:30 AM 4:00 AM 4:30 …" at bounding box center [799, 400] width 69 height 26
select select "38"
click at [765, 387] on select "12:00 AM 12:30 AM 1:00 AM 1:30 AM 2:00 AM 2:30 AM 3:00 AM 3:30 AM 4:00 AM 4:30 …" at bounding box center [799, 400] width 69 height 26
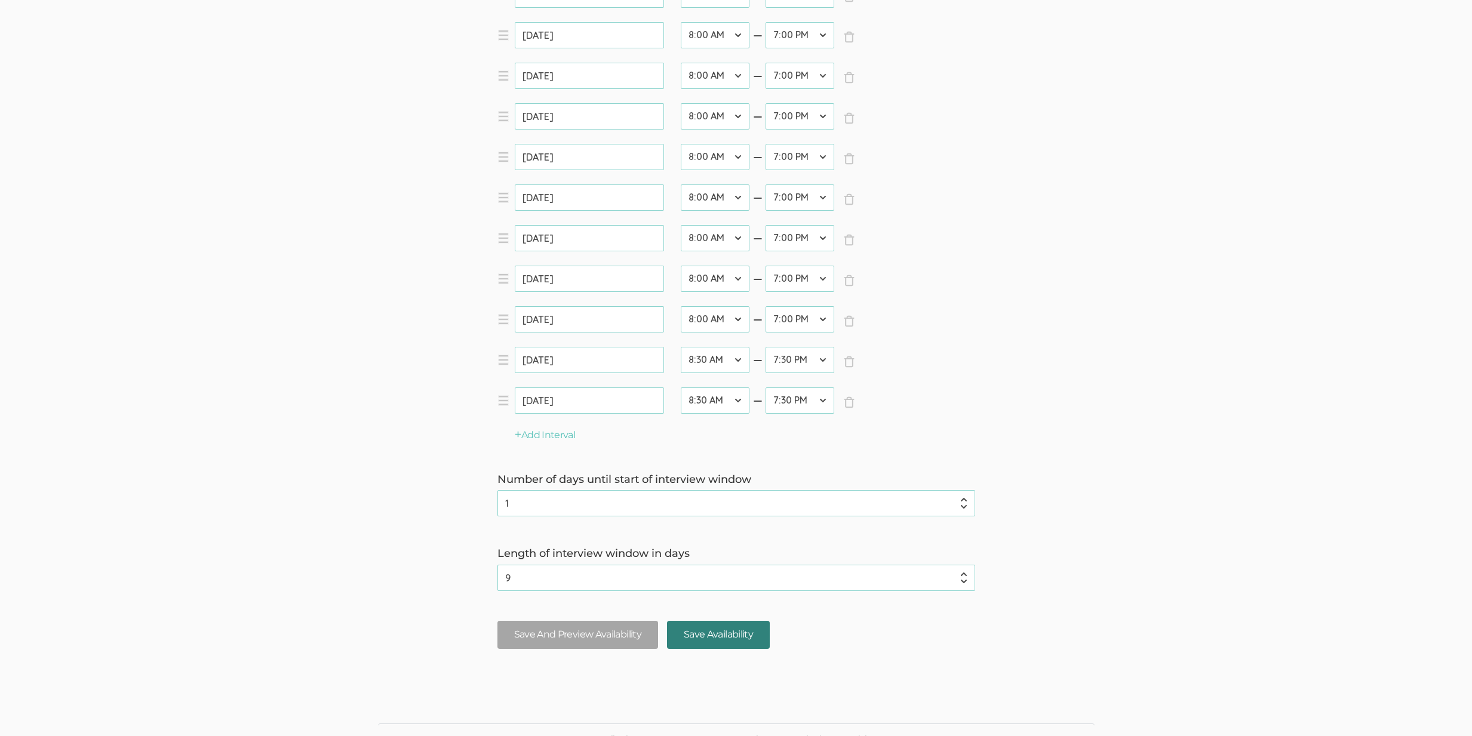
click at [684, 637] on input "Save Availability" at bounding box center [718, 635] width 103 height 28
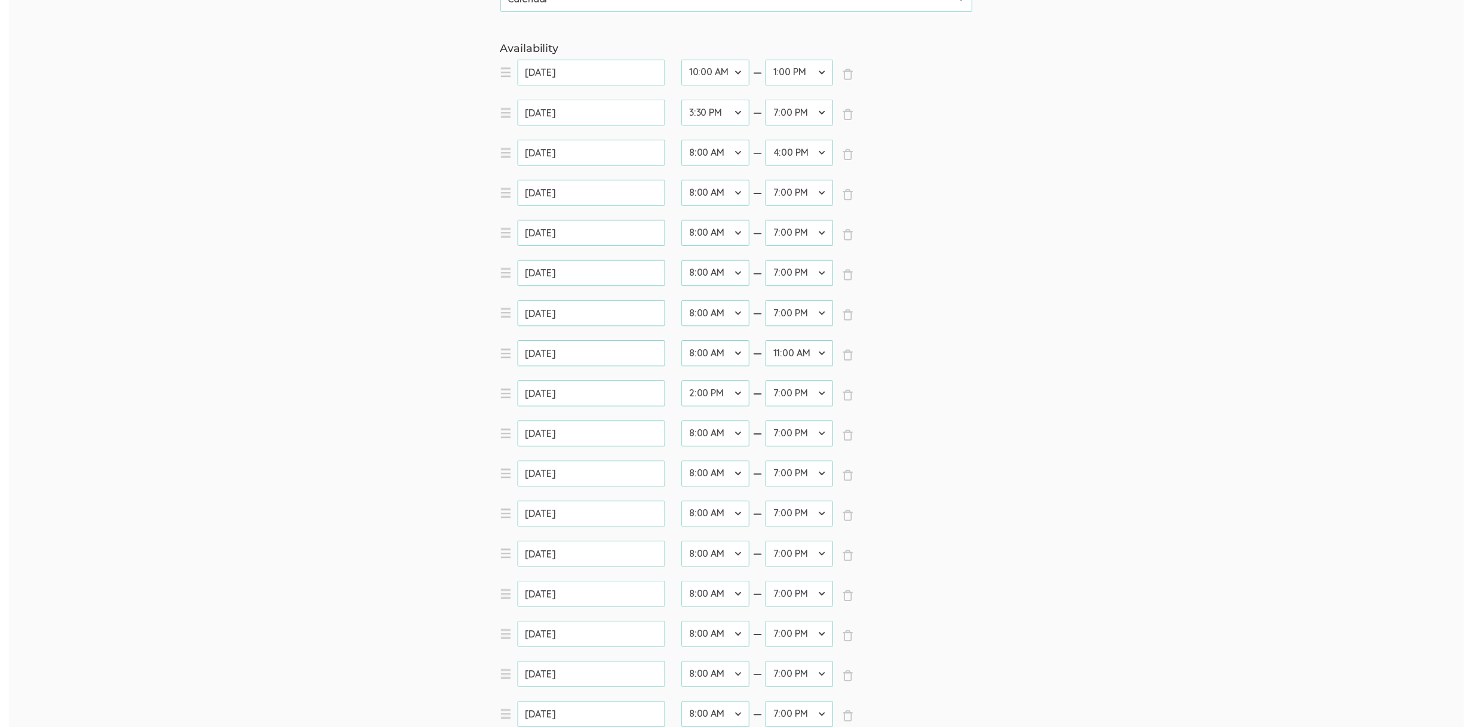
scroll to position [0, 0]
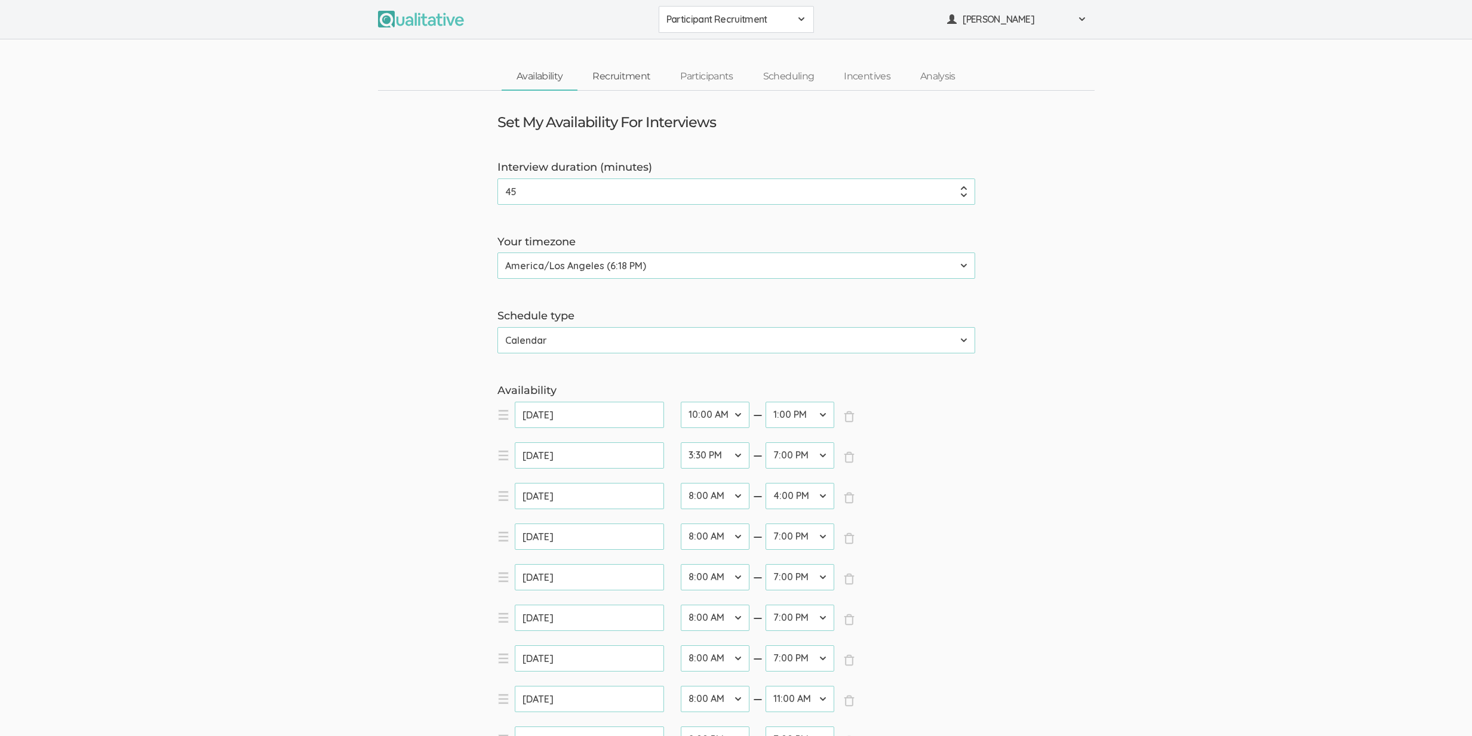
click at [651, 80] on link "Recruitment" at bounding box center [621, 77] width 88 height 26
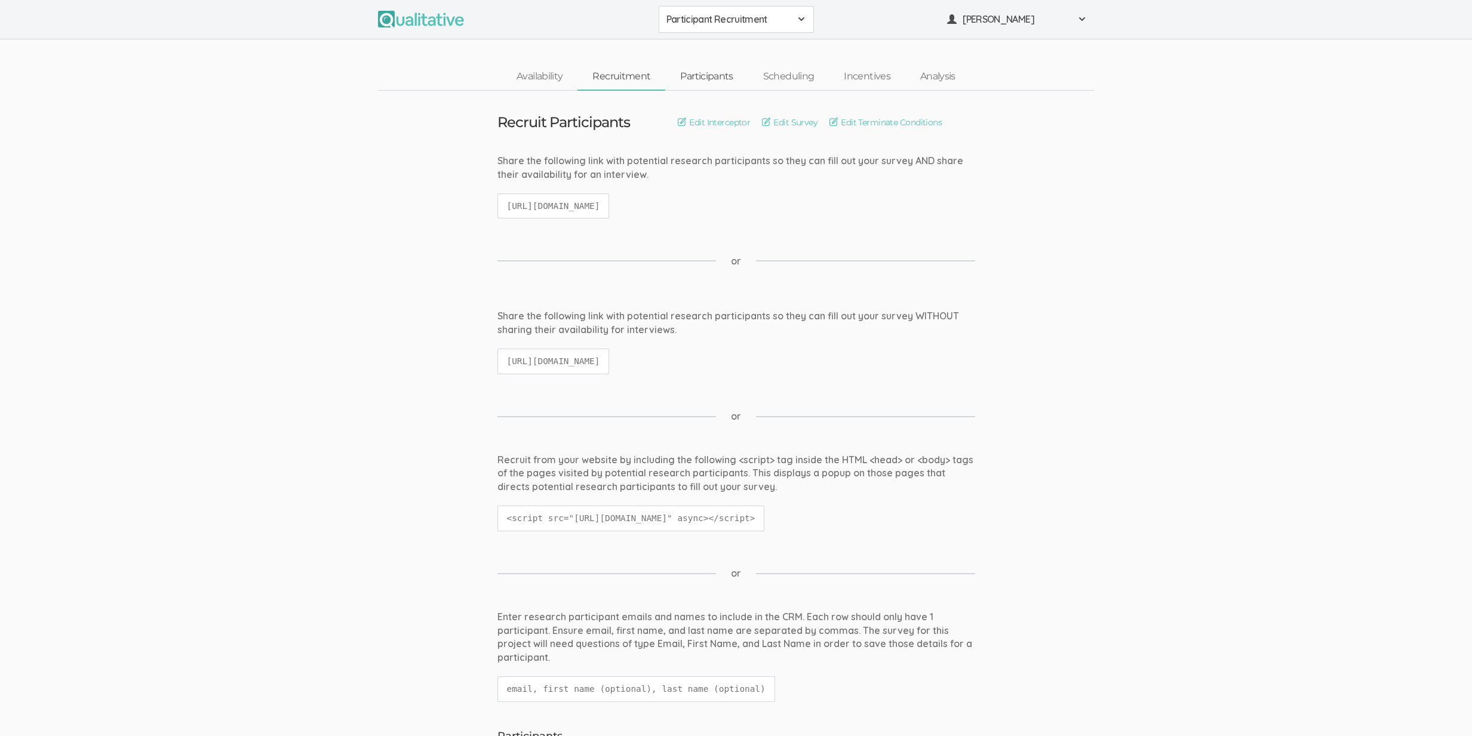
click at [691, 71] on link "Participants" at bounding box center [706, 77] width 82 height 26
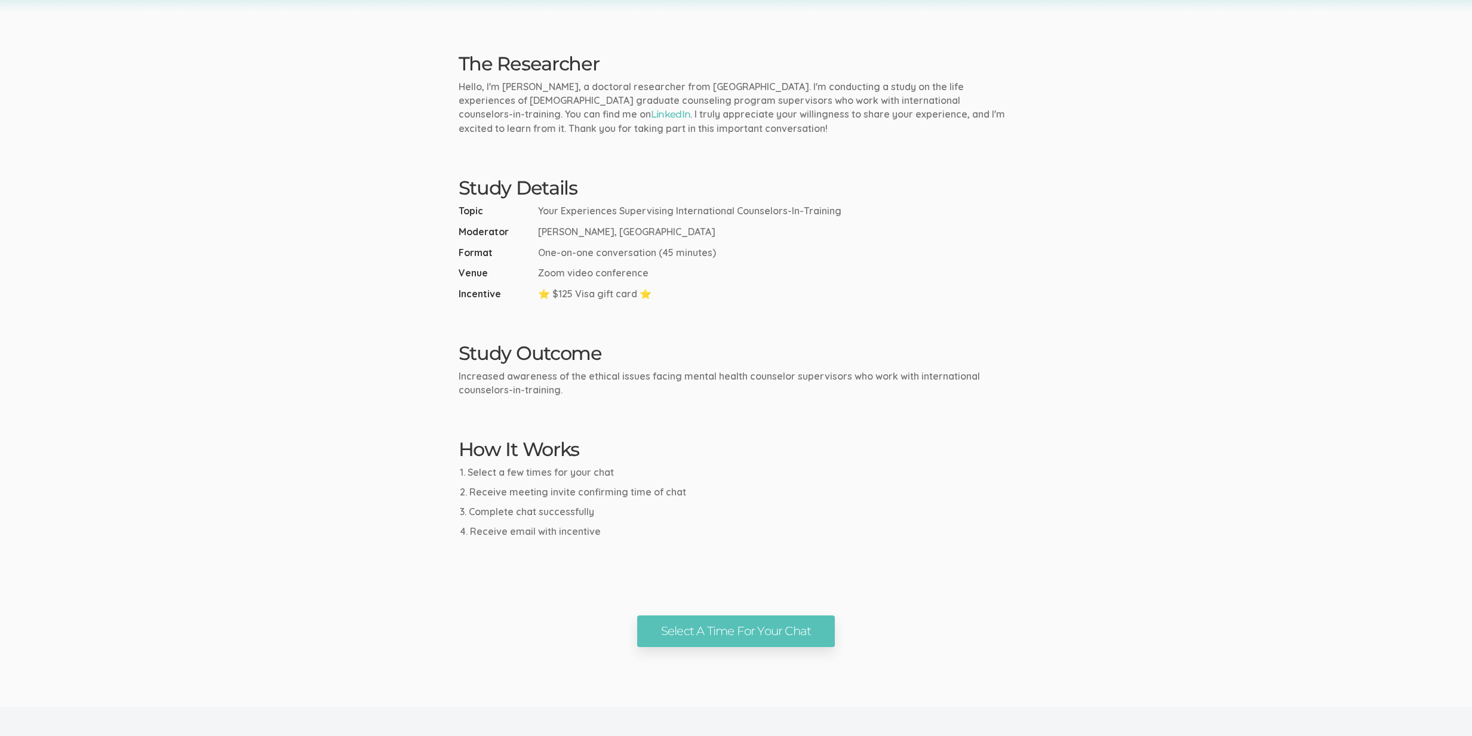
scroll to position [379, 0]
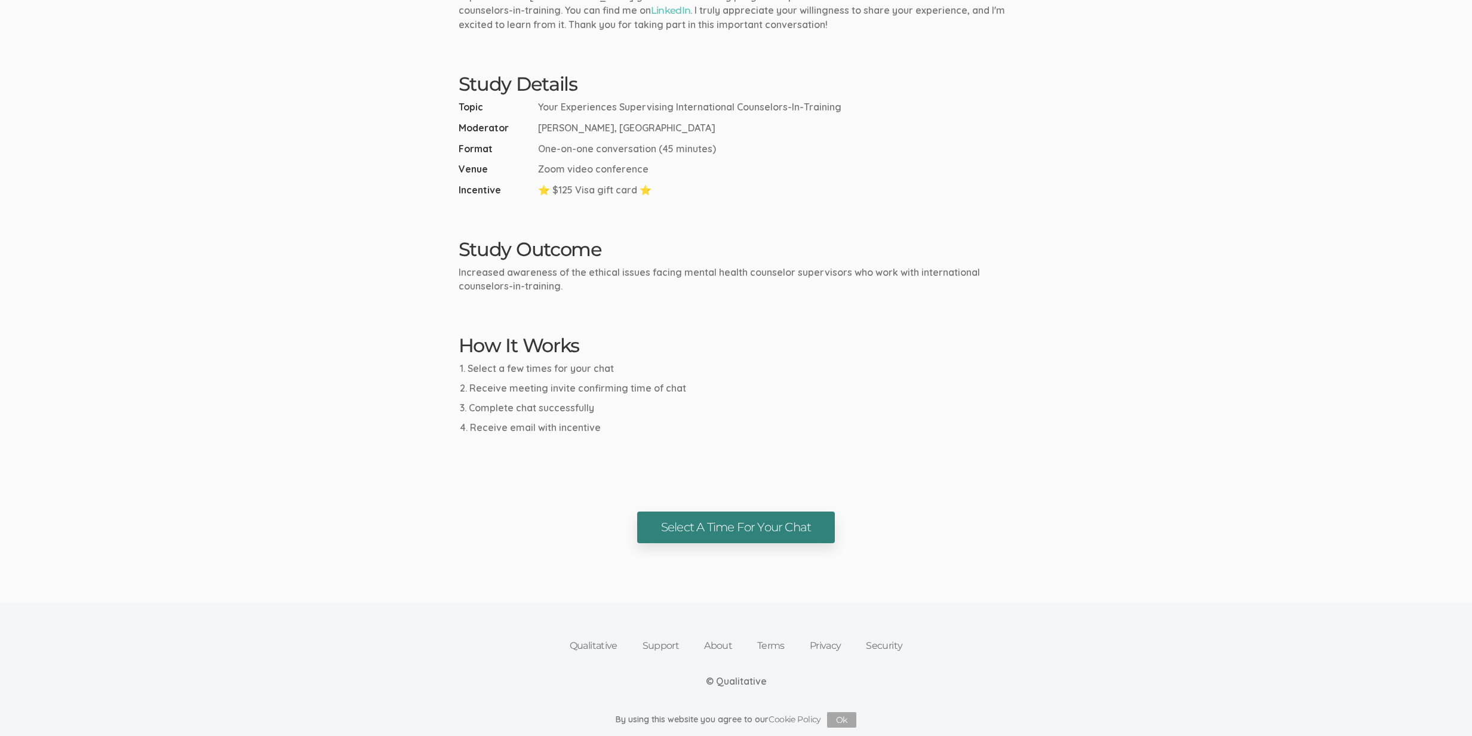
click at [811, 519] on link "Select A Time For Your Chat" at bounding box center [736, 528] width 198 height 32
click at [250, 406] on ui-view "Research Study Supervising International Counselors-In-Training Select A Time F…" at bounding box center [736, 82] width 1472 height 922
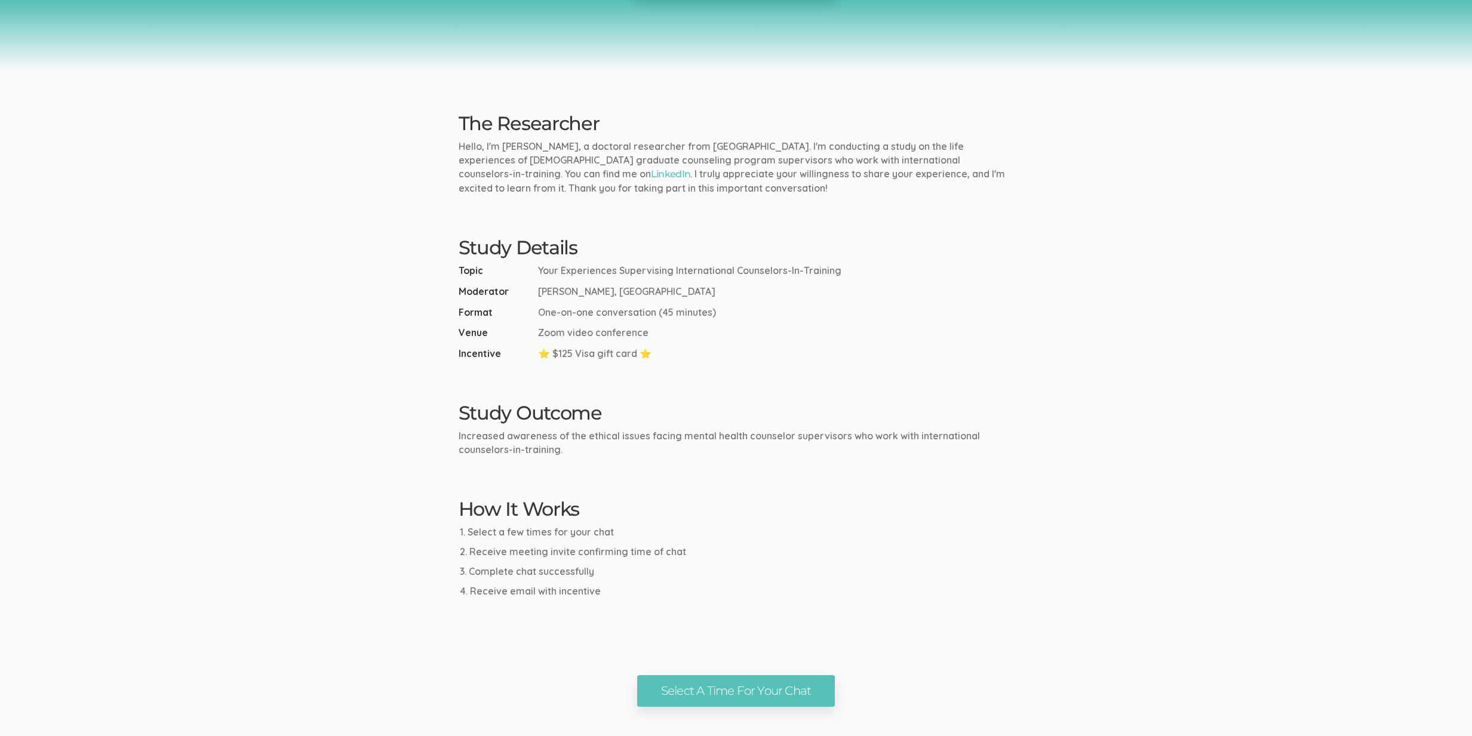
scroll to position [0, 0]
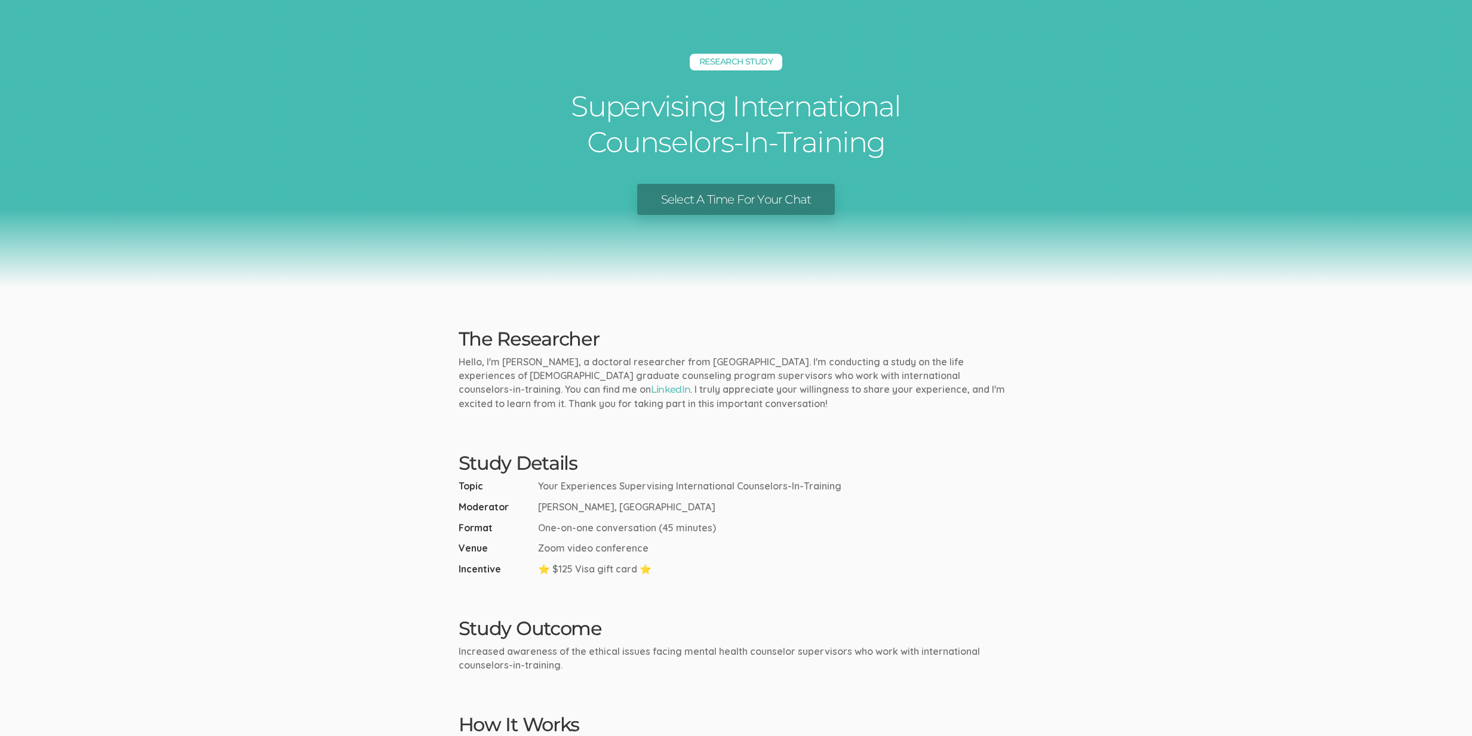
click at [262, 412] on ui-view "Research Study Supervising International Counselors-In-Training Select A Time F…" at bounding box center [736, 461] width 1472 height 922
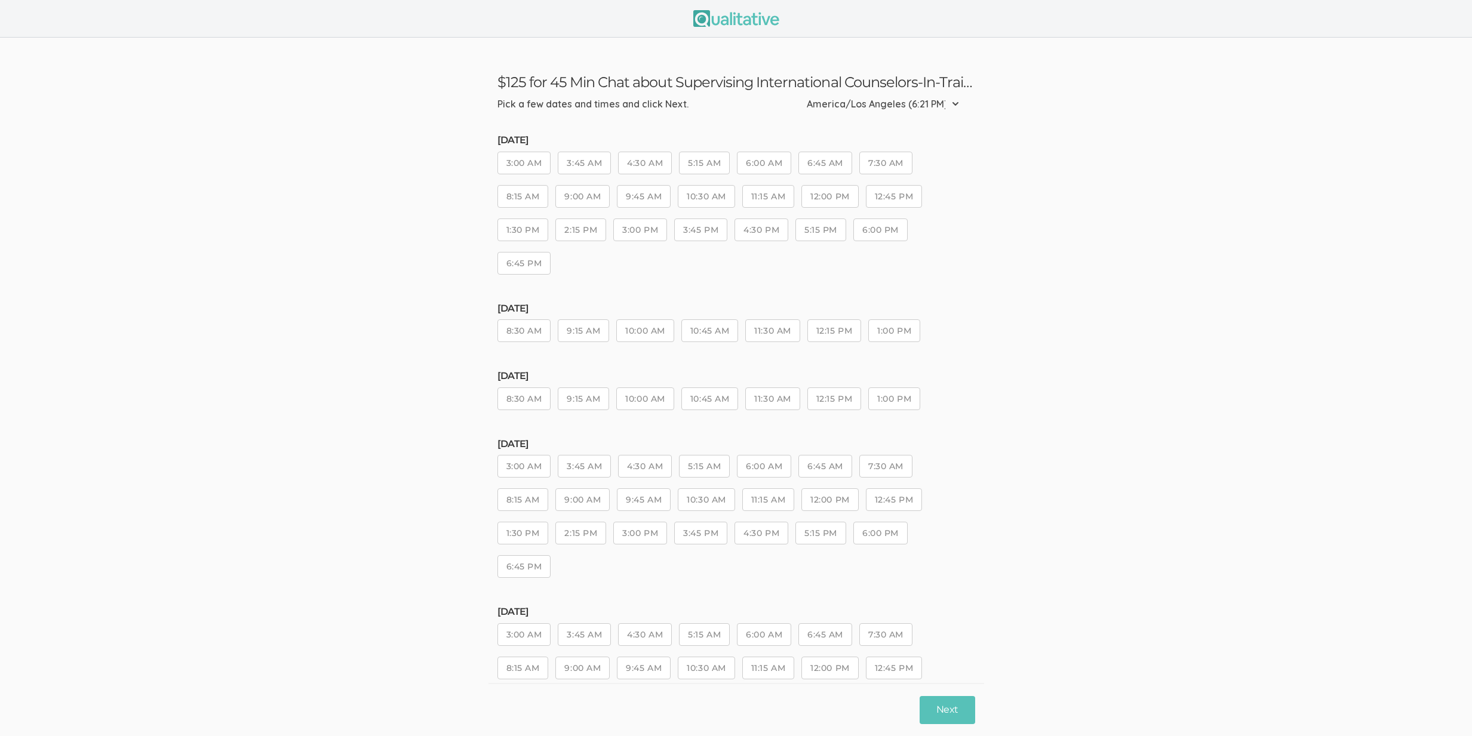
click at [703, 325] on button "10:45 AM" at bounding box center [709, 330] width 57 height 23
click at [845, 329] on button "12:15 PM" at bounding box center [834, 330] width 54 height 23
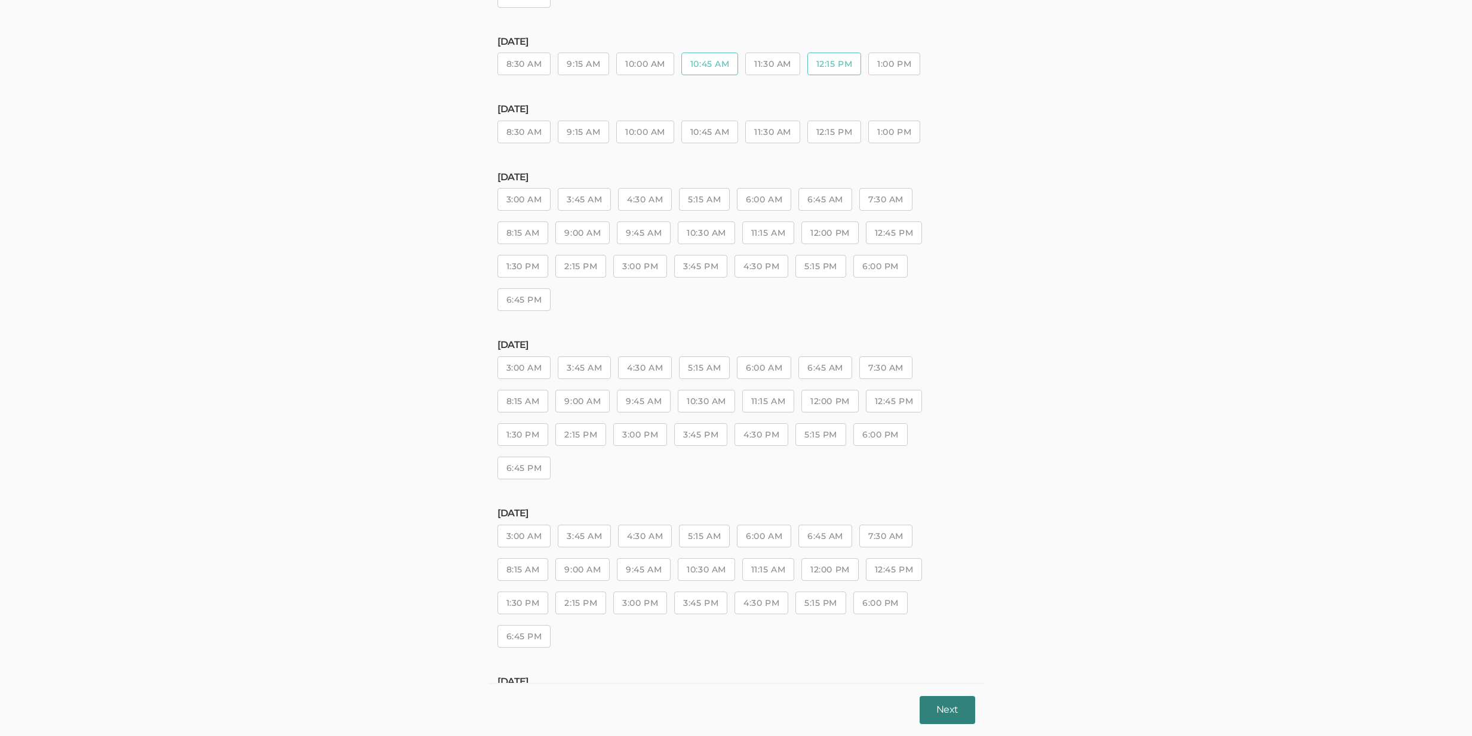
scroll to position [274, 0]
click at [936, 715] on button "Next" at bounding box center [946, 710] width 55 height 28
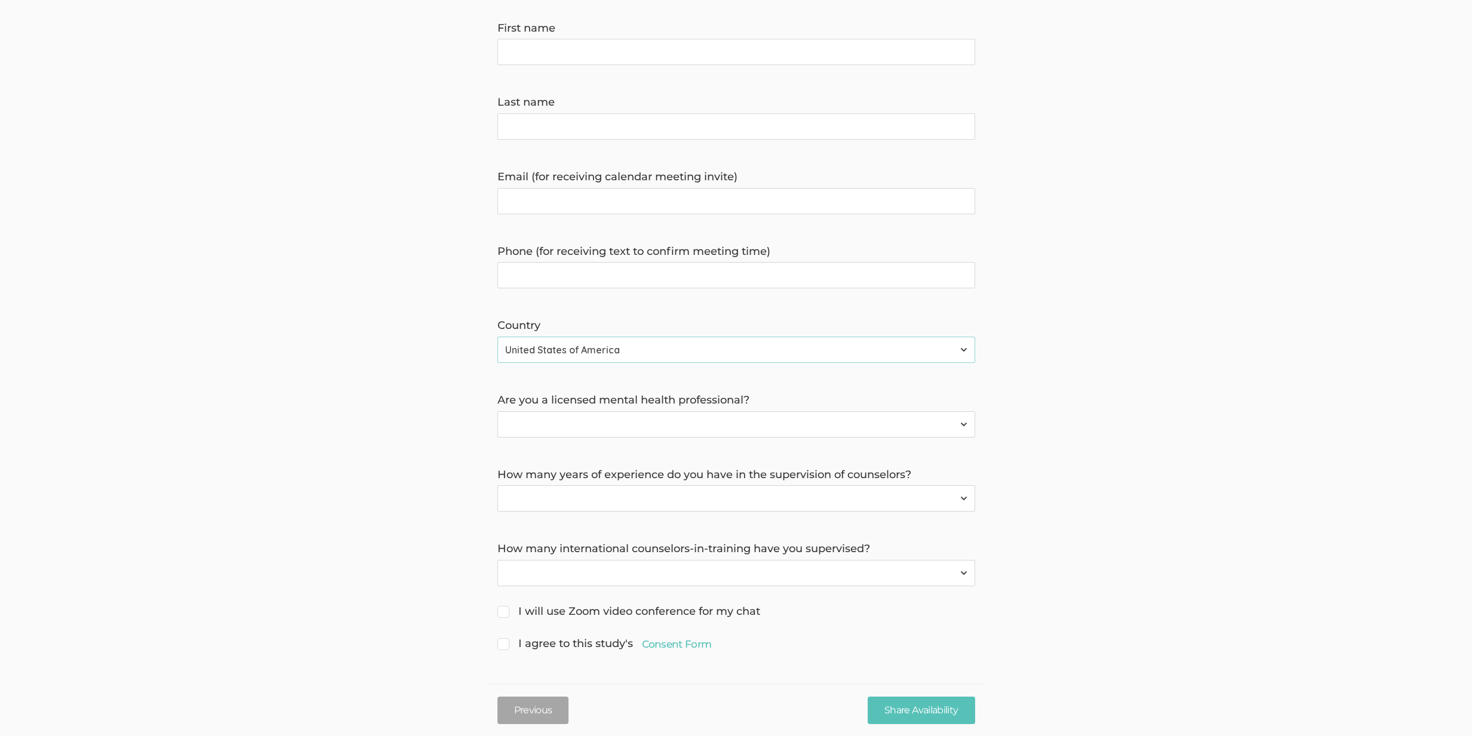
scroll to position [1, 0]
